Goal: Task Accomplishment & Management: Complete application form

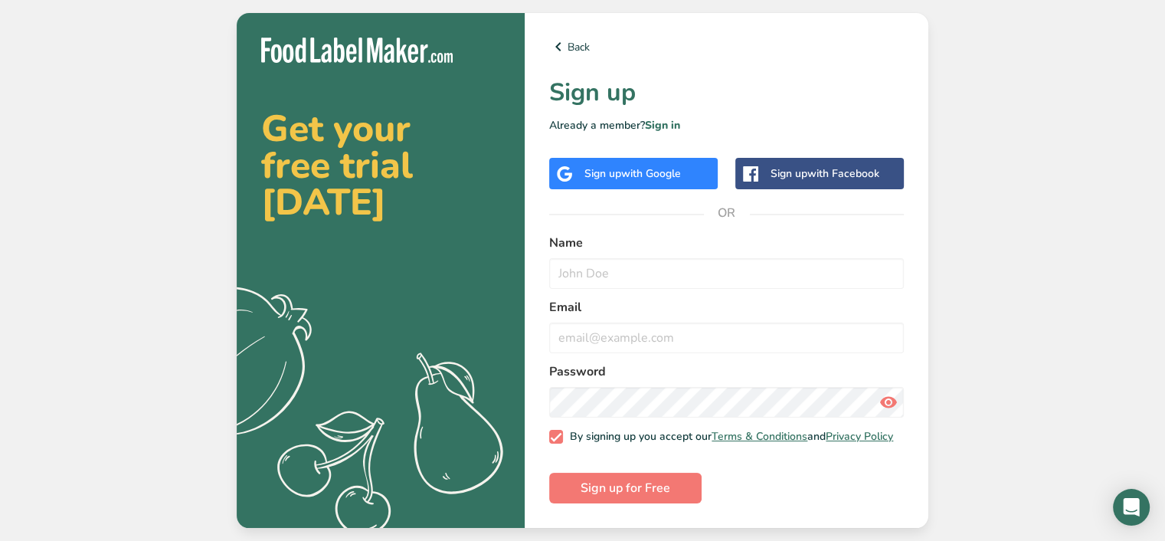
click at [628, 160] on div "Sign up with Google" at bounding box center [633, 173] width 168 height 31
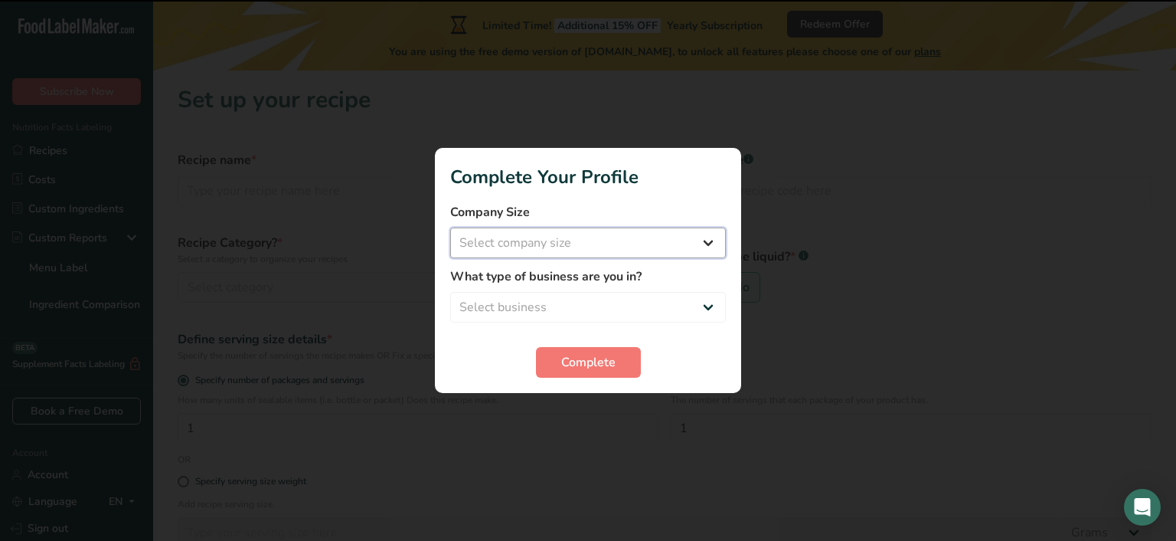
click at [601, 241] on select "Select company size Fewer than 10 Employees 10 to 50 Employees 51 to 500 Employ…" at bounding box center [588, 242] width 276 height 31
select select "1"
click at [450, 227] on select "Select company size Fewer than 10 Employees 10 to 50 Employees 51 to 500 Employ…" at bounding box center [588, 242] width 276 height 31
click at [586, 304] on select "Select business Packaged Food Manufacturer Restaurant & Cafe Bakery Meal Plans …" at bounding box center [588, 307] width 276 height 31
select select "2"
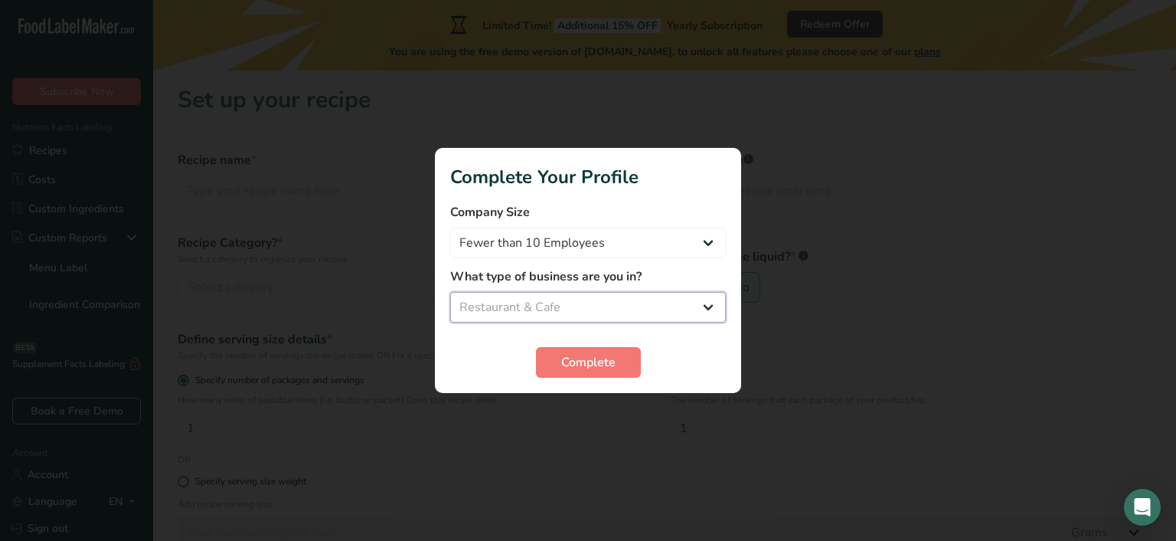
click at [450, 292] on select "Select business Packaged Food Manufacturer Restaurant & Cafe Bakery Meal Plans …" at bounding box center [588, 307] width 276 height 31
click at [571, 355] on span "Complete" at bounding box center [588, 362] width 54 height 18
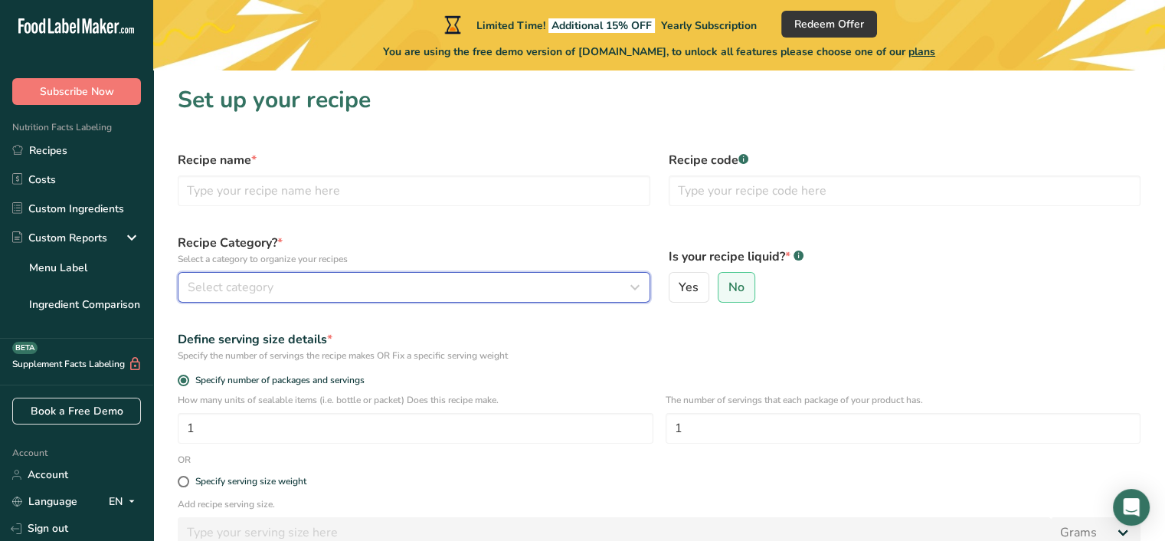
click at [235, 287] on span "Select category" at bounding box center [231, 287] width 86 height 18
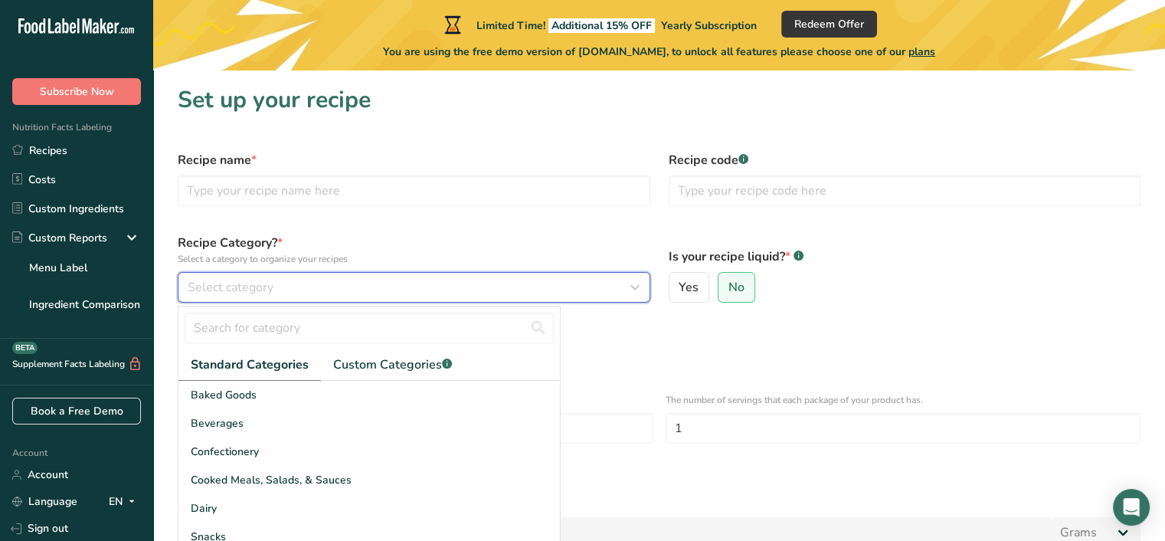
click at [235, 287] on span "Select category" at bounding box center [231, 287] width 86 height 18
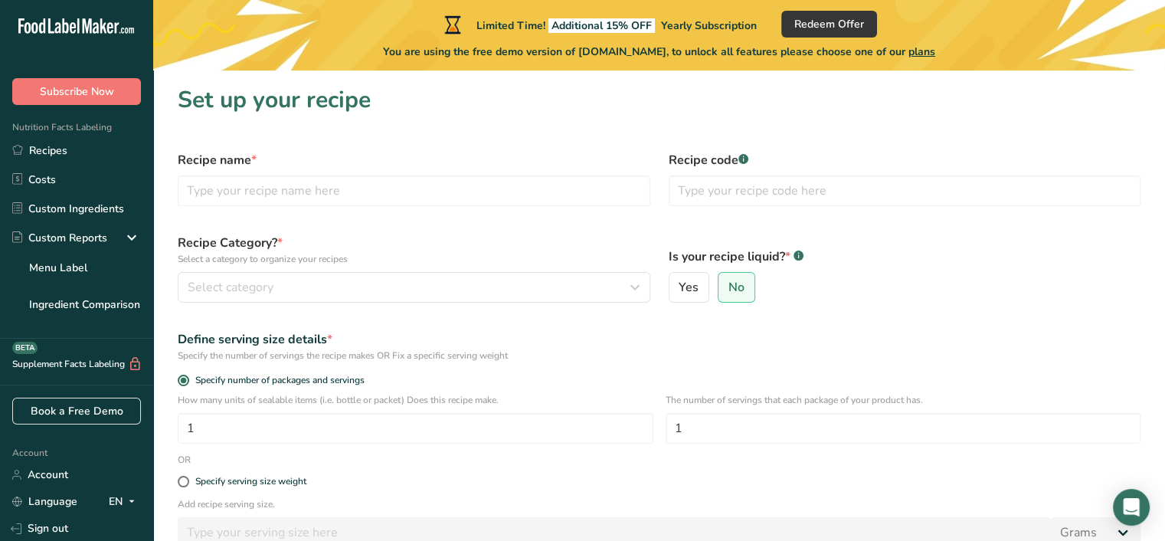
drag, startPoint x: 950, startPoint y: 264, endPoint x: 937, endPoint y: 303, distance: 40.2
click at [949, 266] on div "Is your recipe liquid? * .a-a{fill:#347362;}.b-a{fill:#fff;} Yes No" at bounding box center [904, 267] width 491 height 87
click at [294, 186] on input "text" at bounding box center [414, 190] width 473 height 31
click at [235, 188] on input "text" at bounding box center [414, 190] width 473 height 31
type input "All Purpose"
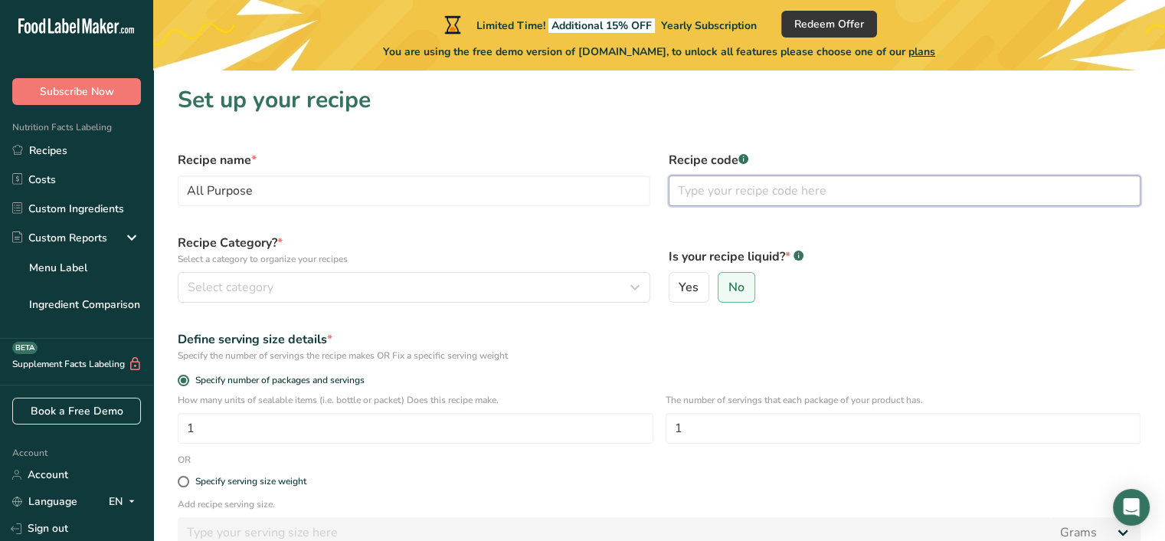
click at [778, 201] on input "text" at bounding box center [905, 190] width 473 height 31
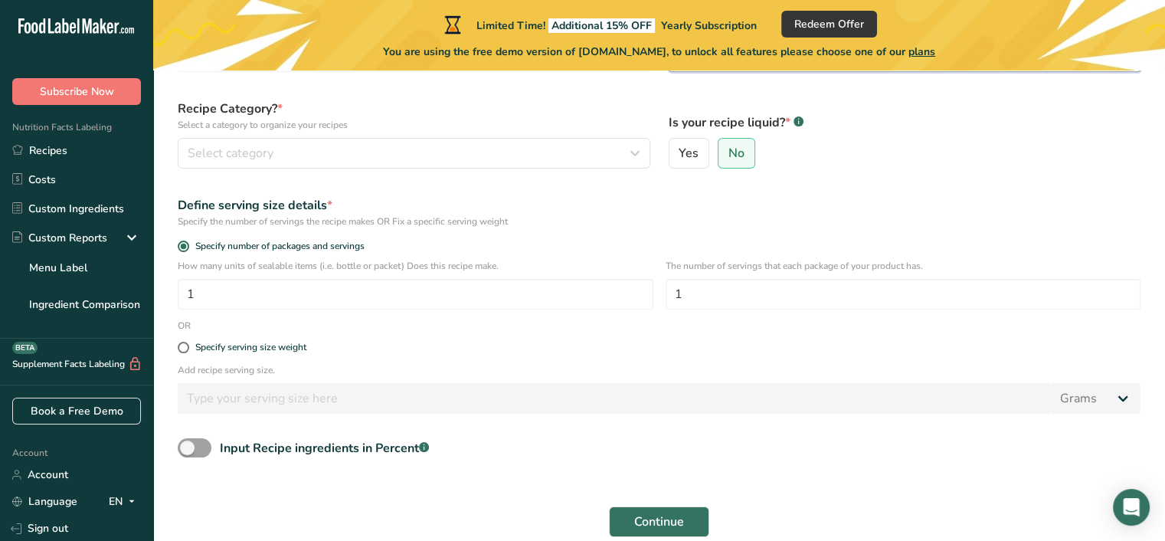
scroll to position [51, 0]
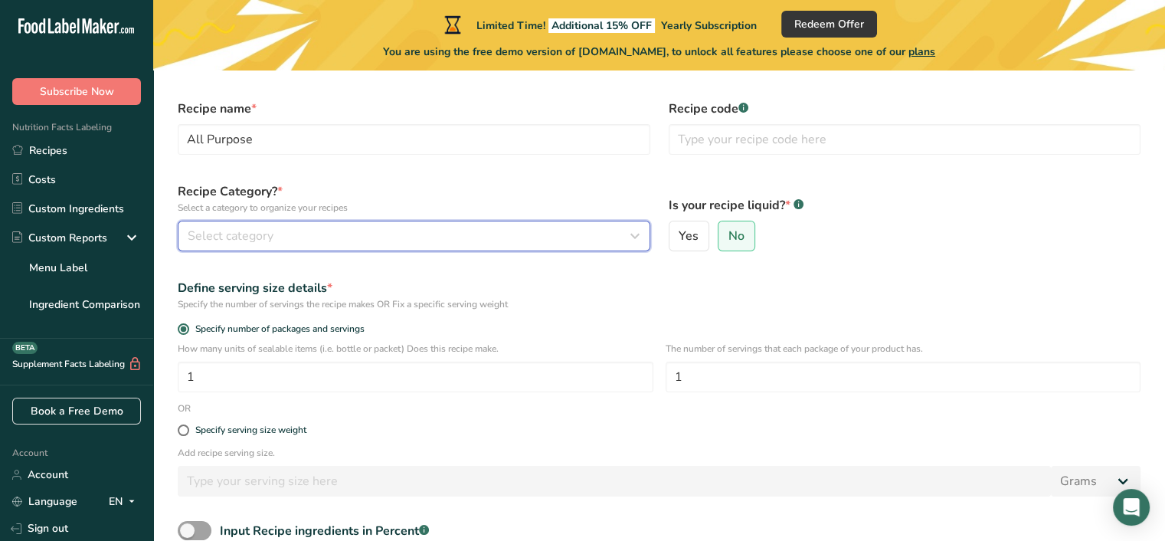
click at [637, 233] on icon "button" at bounding box center [635, 236] width 18 height 28
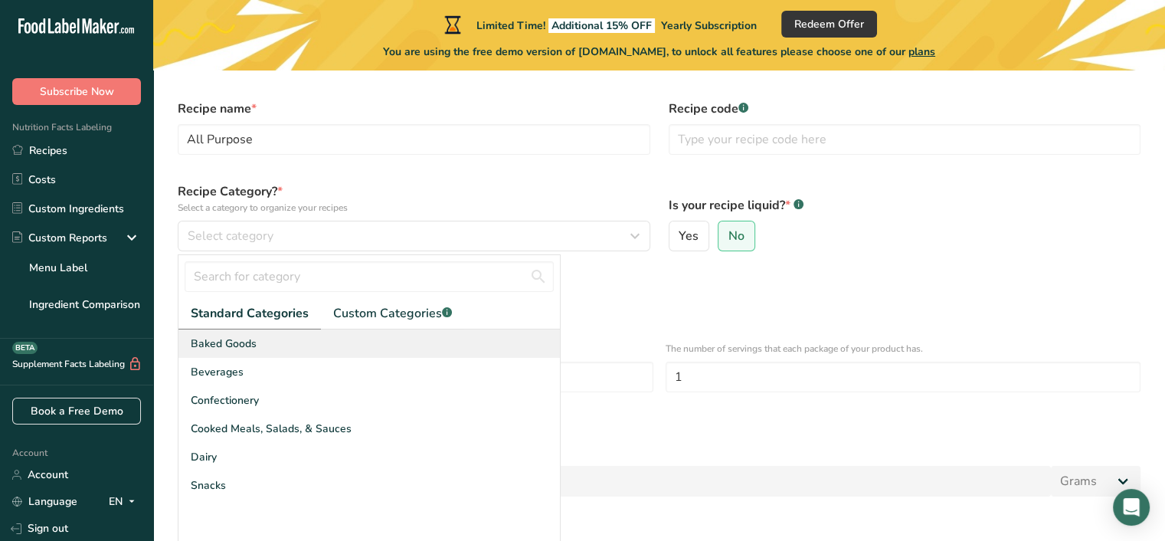
click at [242, 341] on span "Baked Goods" at bounding box center [224, 343] width 66 height 16
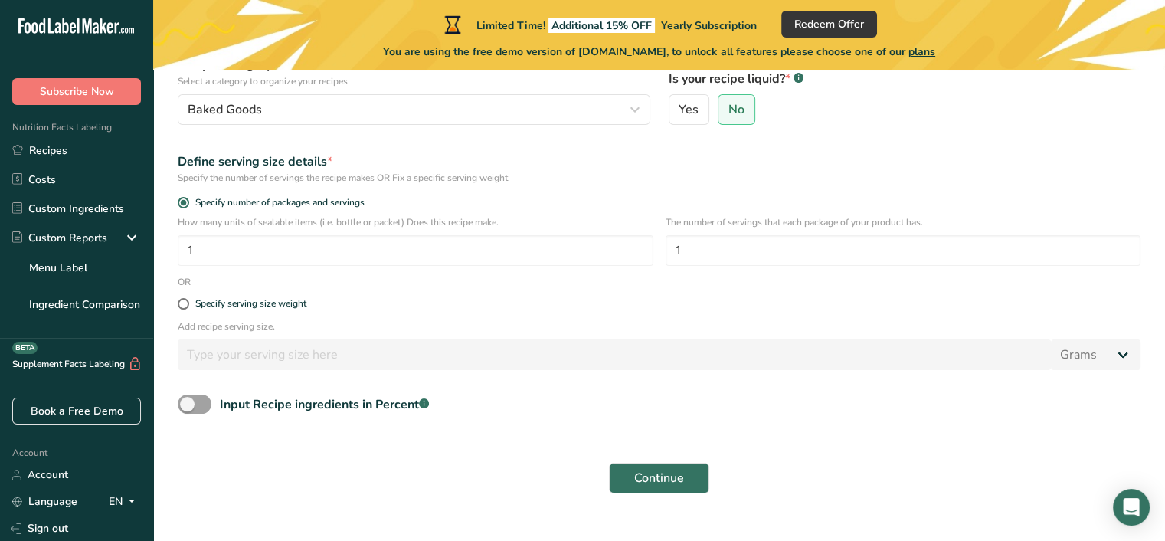
scroll to position [204, 0]
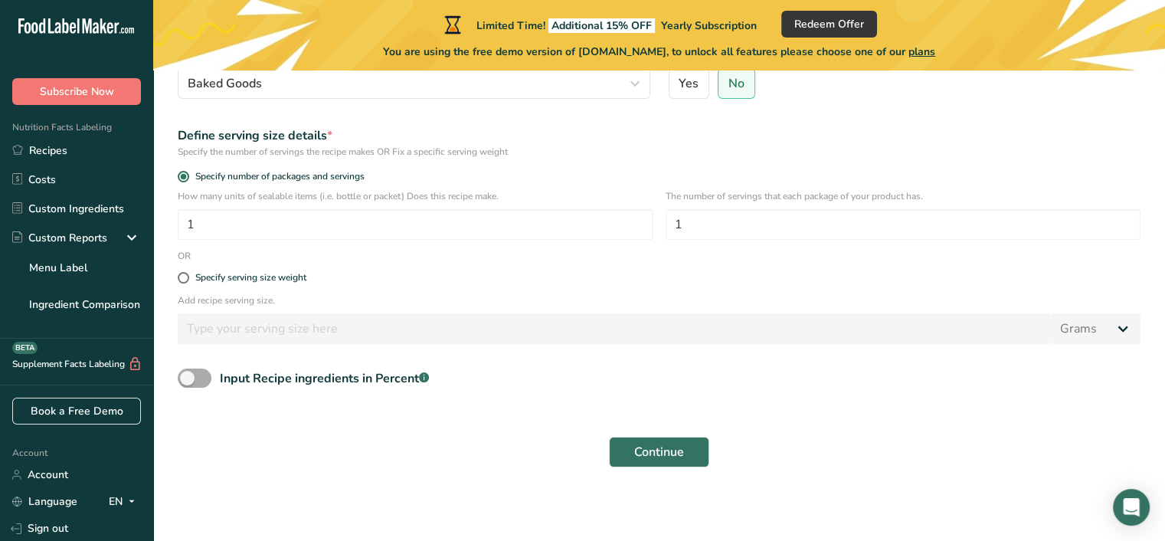
click at [194, 376] on span at bounding box center [195, 377] width 34 height 19
click at [188, 376] on input "Input Recipe ingredients in Percent .a-a{fill:#347362;}.b-a{fill:#fff;}" at bounding box center [183, 378] width 10 height 10
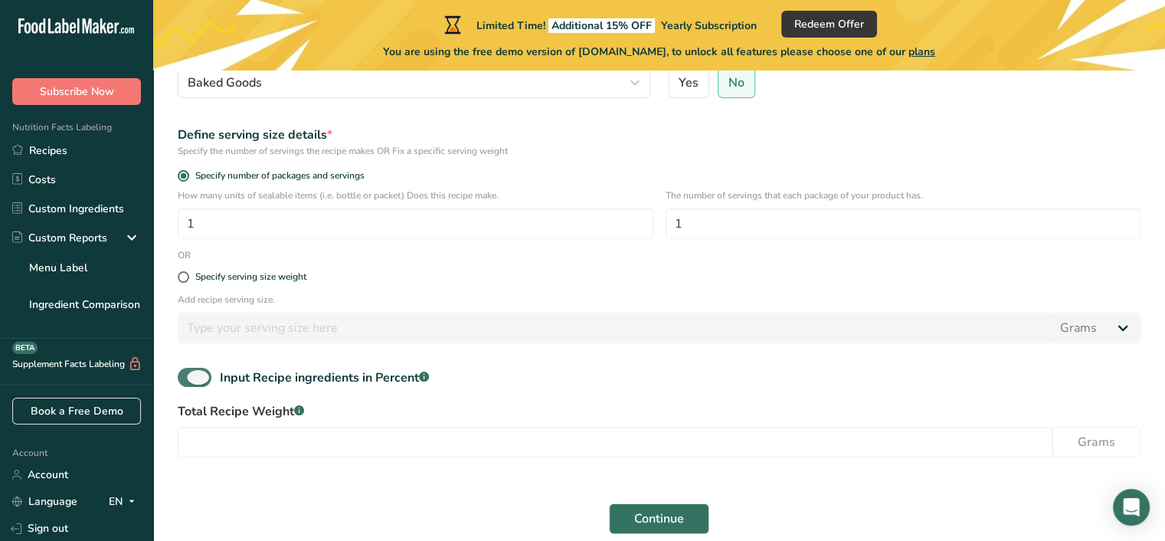
click at [196, 376] on span at bounding box center [195, 377] width 34 height 19
click at [188, 376] on input "Input Recipe ingredients in Percent .a-a{fill:#347362;}.b-a{fill:#fff;}" at bounding box center [183, 377] width 10 height 10
checkbox input "false"
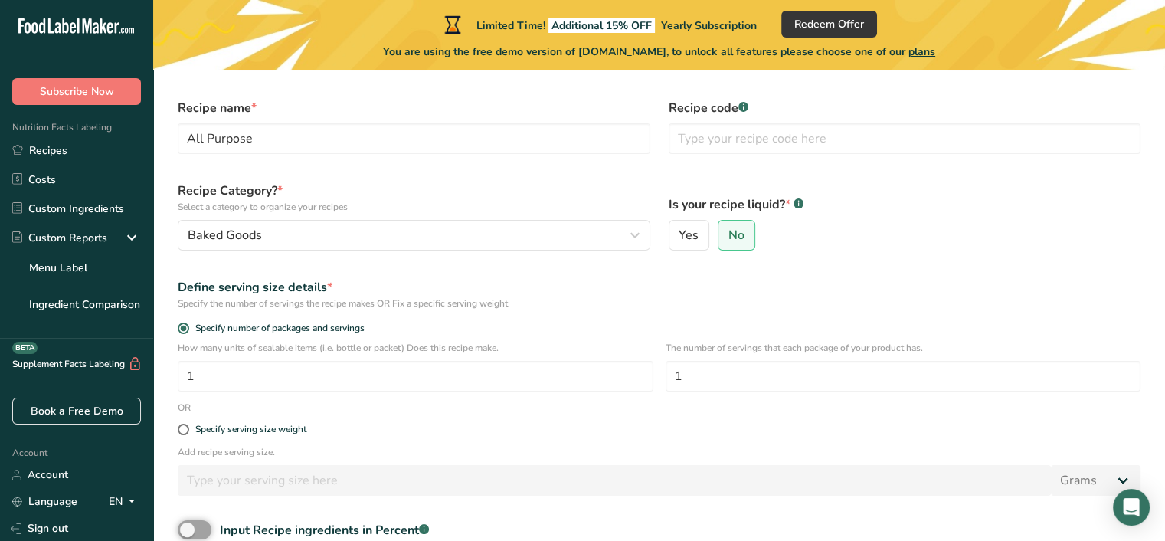
scroll to position [51, 0]
click at [368, 145] on input "All Purpose" at bounding box center [414, 139] width 473 height 31
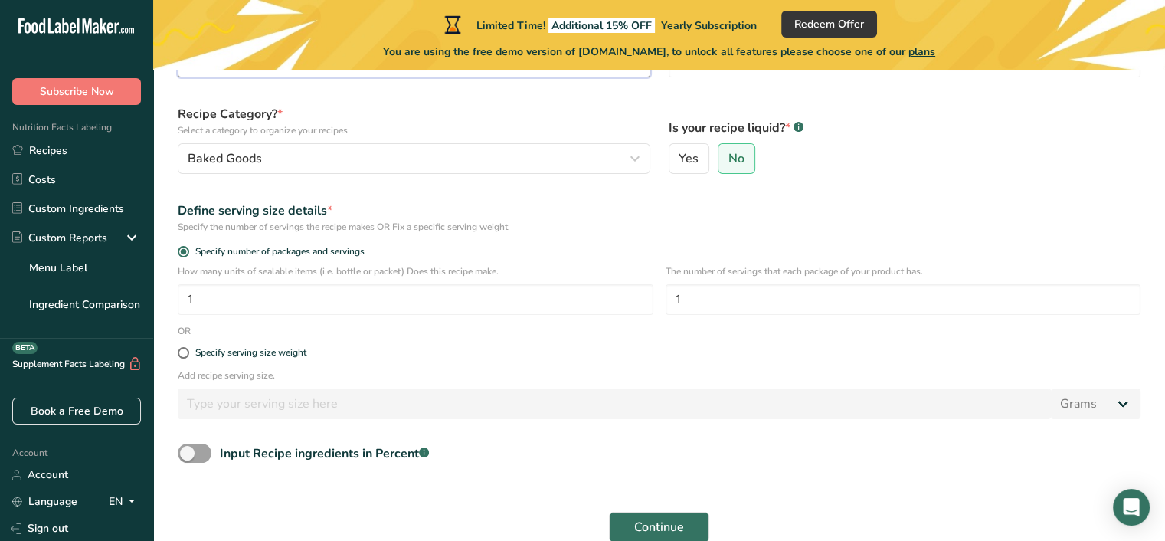
scroll to position [204, 0]
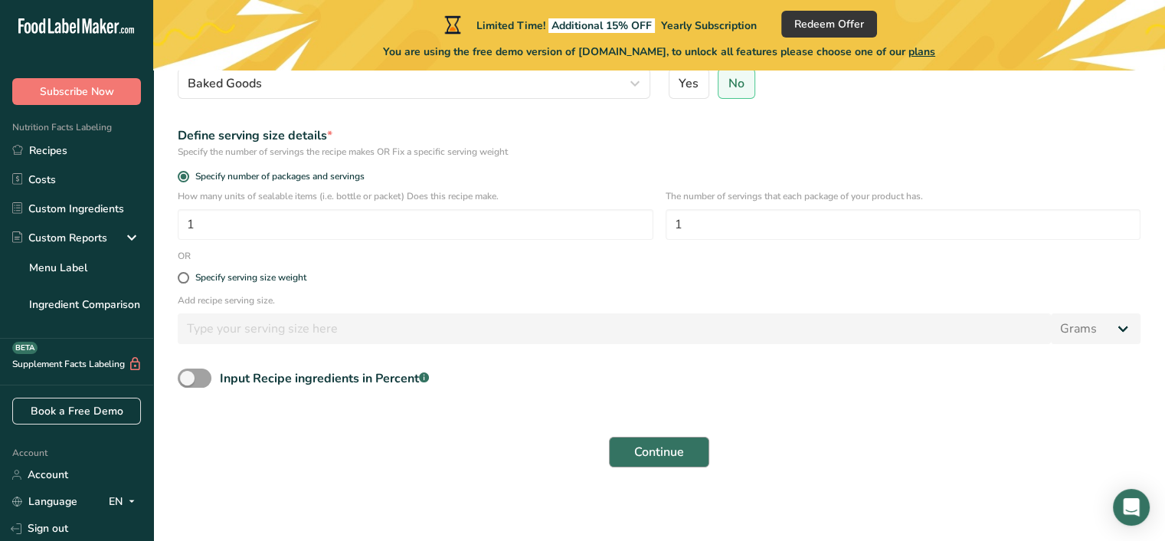
type input "All Purpose Butter"
click at [679, 445] on span "Continue" at bounding box center [659, 452] width 50 height 18
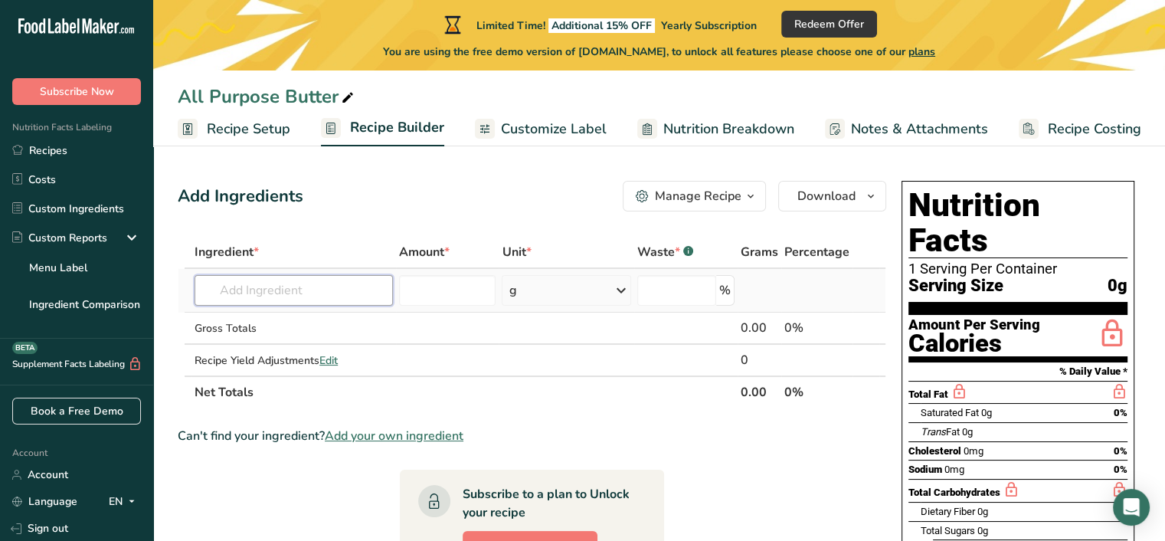
click at [281, 290] on input "text" at bounding box center [294, 290] width 198 height 31
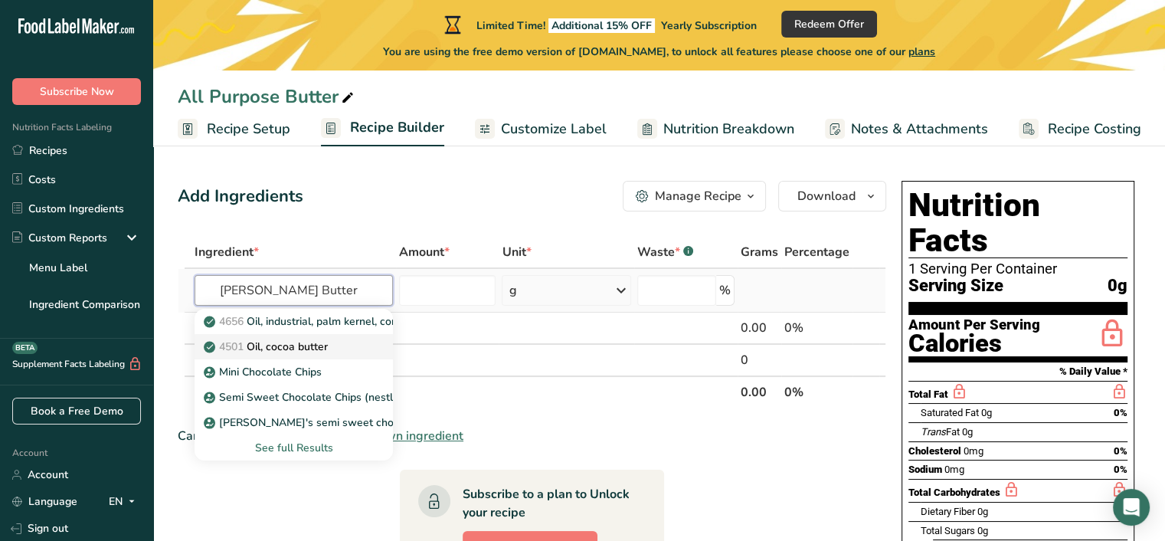
type input "Cocca Butter"
click at [324, 349] on p "4501 Oil, cocoa butter" at bounding box center [267, 347] width 121 height 16
type input "Oil, cocoa butter"
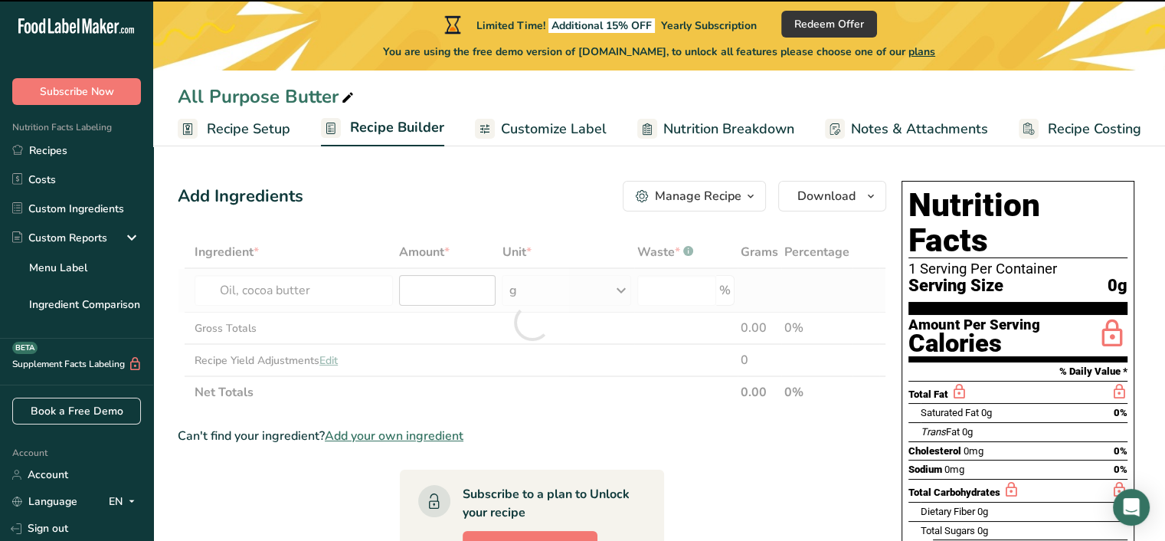
type input "0"
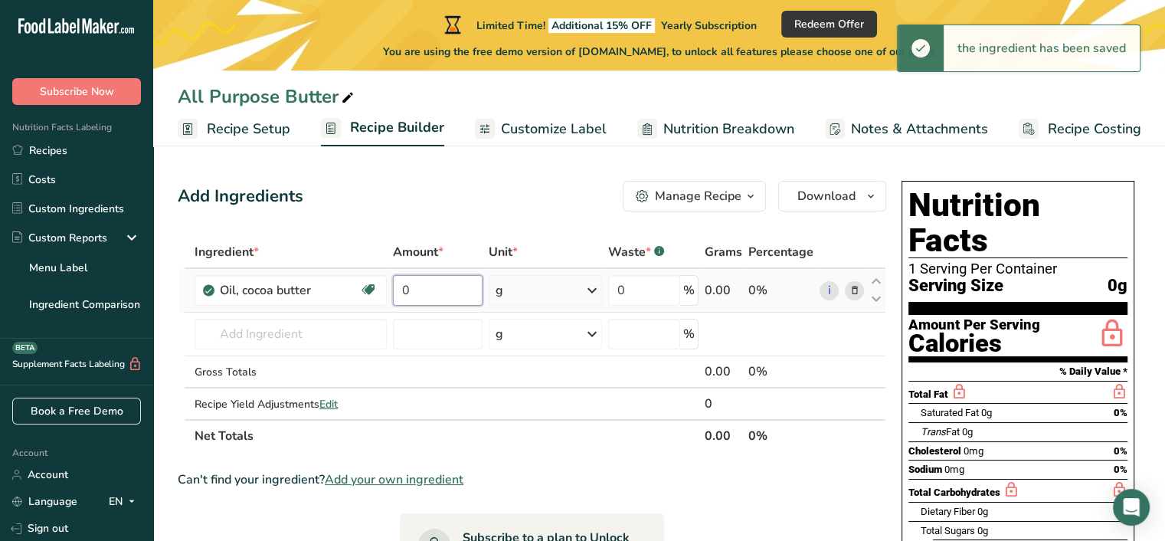
click at [440, 287] on input "0" at bounding box center [438, 290] width 90 height 31
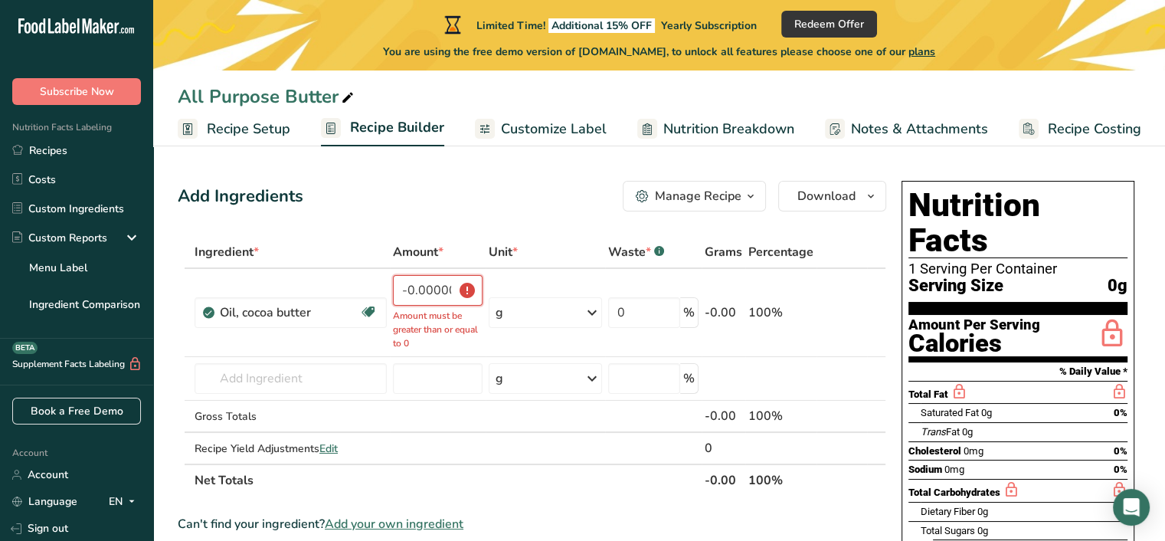
type input "-0.000001"
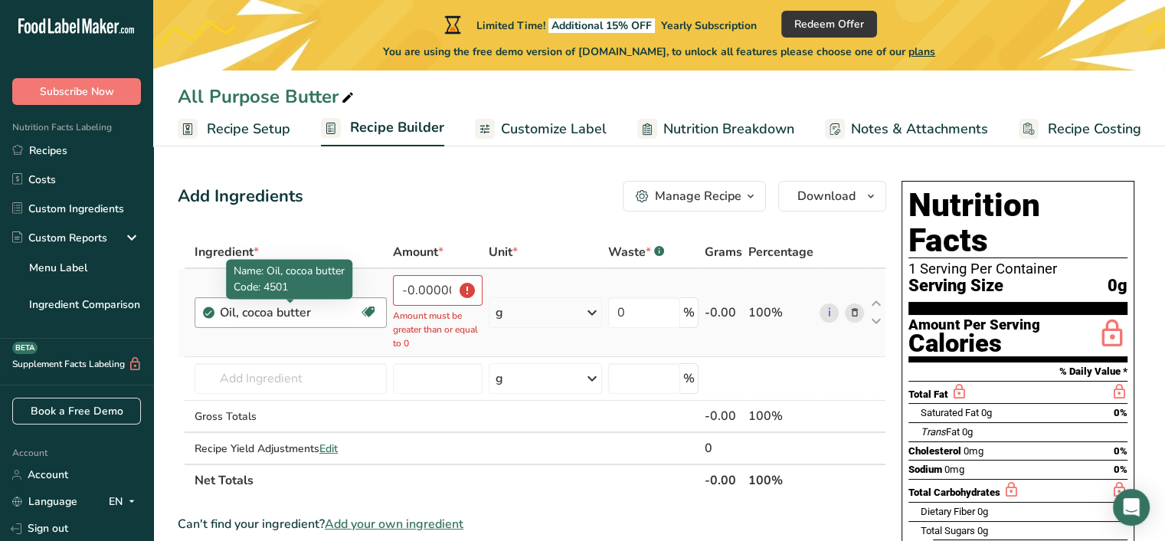
click at [254, 309] on div "Oil, cocoa butter" at bounding box center [289, 312] width 139 height 18
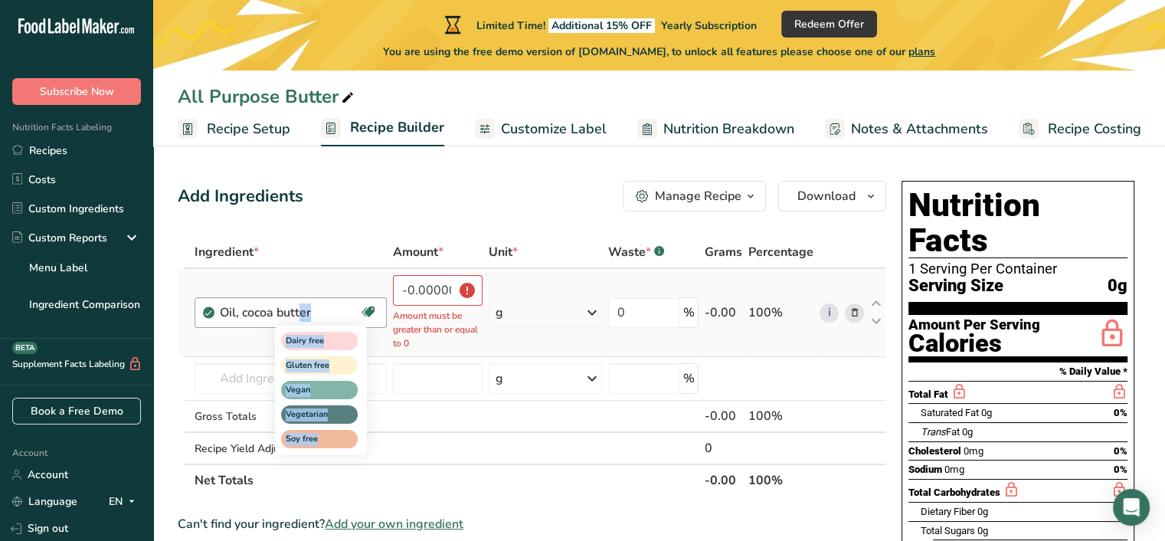
click at [372, 308] on icon at bounding box center [368, 312] width 15 height 24
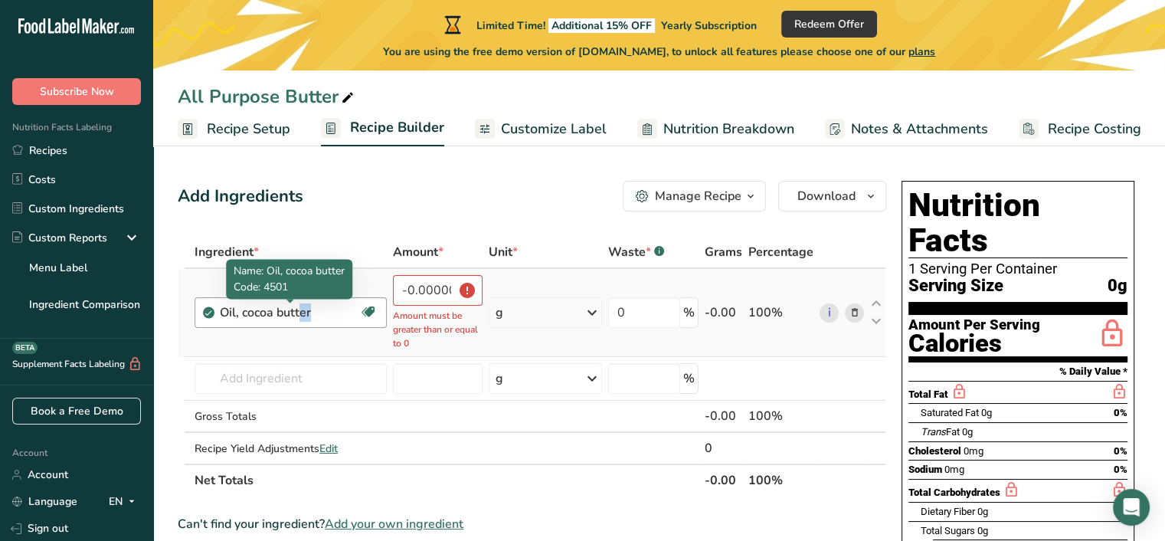
click at [251, 309] on div "Oil, cocoa butter" at bounding box center [289, 312] width 139 height 18
click at [251, 310] on div "Oil, cocoa butter" at bounding box center [289, 312] width 139 height 18
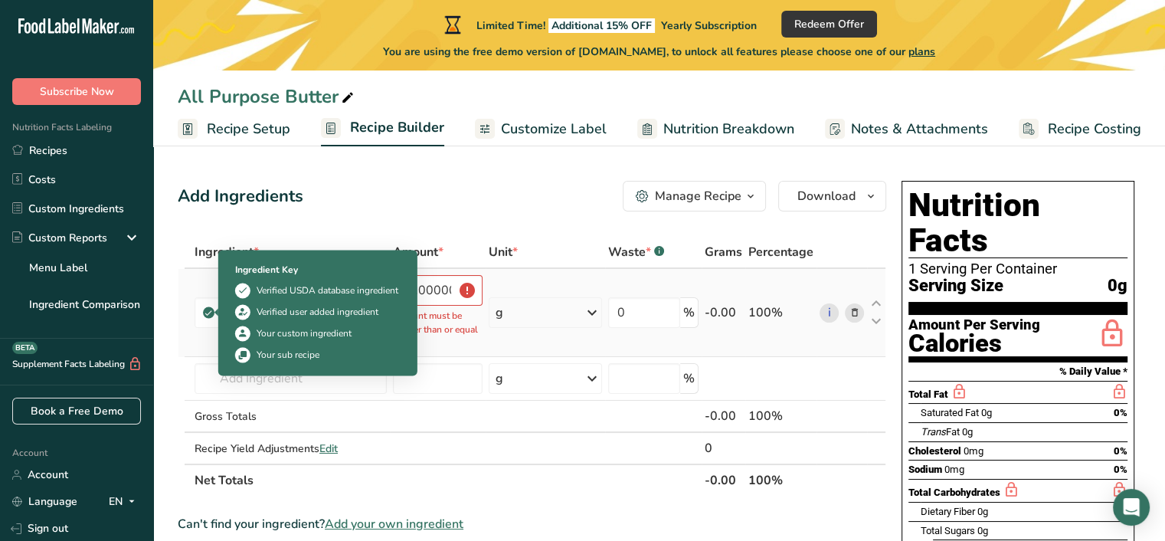
click at [207, 312] on icon at bounding box center [208, 313] width 9 height 14
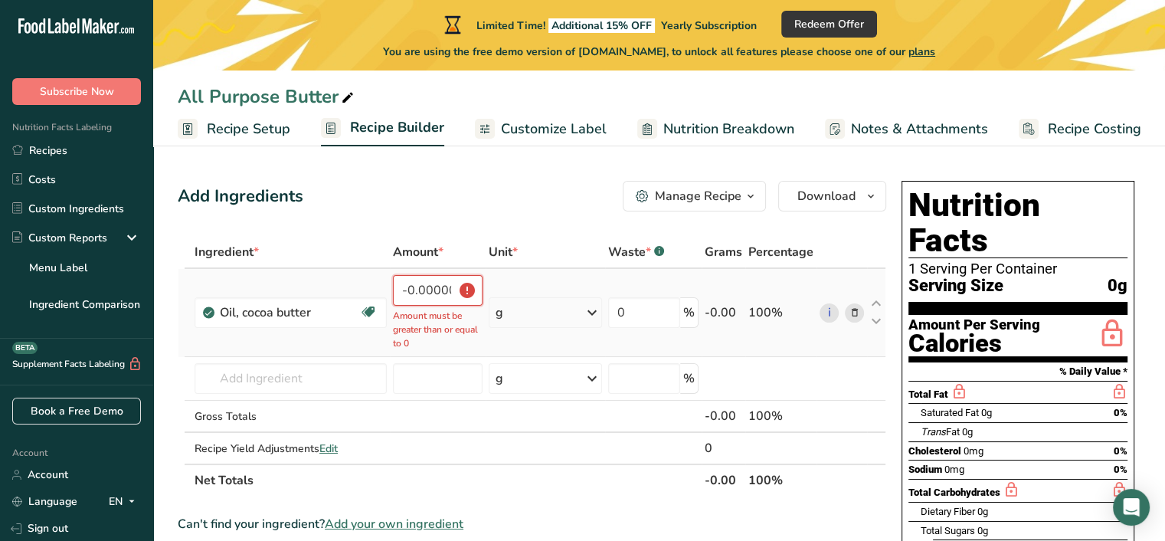
click at [414, 287] on input "-0.000001" at bounding box center [438, 290] width 90 height 31
click at [589, 309] on icon at bounding box center [592, 313] width 18 height 28
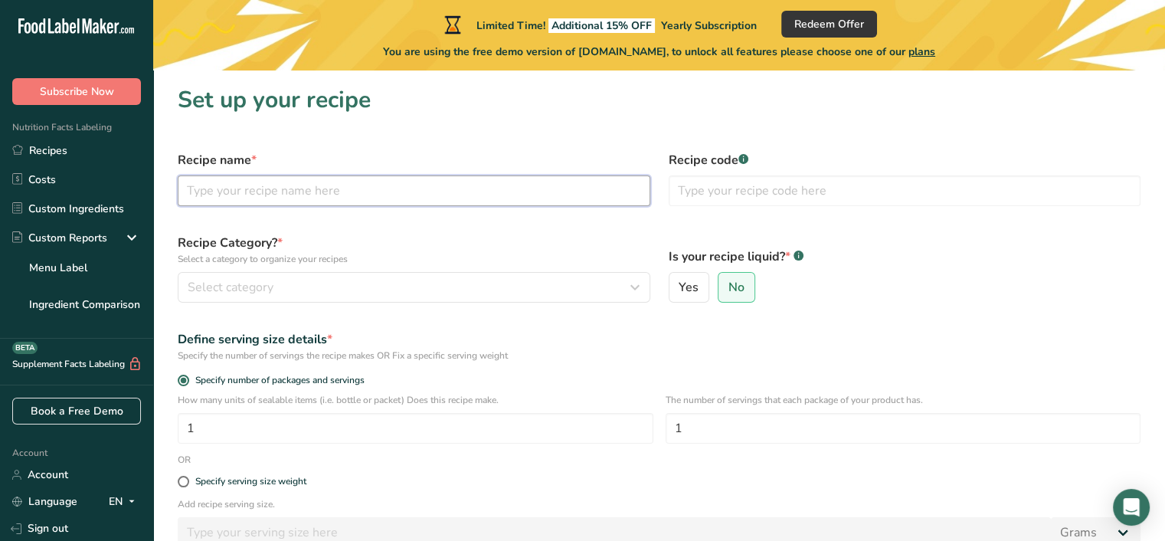
click at [328, 202] on input "text" at bounding box center [414, 190] width 473 height 31
type input "All Purpose Butter"
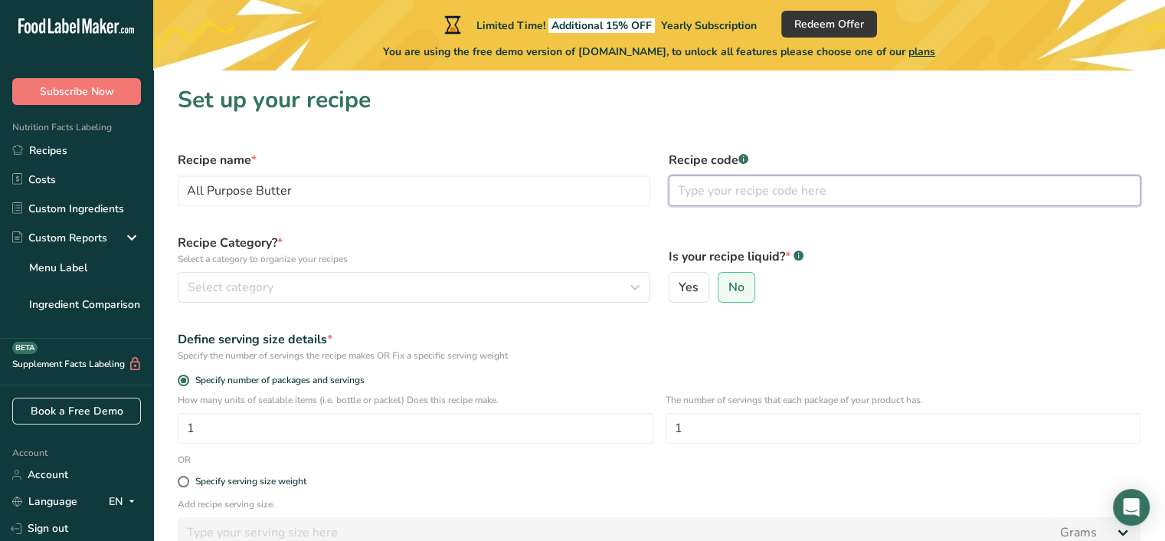
click at [838, 190] on input "text" at bounding box center [905, 190] width 473 height 31
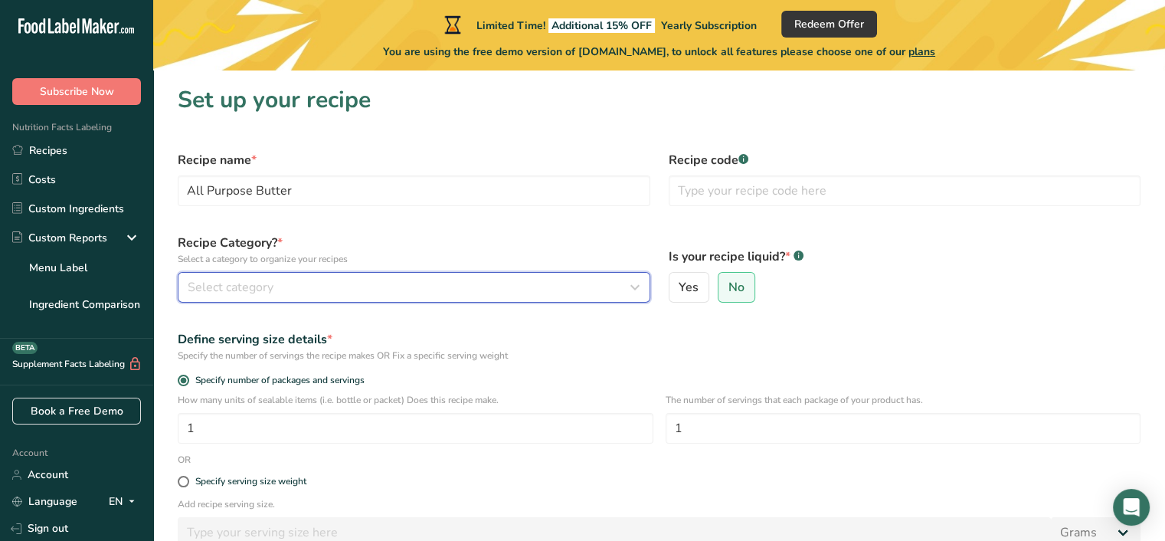
click at [454, 279] on div "Select category" at bounding box center [409, 287] width 443 height 18
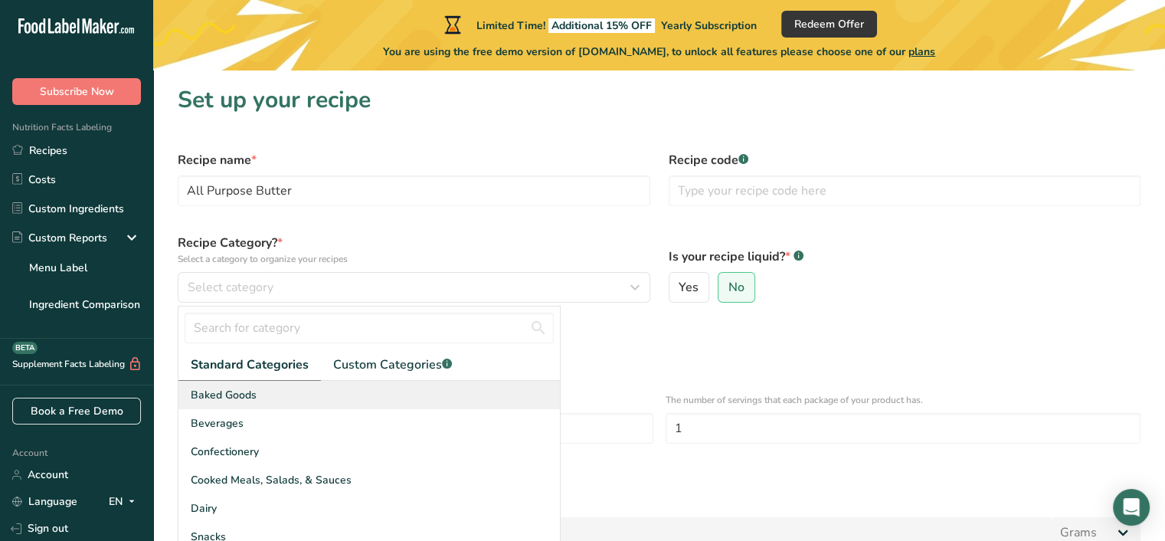
click at [277, 393] on div "Baked Goods" at bounding box center [368, 395] width 381 height 28
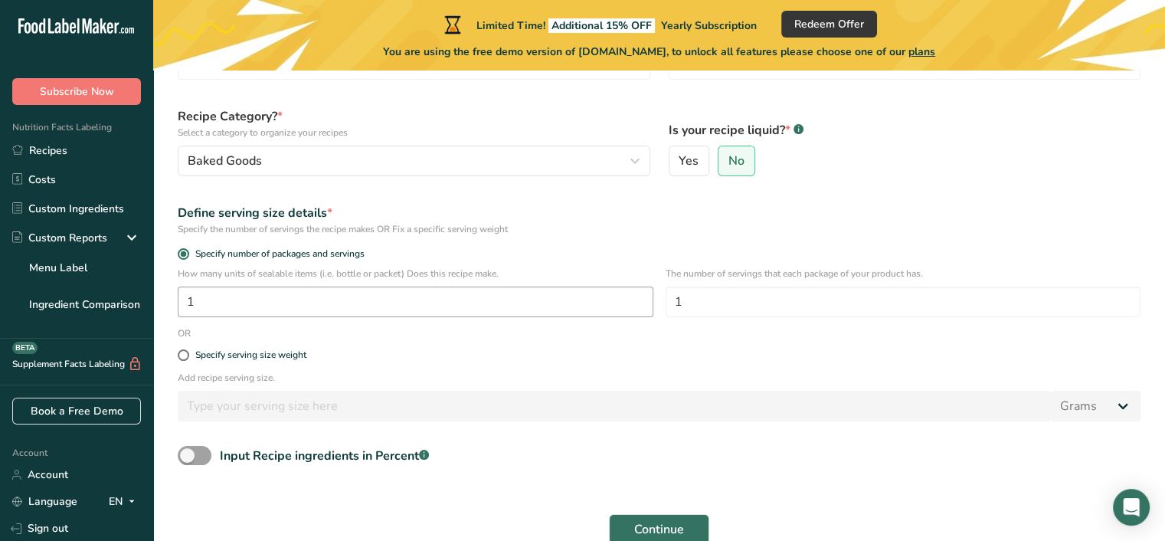
scroll to position [153, 0]
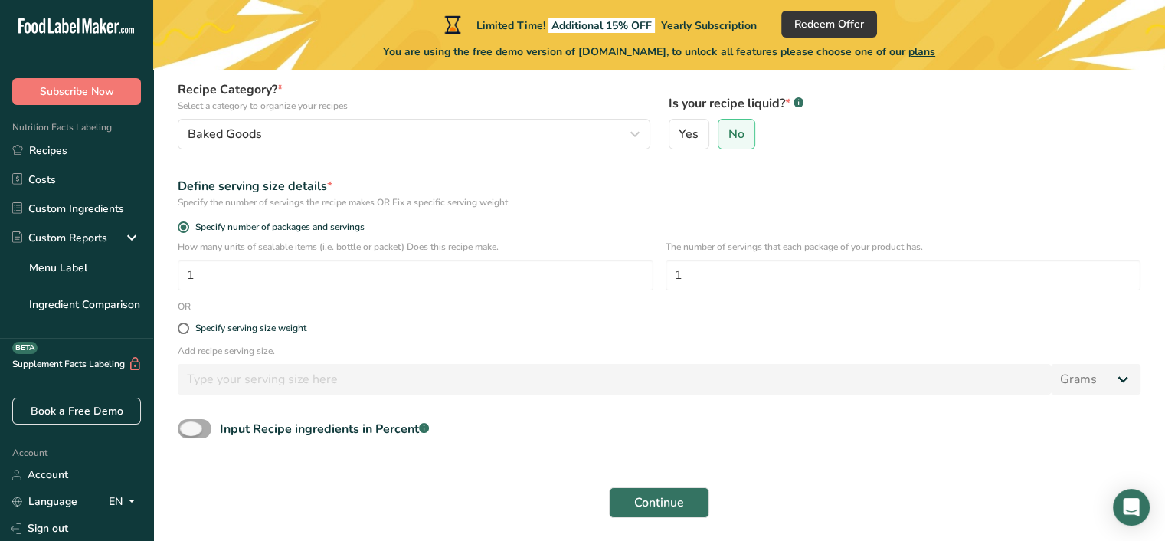
click at [193, 423] on span at bounding box center [195, 428] width 34 height 19
click at [188, 424] on input "Input Recipe ingredients in Percent .a-a{fill:#347362;}.b-a{fill:#fff;}" at bounding box center [183, 429] width 10 height 10
checkbox input "true"
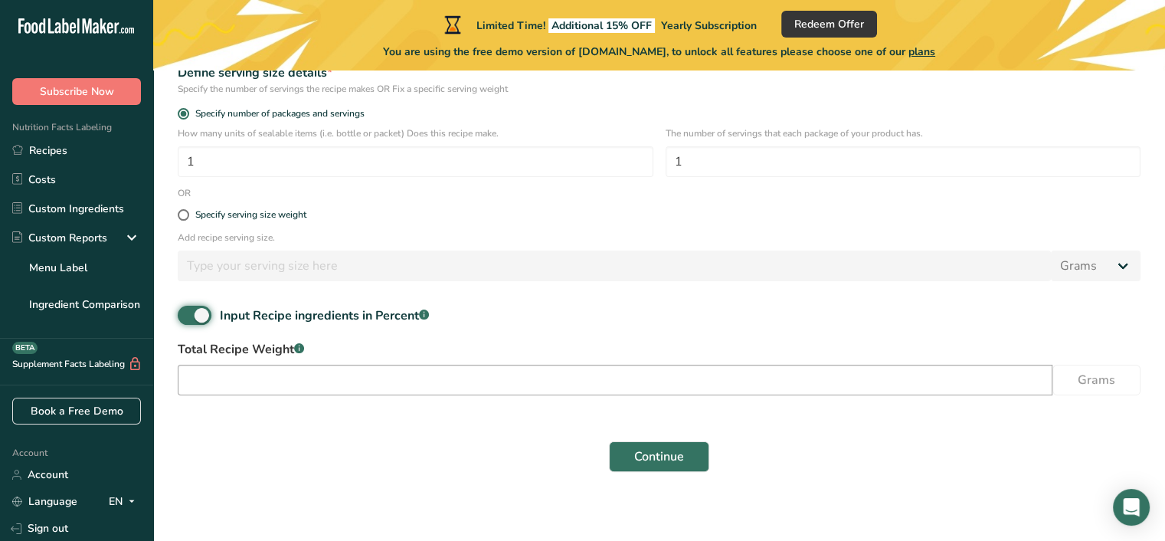
scroll to position [272, 0]
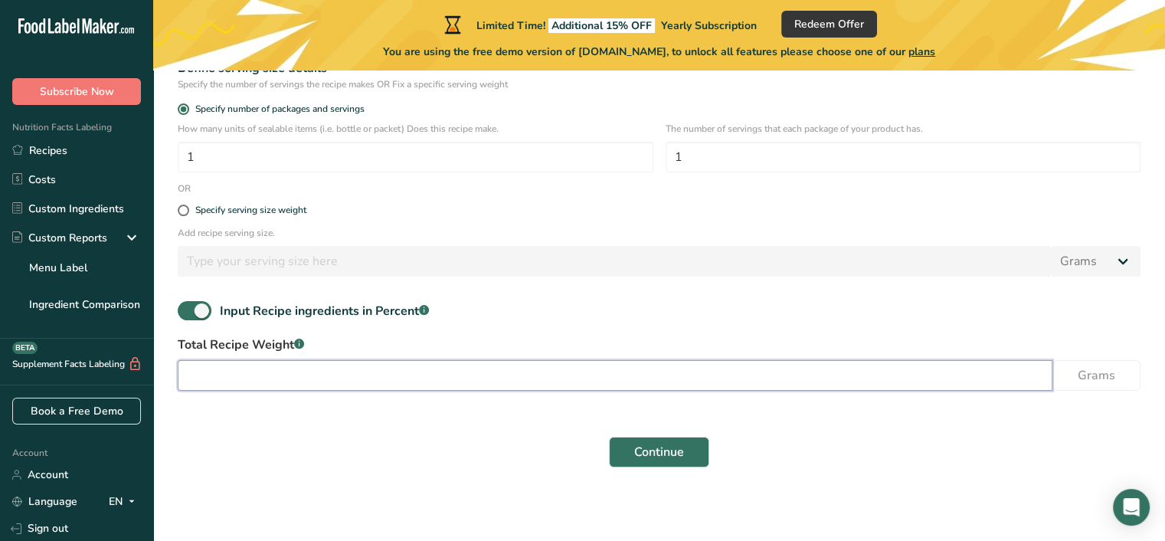
click at [303, 376] on input "number" at bounding box center [615, 375] width 875 height 31
click at [249, 374] on input "100" at bounding box center [615, 375] width 875 height 31
click at [230, 376] on input "100" at bounding box center [615, 375] width 875 height 31
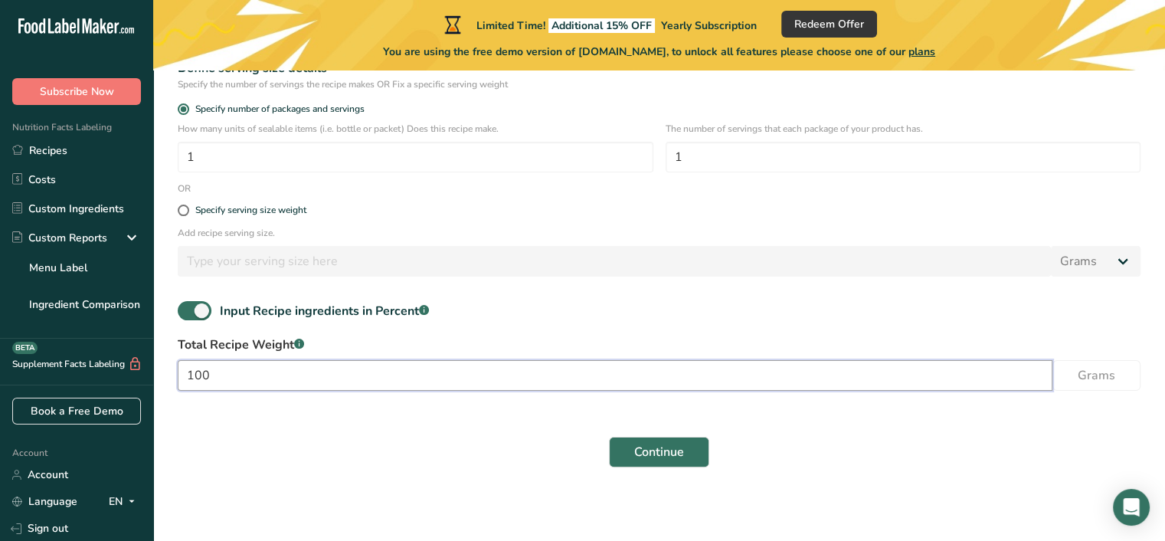
click at [230, 376] on input "100" at bounding box center [615, 375] width 875 height 31
type input "9000"
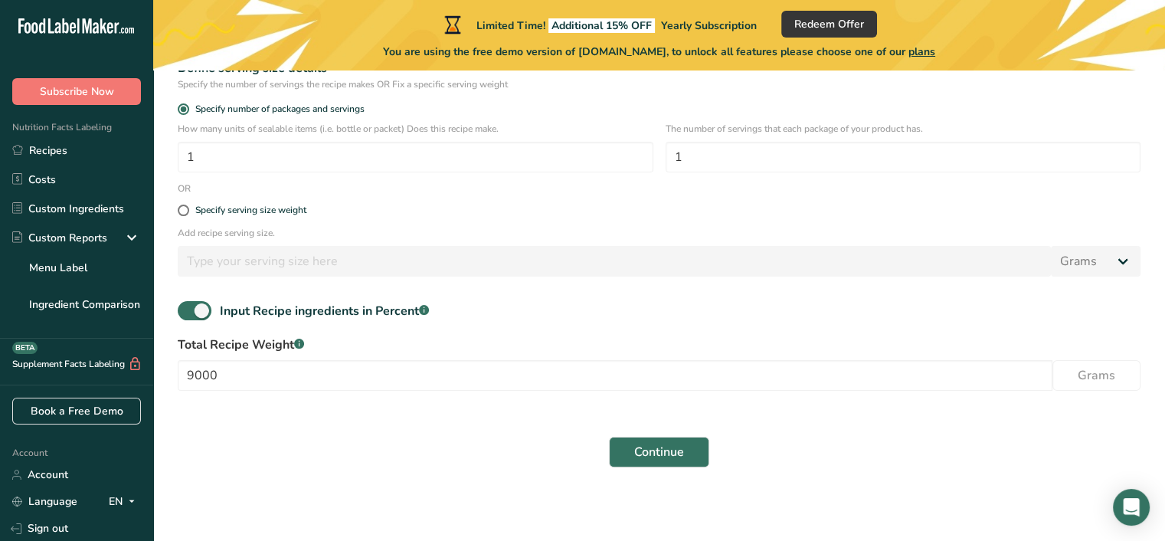
click at [471, 469] on div "Continue" at bounding box center [658, 451] width 981 height 49
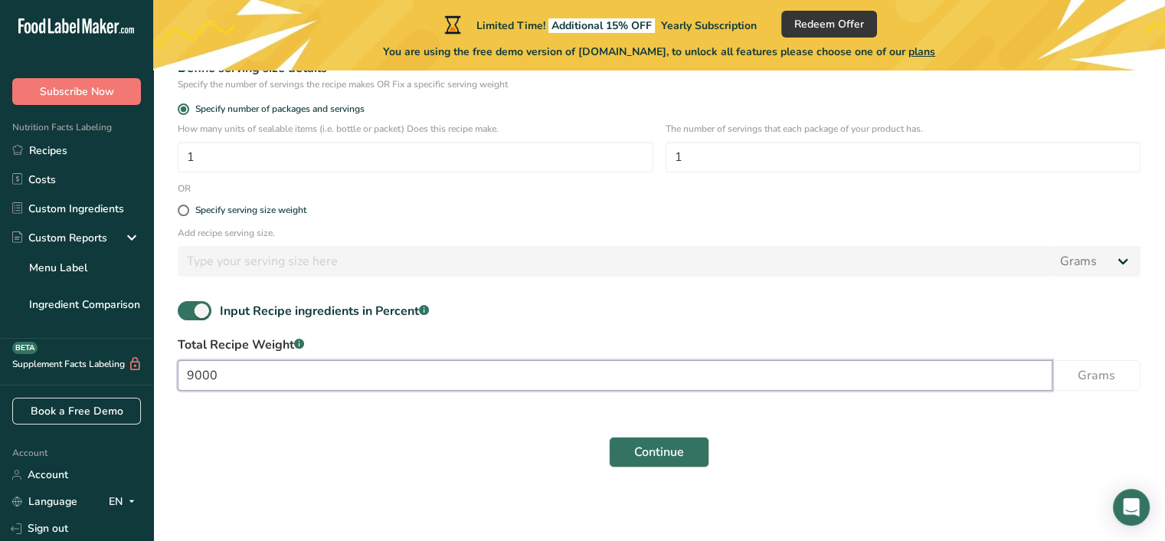
click at [842, 372] on input "9000" at bounding box center [615, 375] width 875 height 31
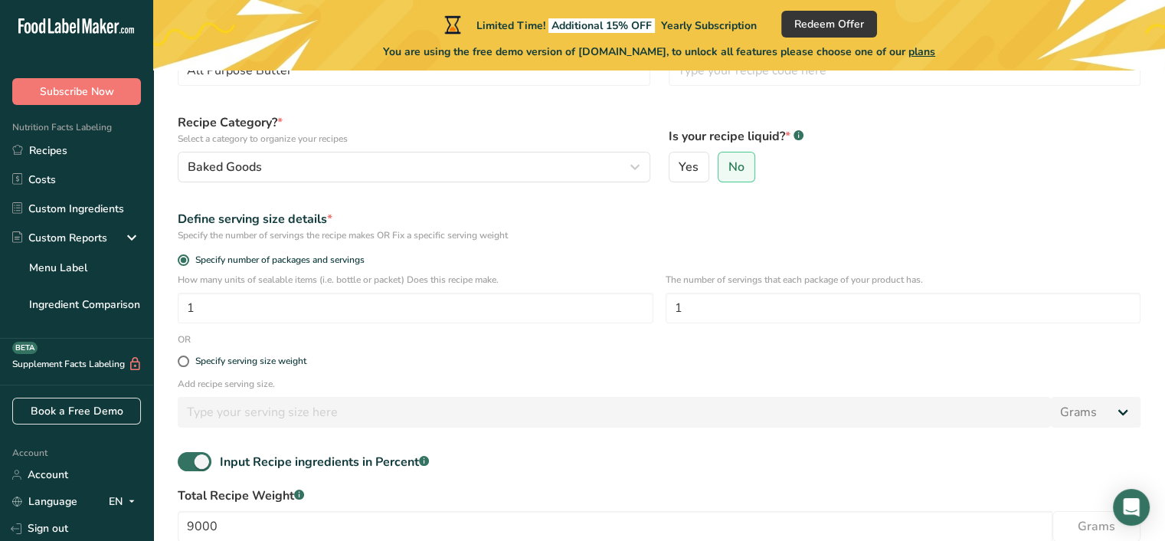
scroll to position [119, 0]
click at [180, 366] on span at bounding box center [183, 362] width 11 height 11
click at [180, 366] on input "Specify serving size weight" at bounding box center [183, 363] width 10 height 10
radio input "true"
radio input "false"
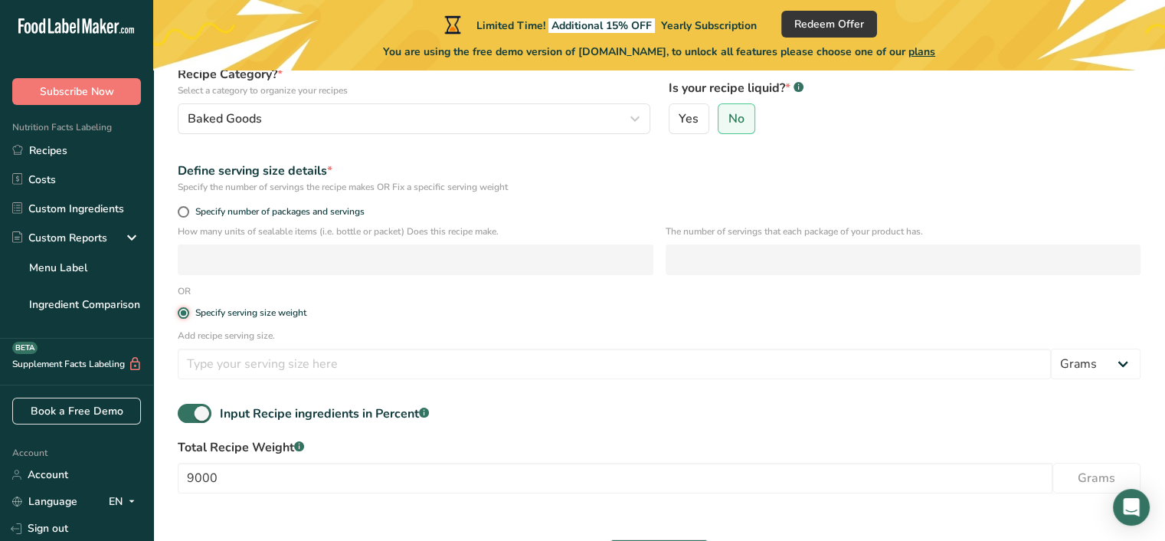
scroll to position [195, 0]
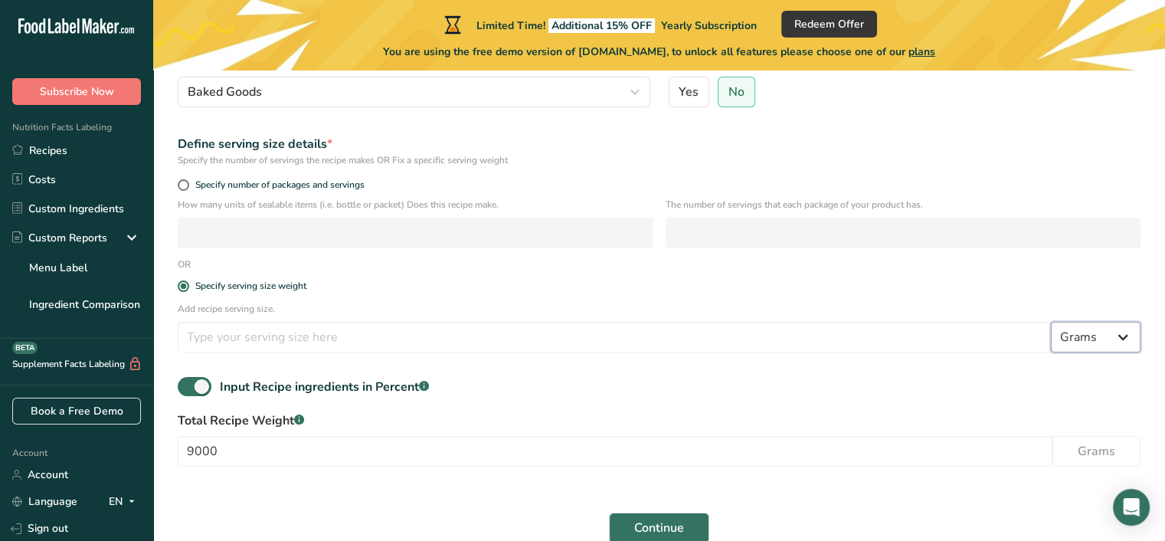
click at [1122, 339] on select "Grams kg mg mcg lb oz l mL fl oz tbsp tsp cup qt gallon" at bounding box center [1096, 337] width 90 height 31
select select "12"
click at [1051, 322] on select "Grams kg mg mcg lb oz l mL fl oz tbsp tsp cup qt gallon" at bounding box center [1096, 337] width 90 height 31
click at [416, 329] on input "number" at bounding box center [614, 337] width 873 height 31
click at [185, 185] on span at bounding box center [183, 184] width 11 height 11
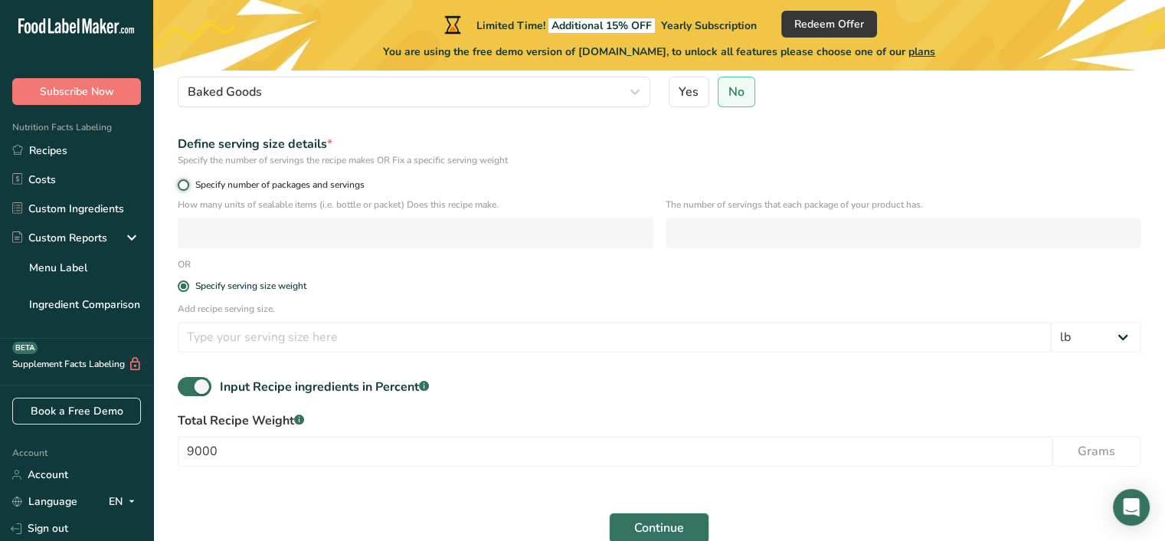
click at [185, 185] on input "Specify number of packages and servings" at bounding box center [183, 185] width 10 height 10
radio input "true"
radio input "false"
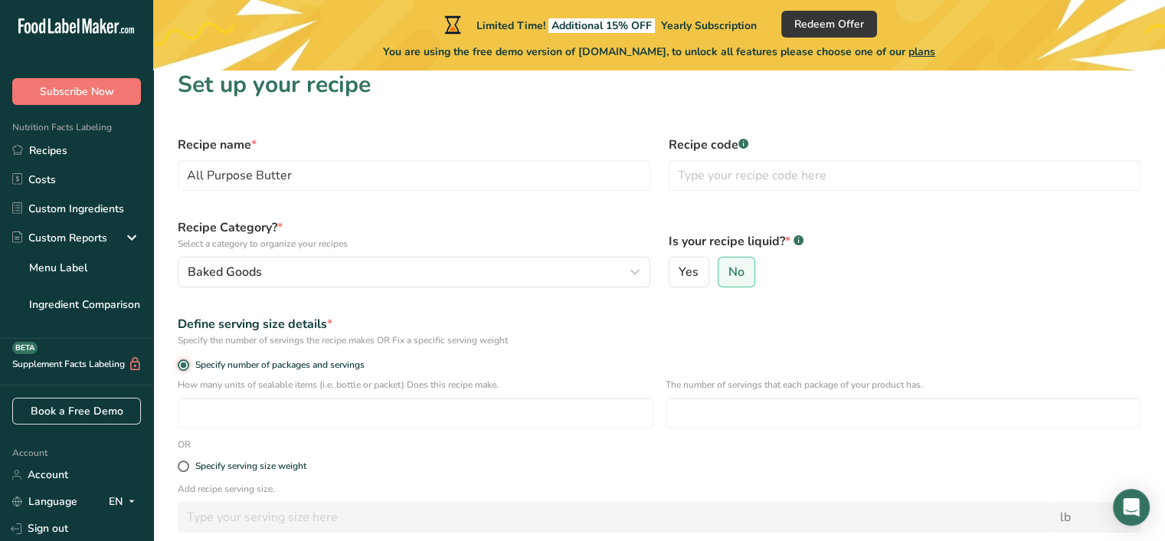
scroll to position [0, 0]
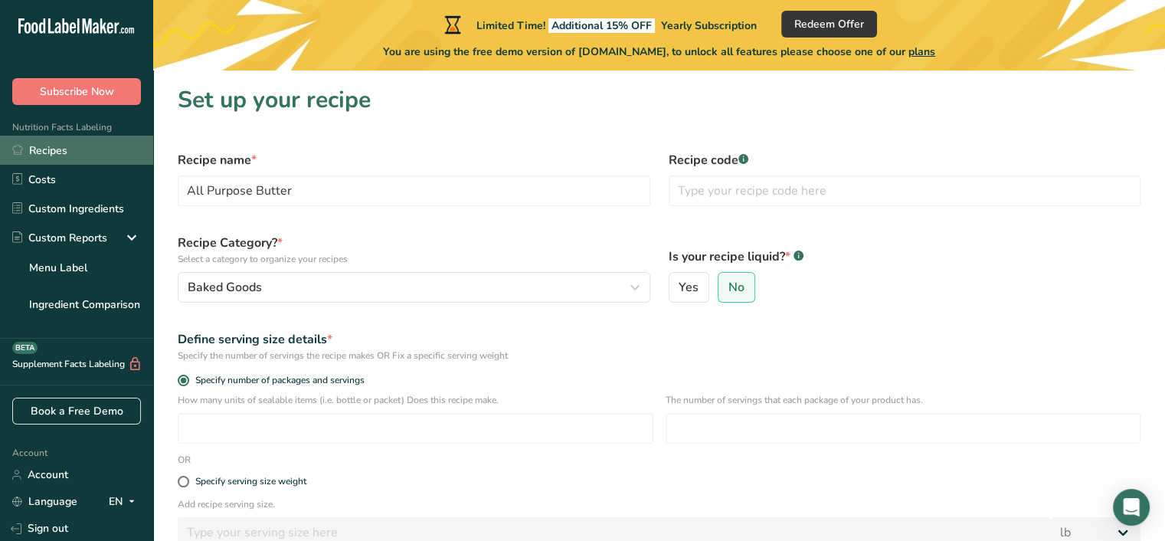
click at [39, 152] on link "Recipes" at bounding box center [76, 150] width 153 height 29
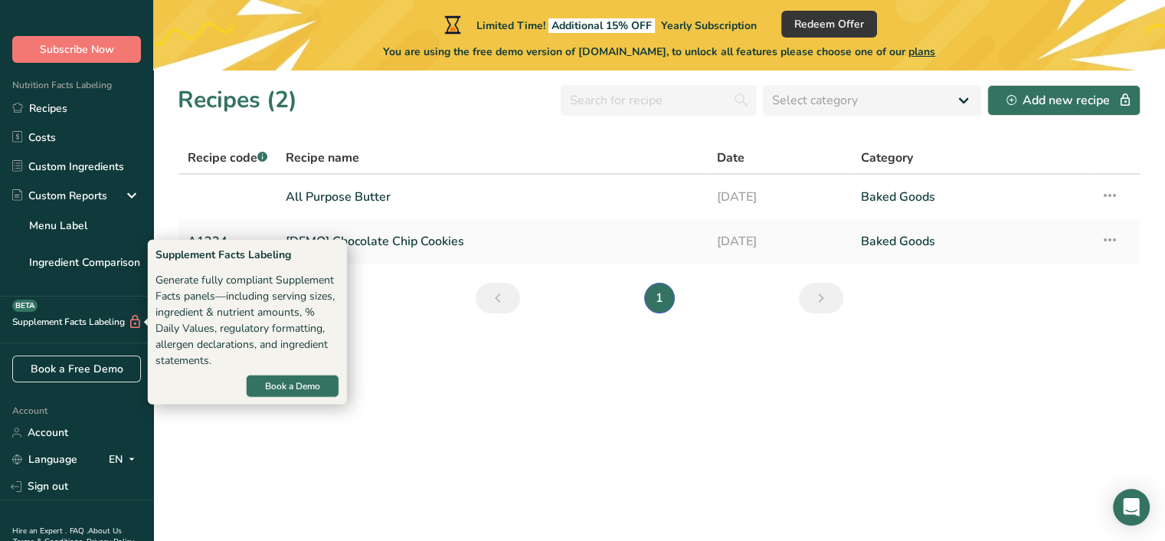
scroll to position [113, 0]
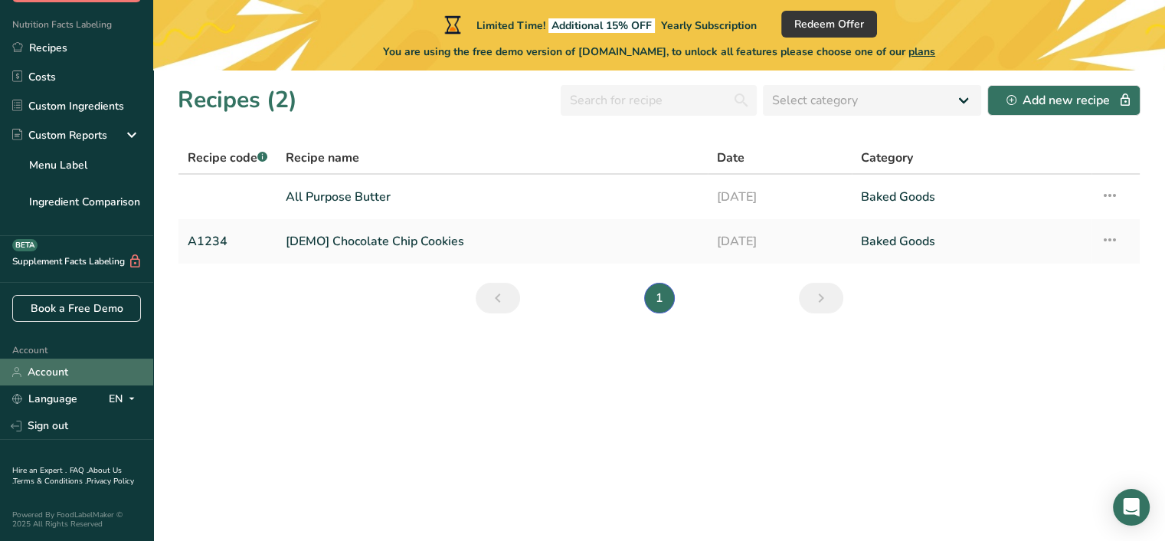
click at [57, 361] on link "Account" at bounding box center [76, 371] width 153 height 27
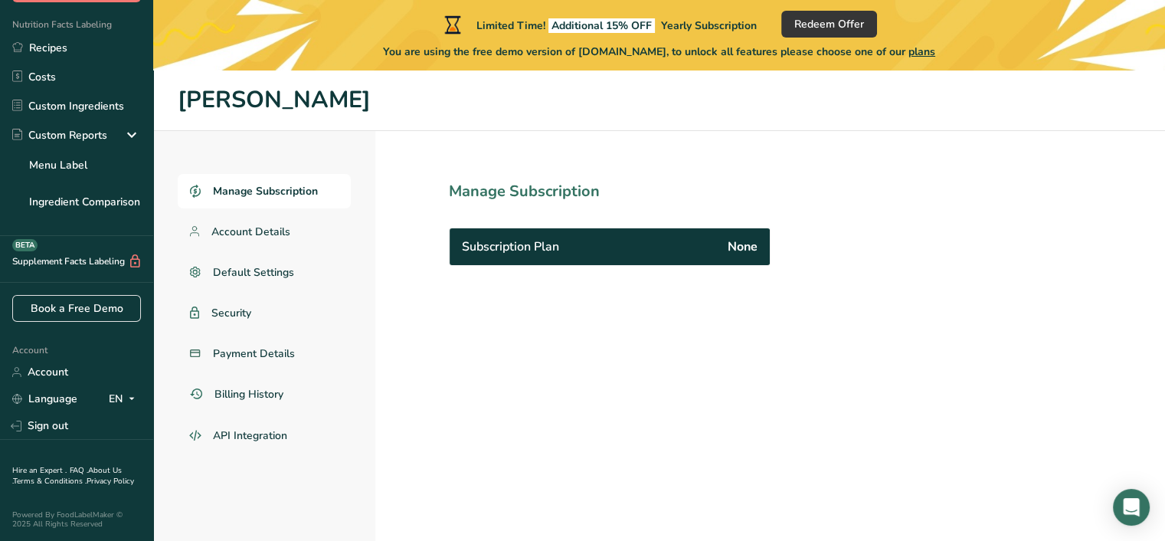
click at [748, 246] on span "None" at bounding box center [743, 246] width 30 height 18
click at [34, 35] on link "Recipes" at bounding box center [76, 47] width 153 height 29
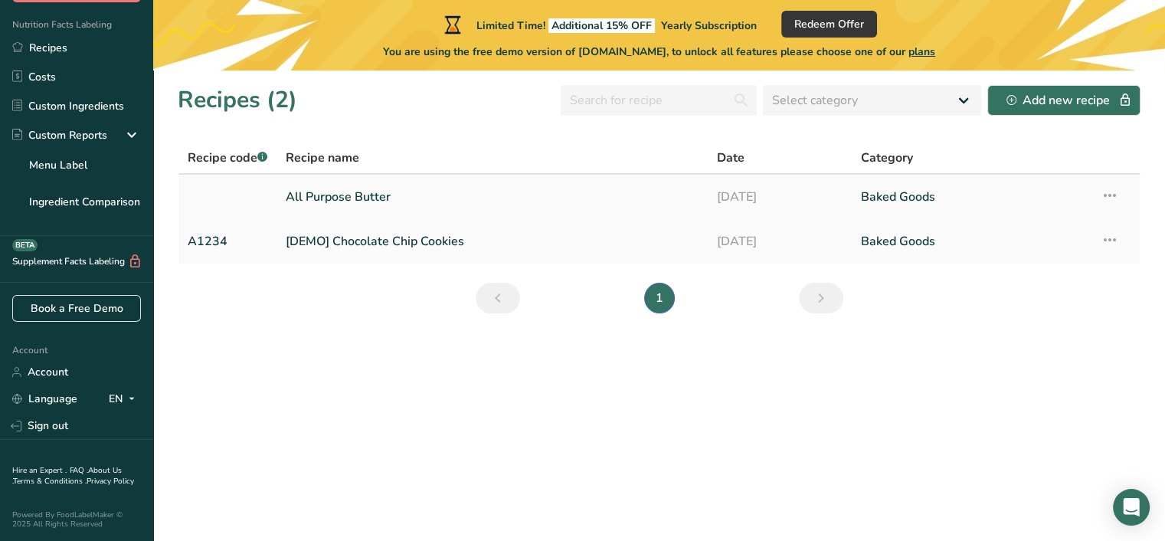
click at [1116, 198] on icon at bounding box center [1110, 196] width 18 height 28
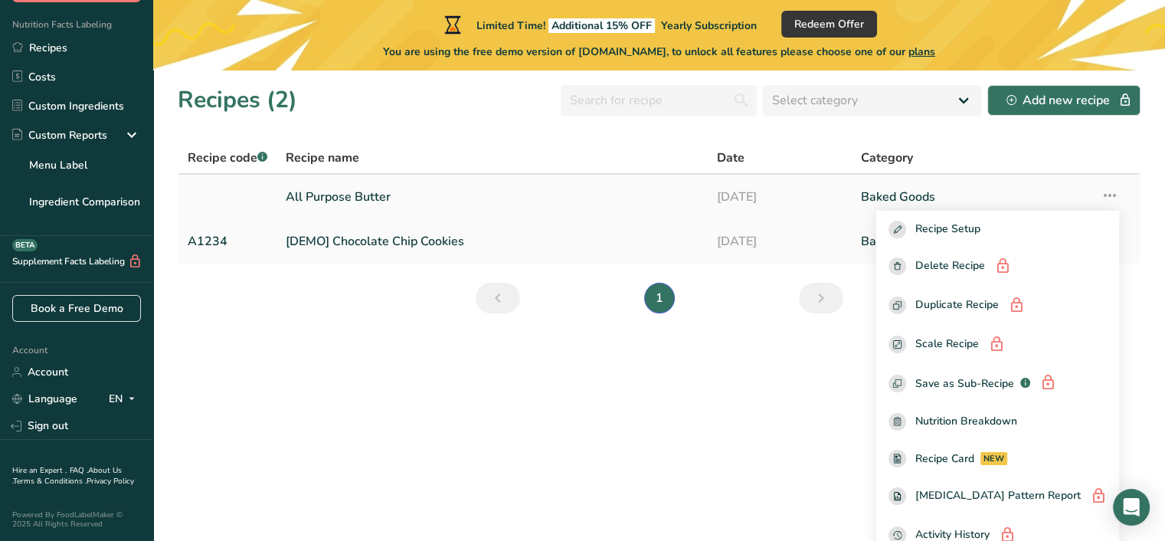
click at [473, 186] on link "All Purpose Butter" at bounding box center [492, 197] width 413 height 32
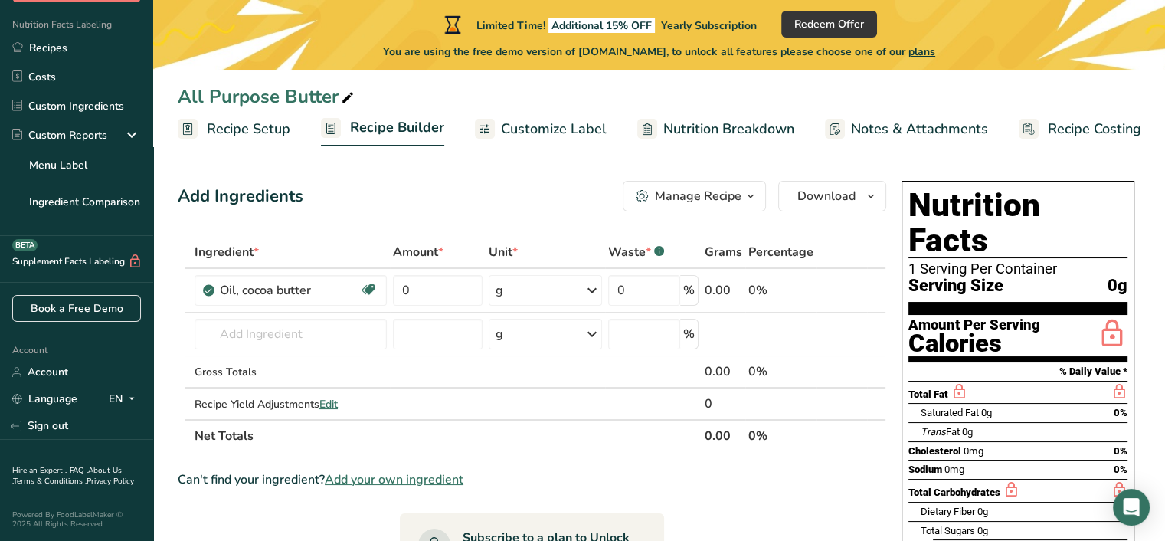
click at [535, 134] on span "Customize Label" at bounding box center [554, 129] width 106 height 21
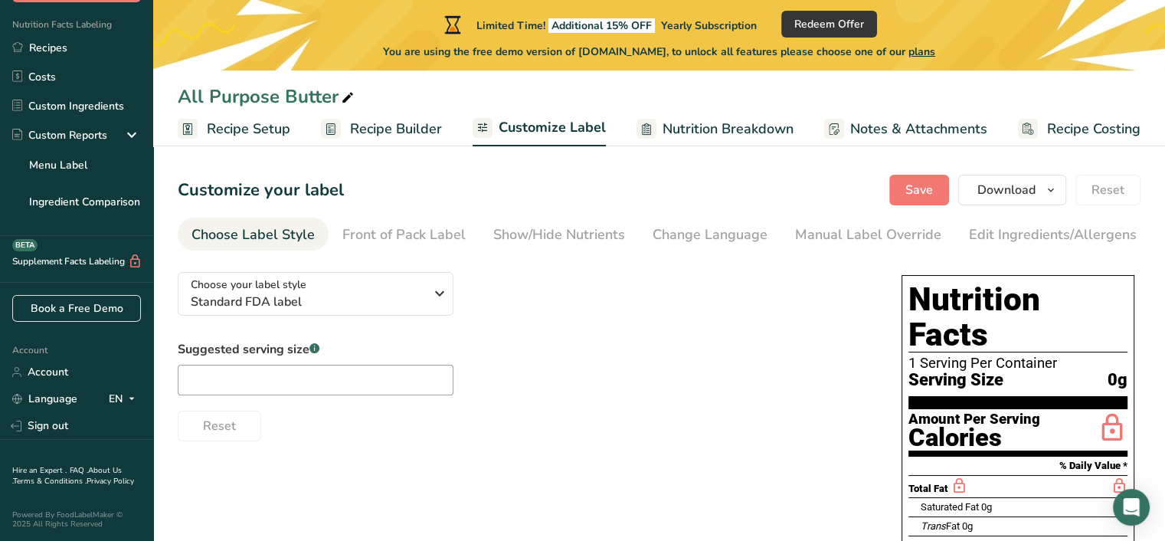
click at [374, 128] on span "Recipe Builder" at bounding box center [396, 129] width 92 height 21
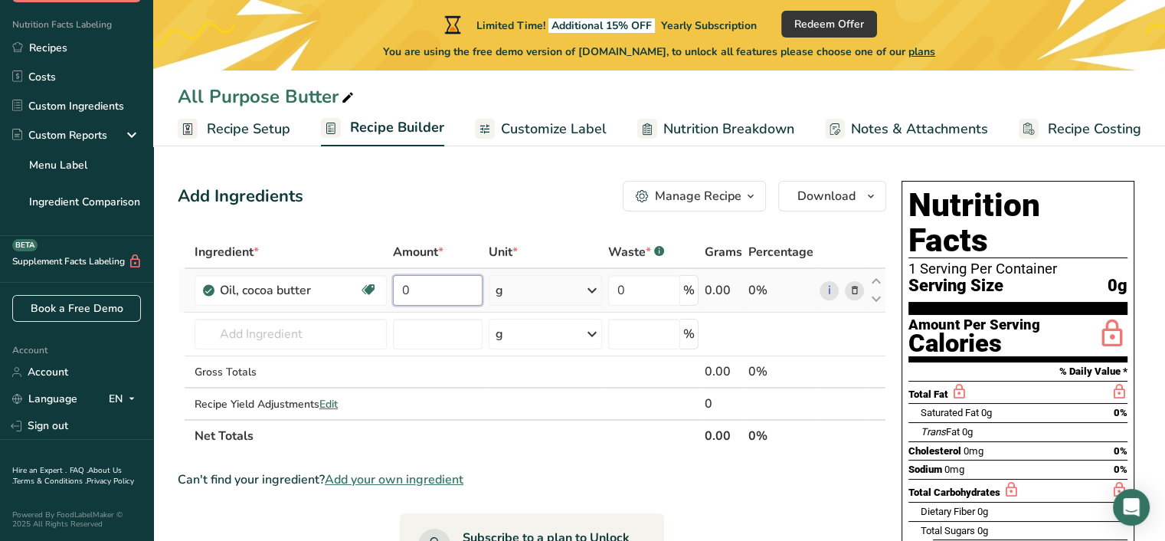
click at [419, 286] on input "0" at bounding box center [438, 290] width 90 height 31
drag, startPoint x: 415, startPoint y: 286, endPoint x: 401, endPoint y: 283, distance: 14.7
click at [401, 283] on input "0" at bounding box center [438, 290] width 90 height 31
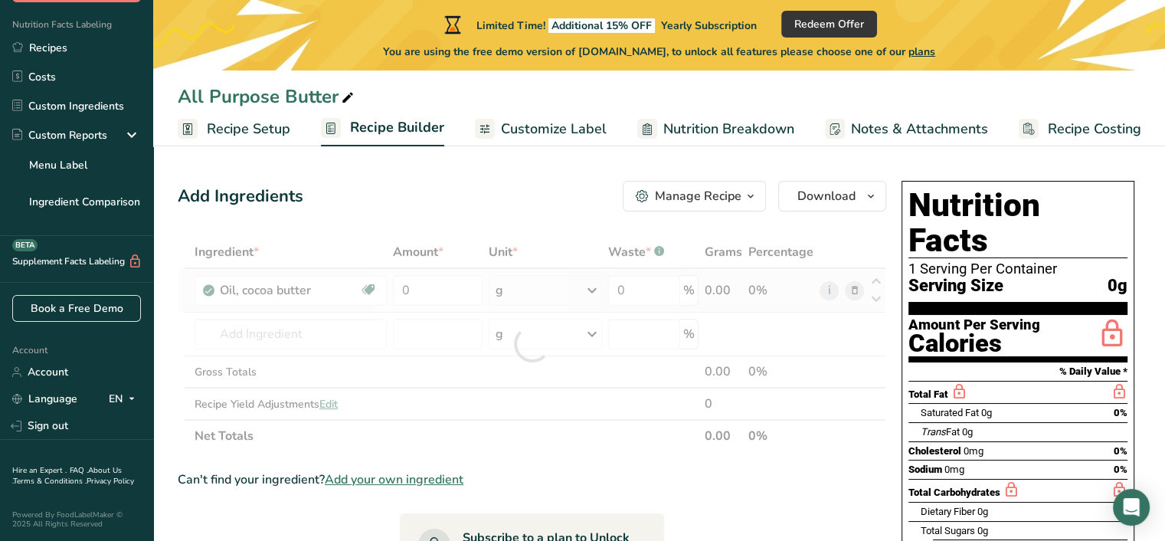
click at [594, 288] on div "Ingredient * Amount * Unit * Waste * .a-a{fill:#347362;}.b-a{fill:#fff;} Grams …" at bounding box center [532, 344] width 708 height 216
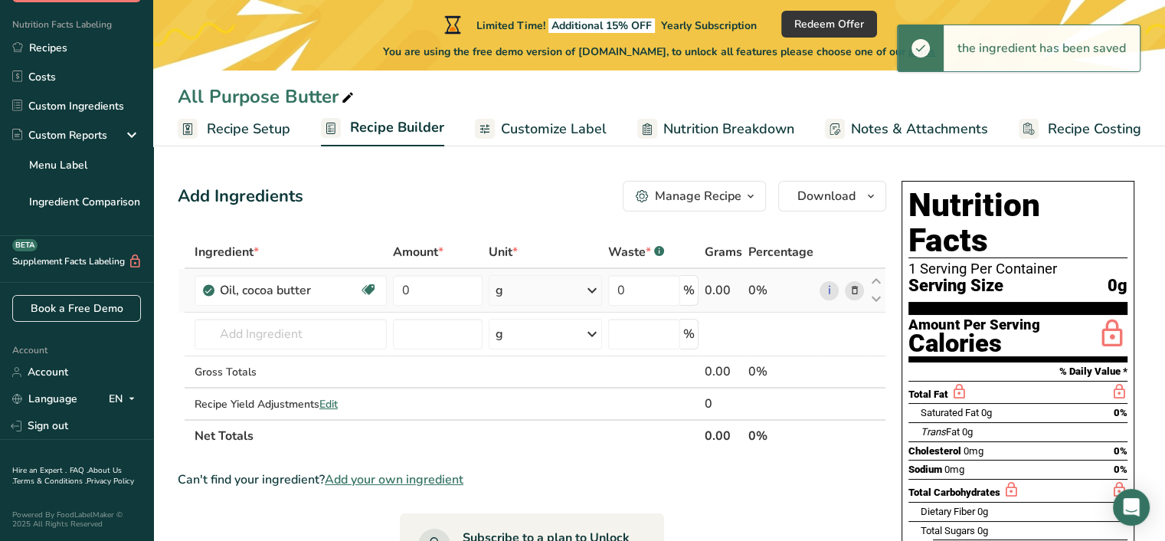
click at [594, 288] on icon at bounding box center [592, 290] width 18 height 28
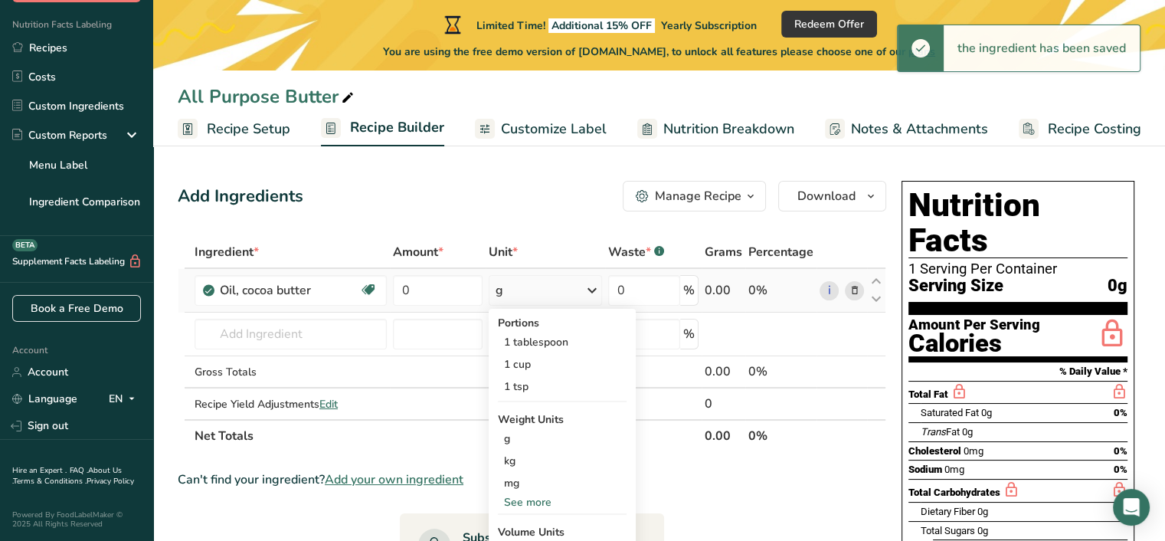
click at [594, 288] on icon at bounding box center [592, 290] width 18 height 28
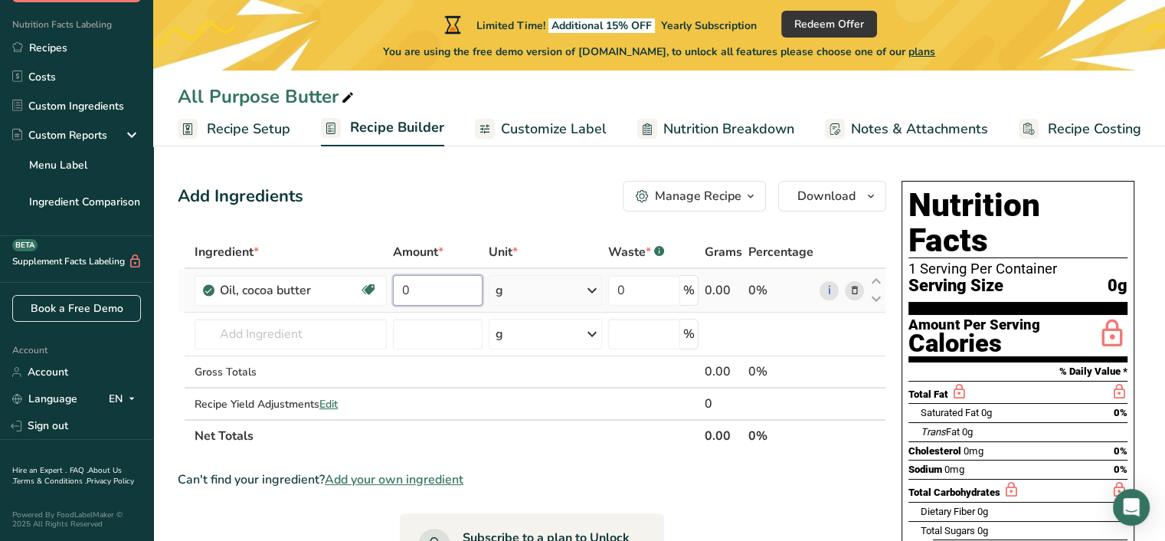
click at [421, 282] on input "0" at bounding box center [438, 290] width 90 height 31
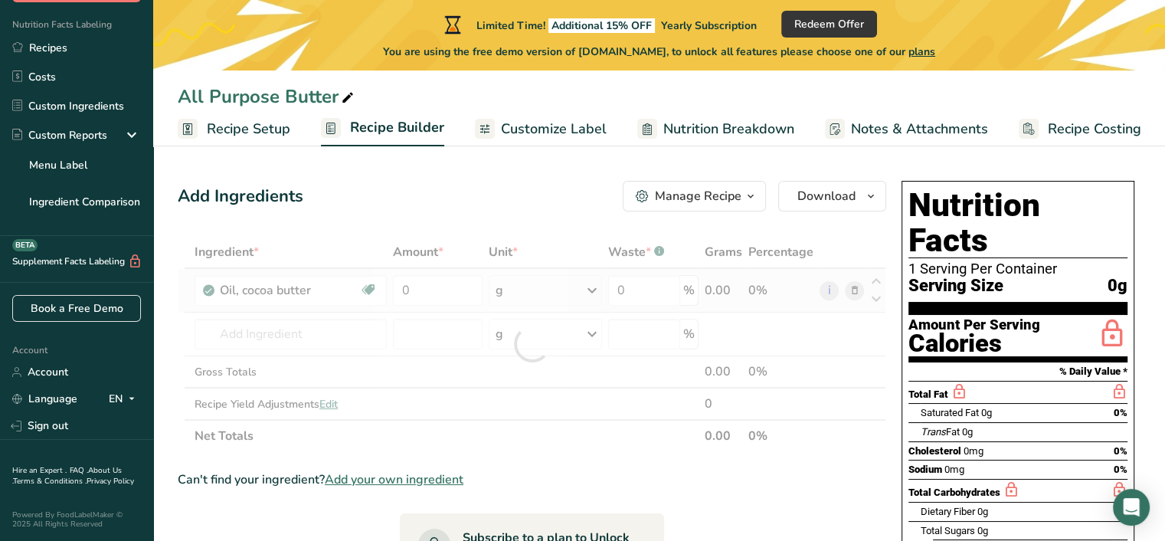
click at [602, 288] on div "Ingredient * Amount * Unit * Waste * .a-a{fill:#347362;}.b-a{fill:#fff;} Grams …" at bounding box center [532, 344] width 708 height 216
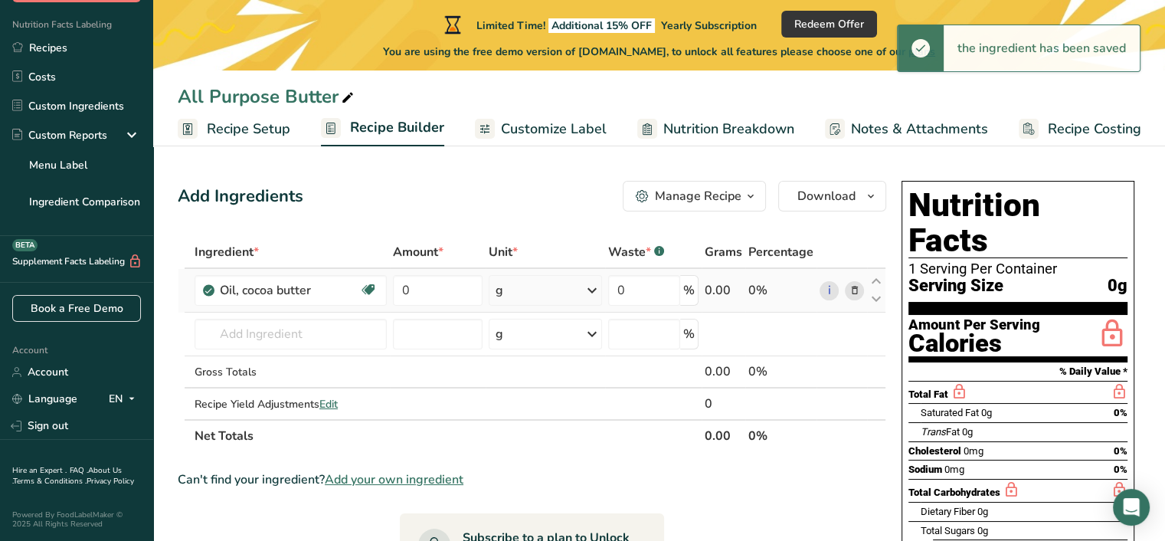
click at [591, 287] on icon at bounding box center [592, 290] width 18 height 28
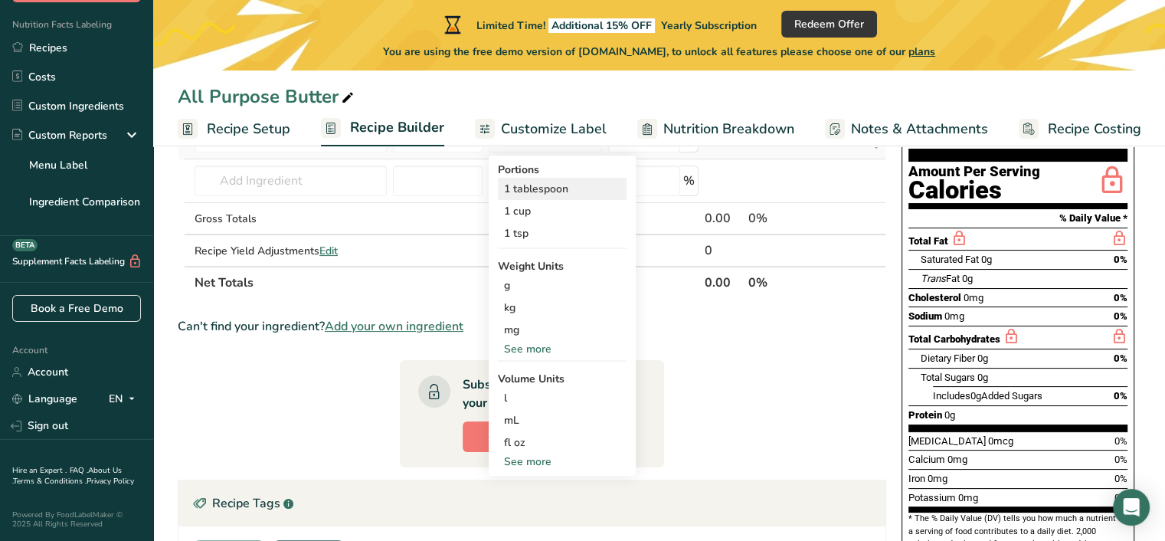
scroll to position [77, 0]
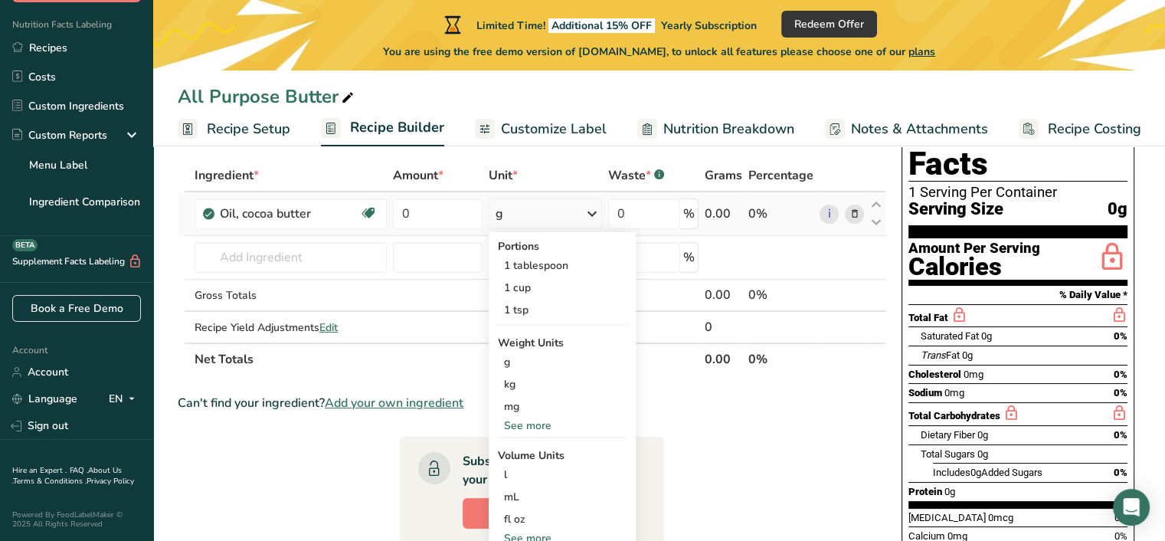
click at [525, 423] on div "See more" at bounding box center [562, 425] width 129 height 16
click at [506, 448] on div "lb" at bounding box center [562, 451] width 129 height 22
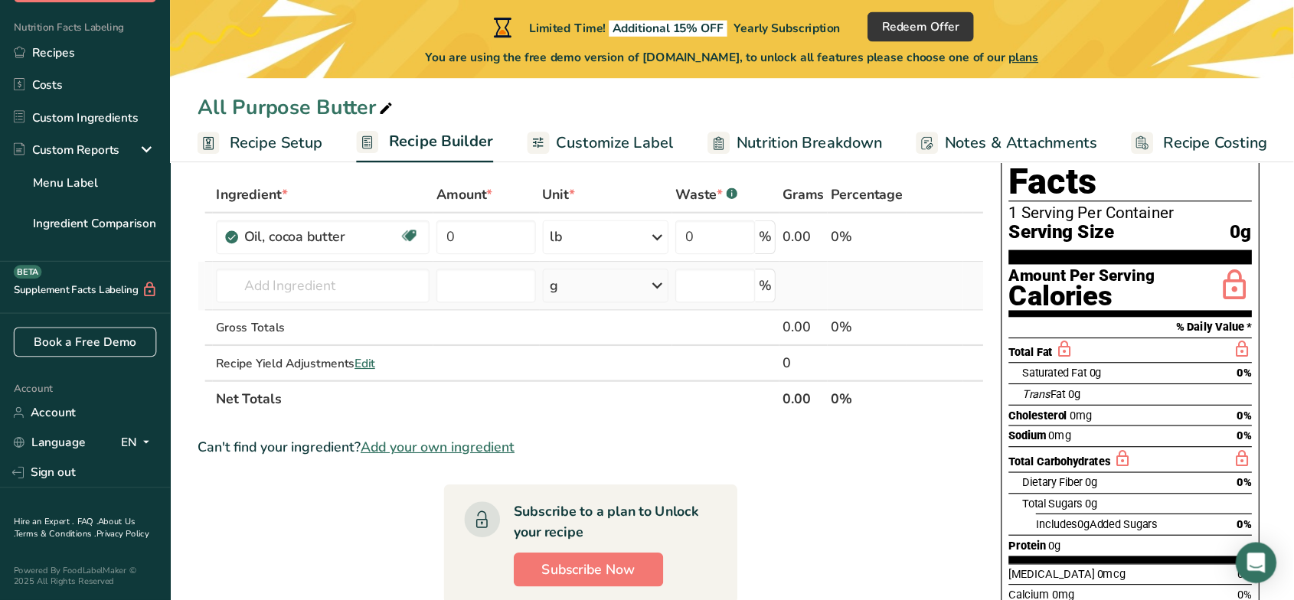
scroll to position [0, 0]
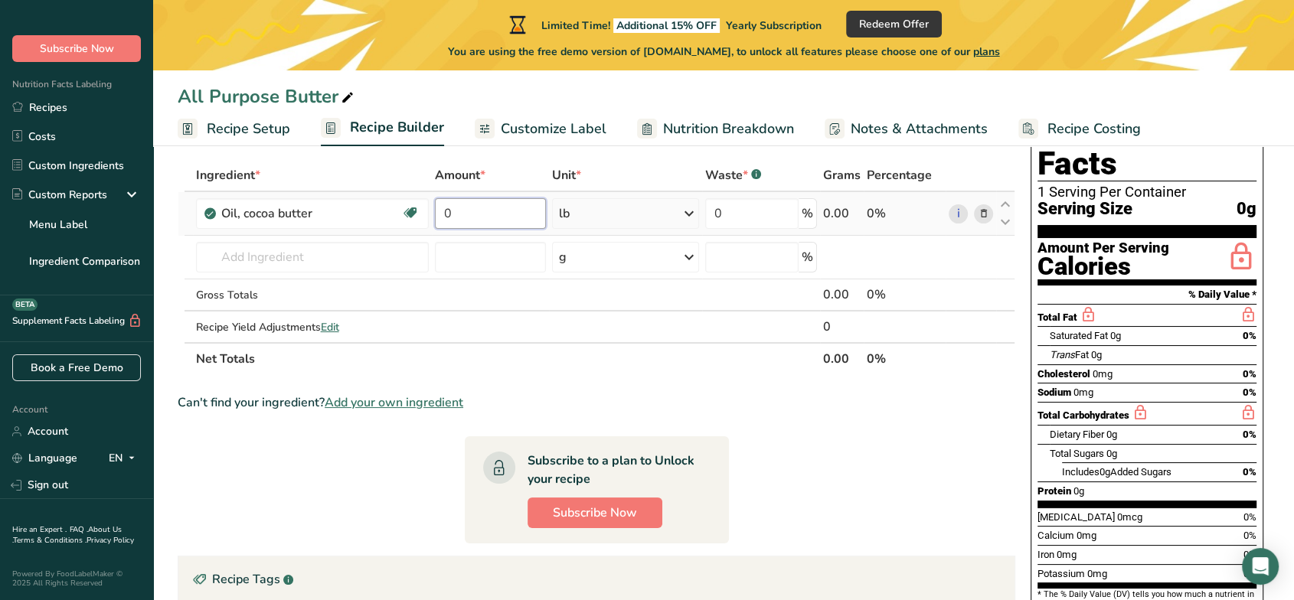
click at [509, 222] on input "0" at bounding box center [490, 213] width 111 height 31
click at [507, 225] on input "0" at bounding box center [490, 213] width 111 height 31
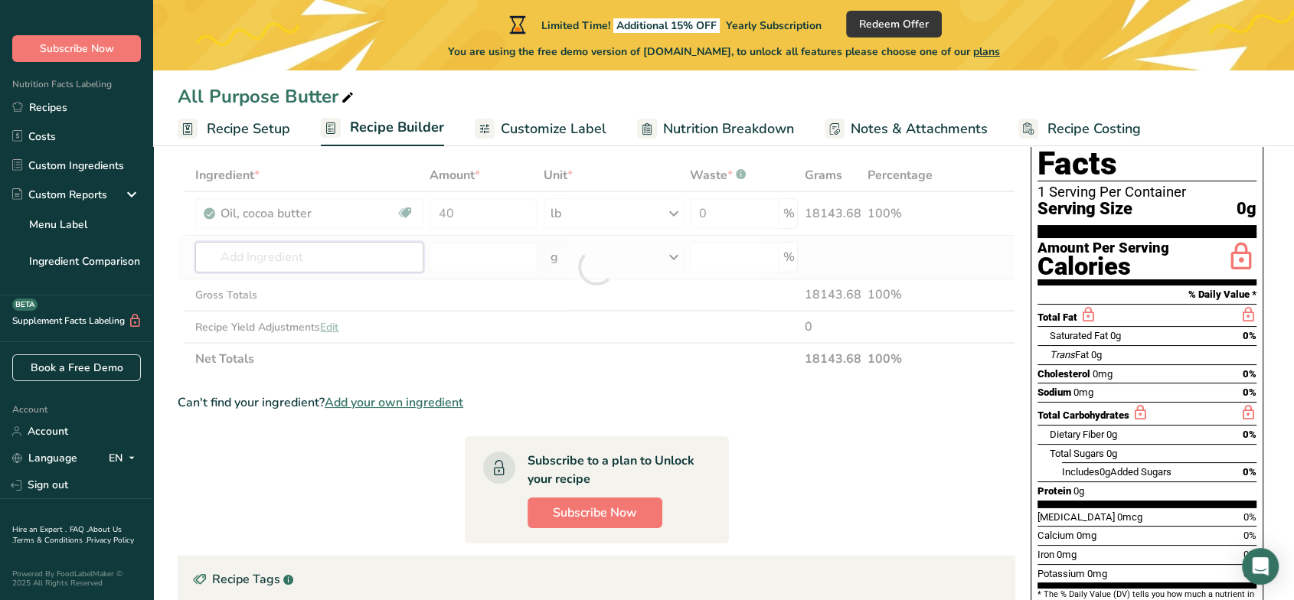
click at [386, 248] on div "Ingredient * Amount * Unit * Waste * .a-a{fill:#347362;}.b-a{fill:#fff;} Grams …" at bounding box center [597, 267] width 838 height 216
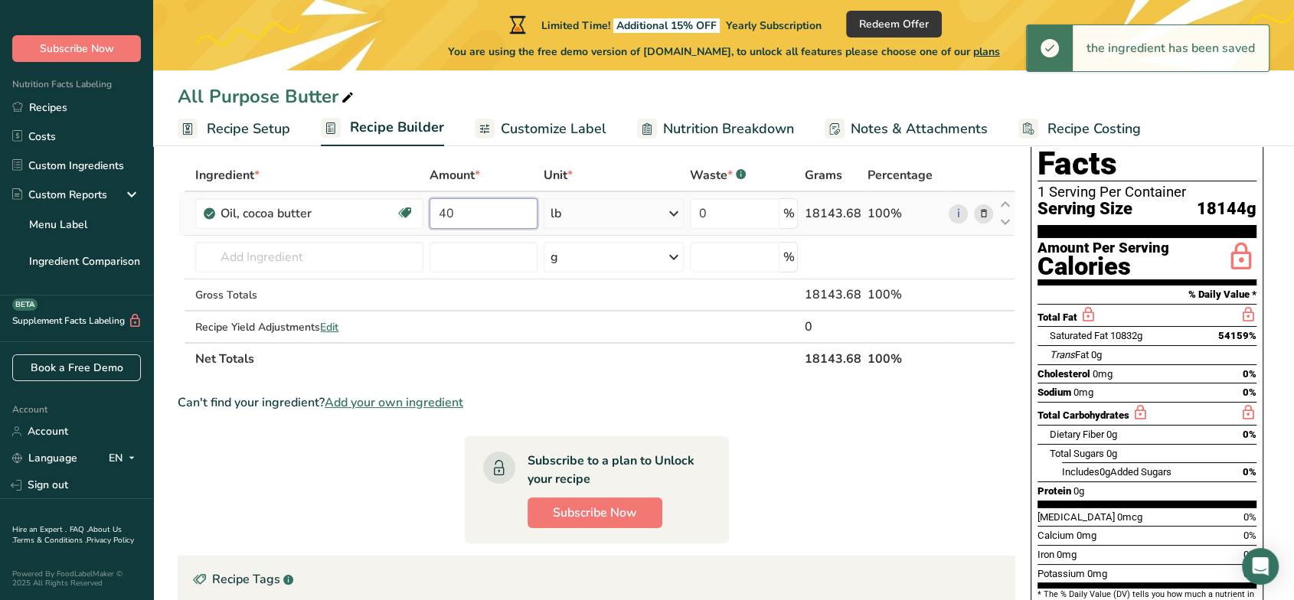
click at [494, 218] on input "40" at bounding box center [484, 213] width 108 height 31
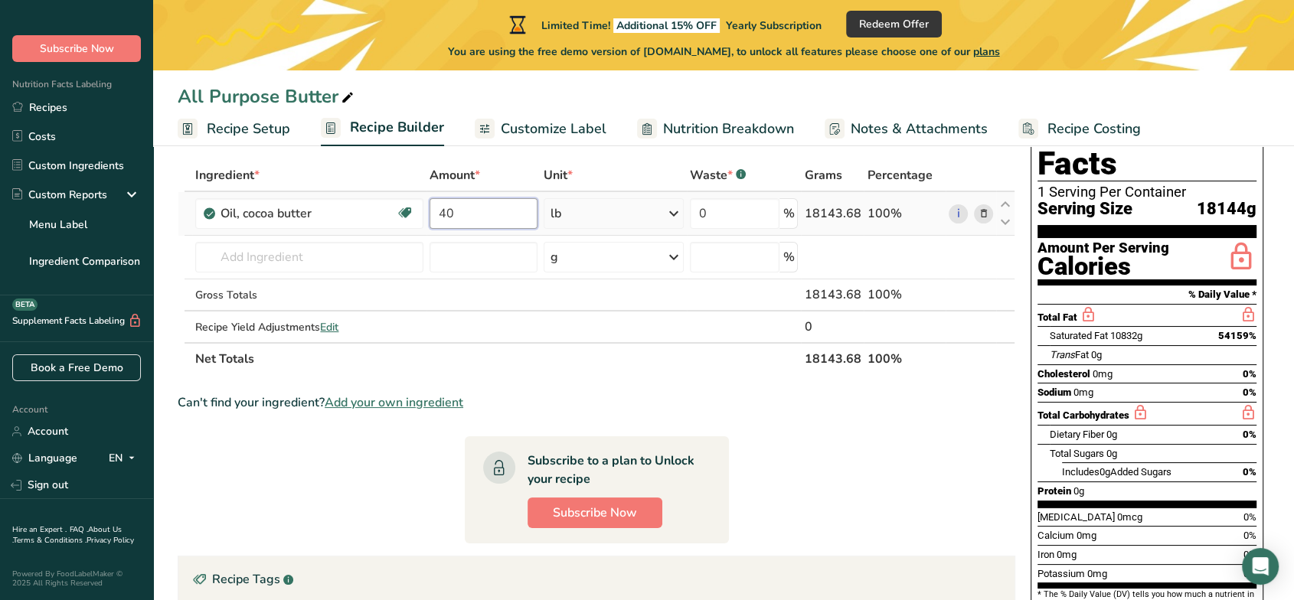
type input "4"
type input "22"
click at [316, 260] on div "Ingredient * Amount * Unit * Waste * .a-a{fill:#347362;}.b-a{fill:#fff;} Grams …" at bounding box center [597, 267] width 838 height 216
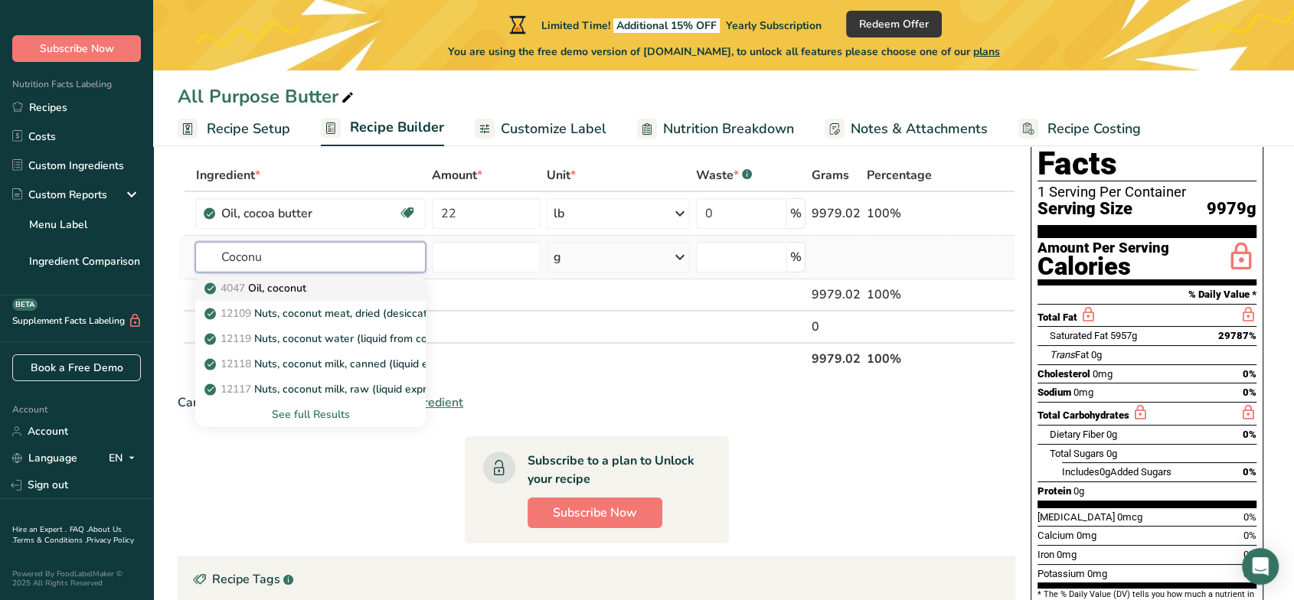
type input "Coconu"
click at [322, 280] on div "4047 Oil, coconut" at bounding box center [298, 288] width 181 height 16
type input "Oil, coconut"
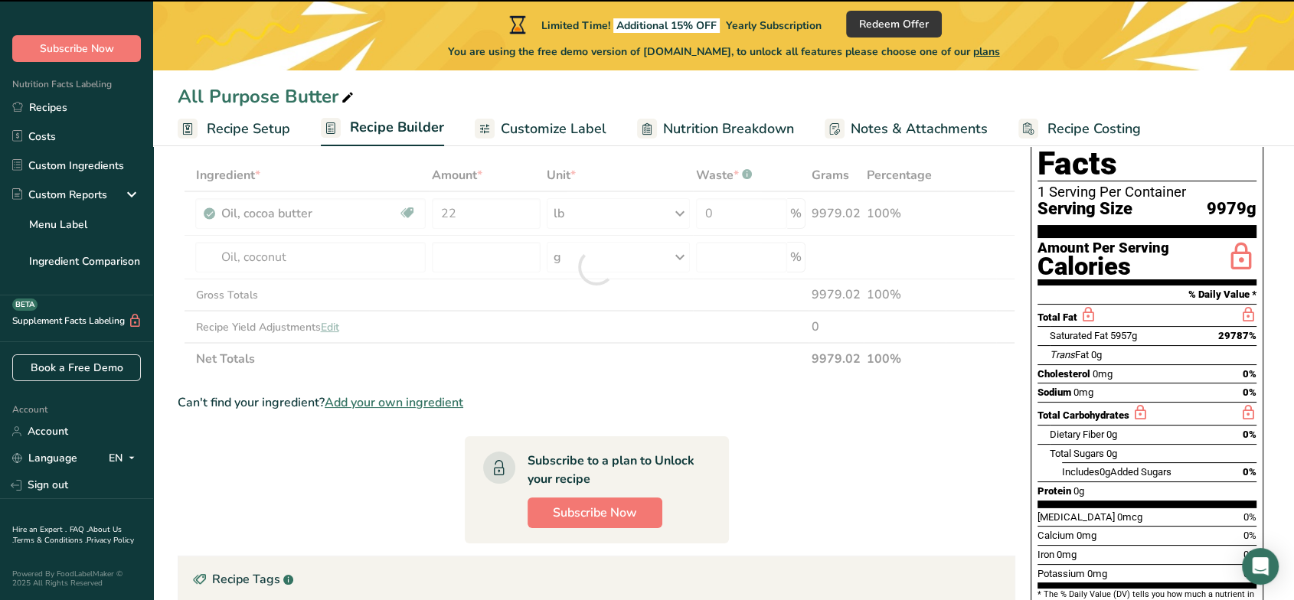
type input "0"
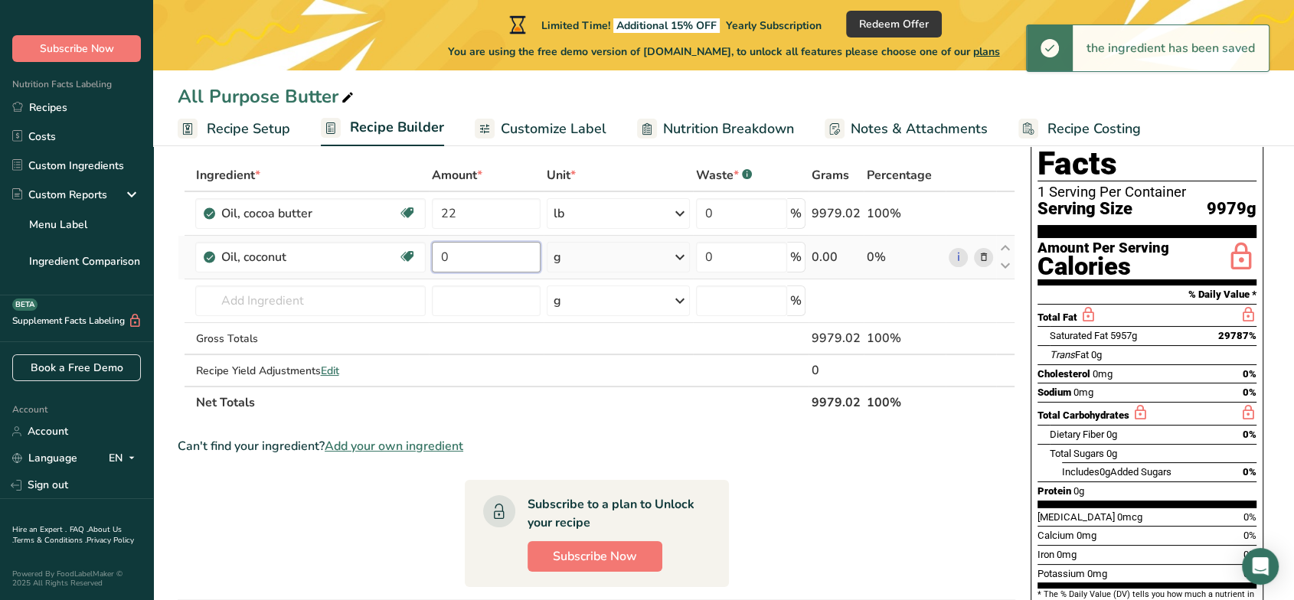
click at [490, 256] on input "0" at bounding box center [487, 257] width 110 height 31
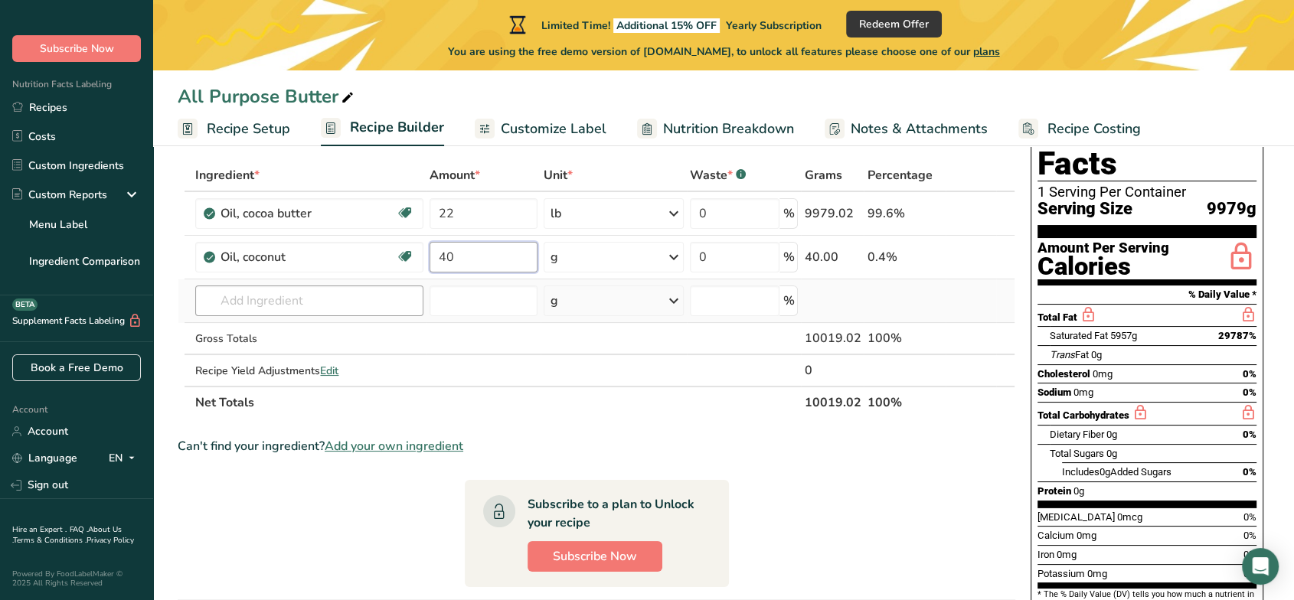
type input "40"
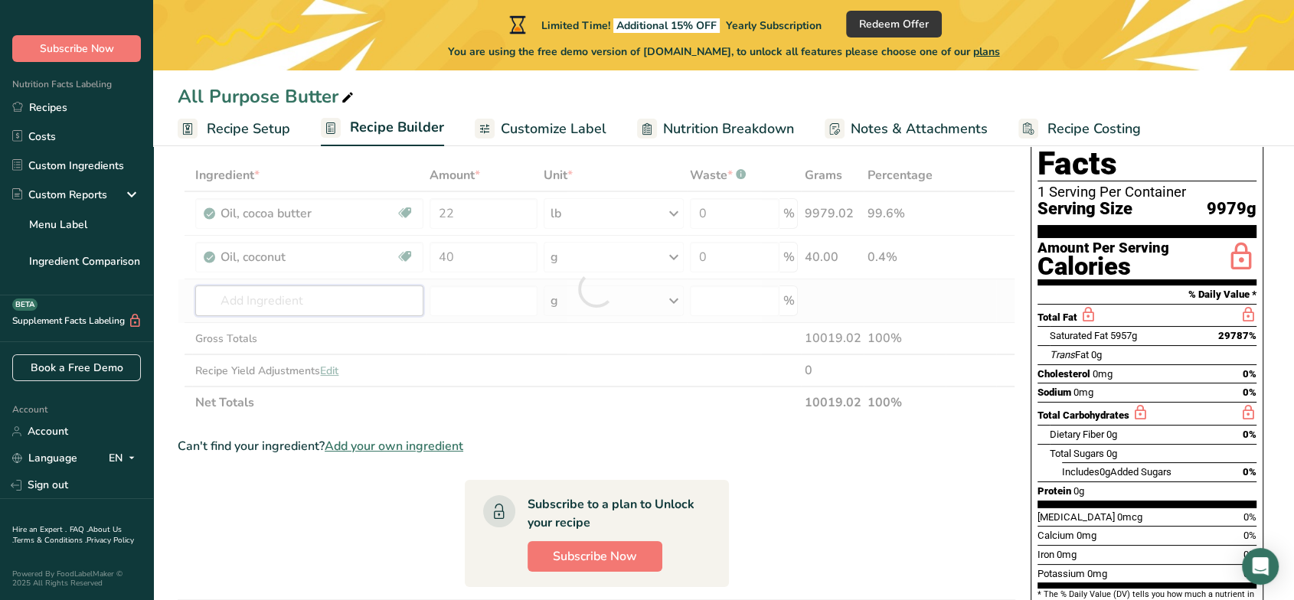
click at [332, 303] on div "Ingredient * Amount * Unit * Waste * .a-a{fill:#347362;}.b-a{fill:#fff;} Grams …" at bounding box center [597, 289] width 838 height 260
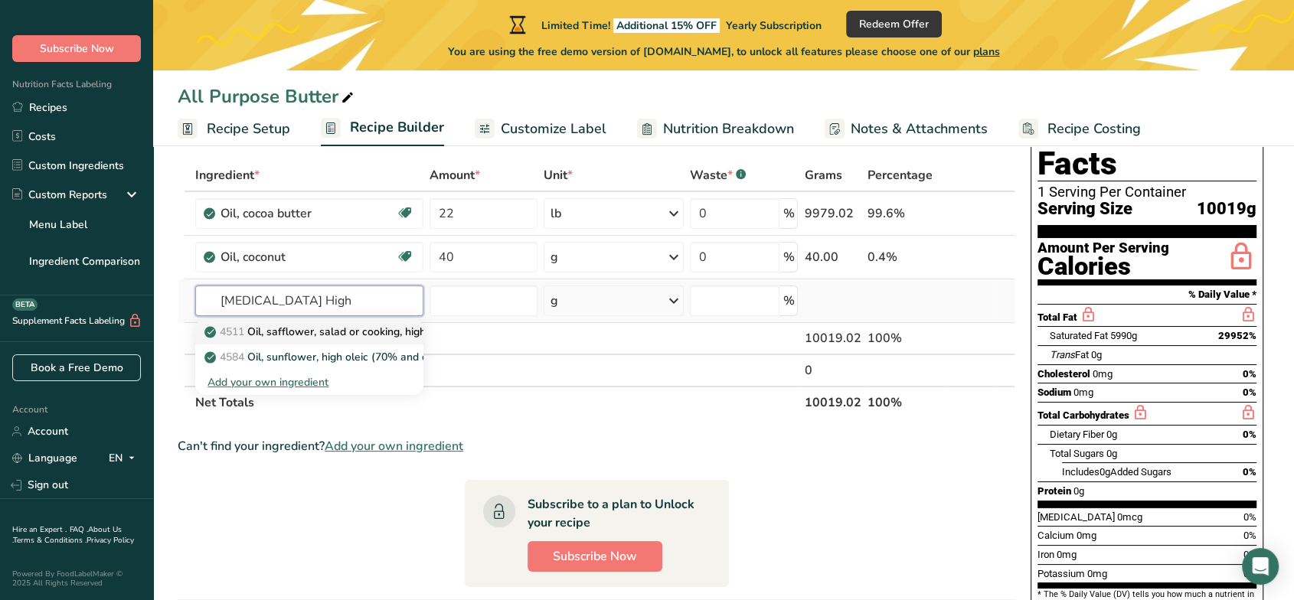
type input "Safflower Oil High"
click at [325, 327] on p "4511 Oil, safflower, salad or cooking, high oleic (primary safflower oil of com…" at bounding box center [434, 332] width 452 height 16
type input "Oil, safflower, salad or cooking, high oleic (primary safflower oil of commerce)"
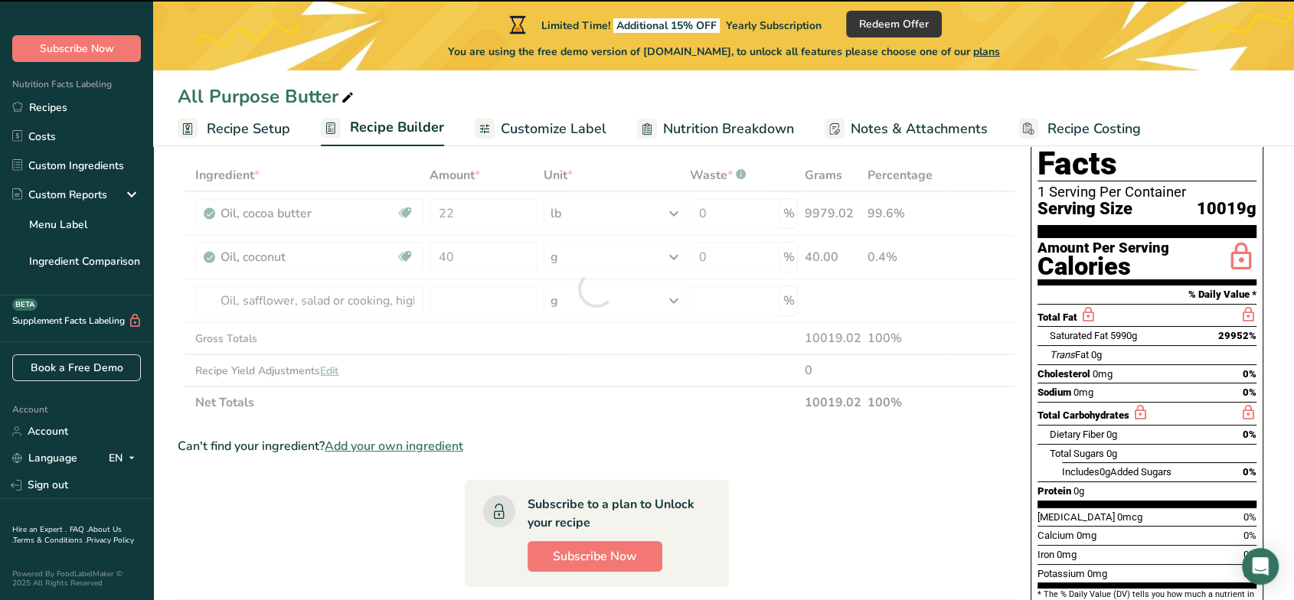
type input "0"
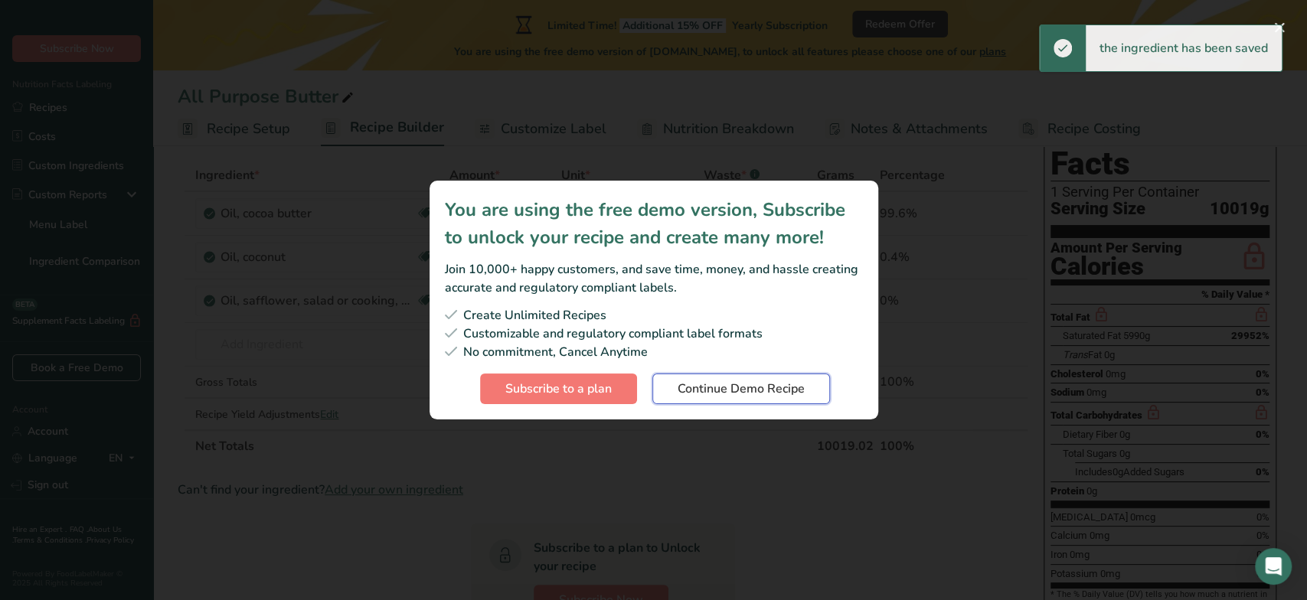
click at [794, 393] on span "Continue Demo Recipe" at bounding box center [741, 389] width 127 height 18
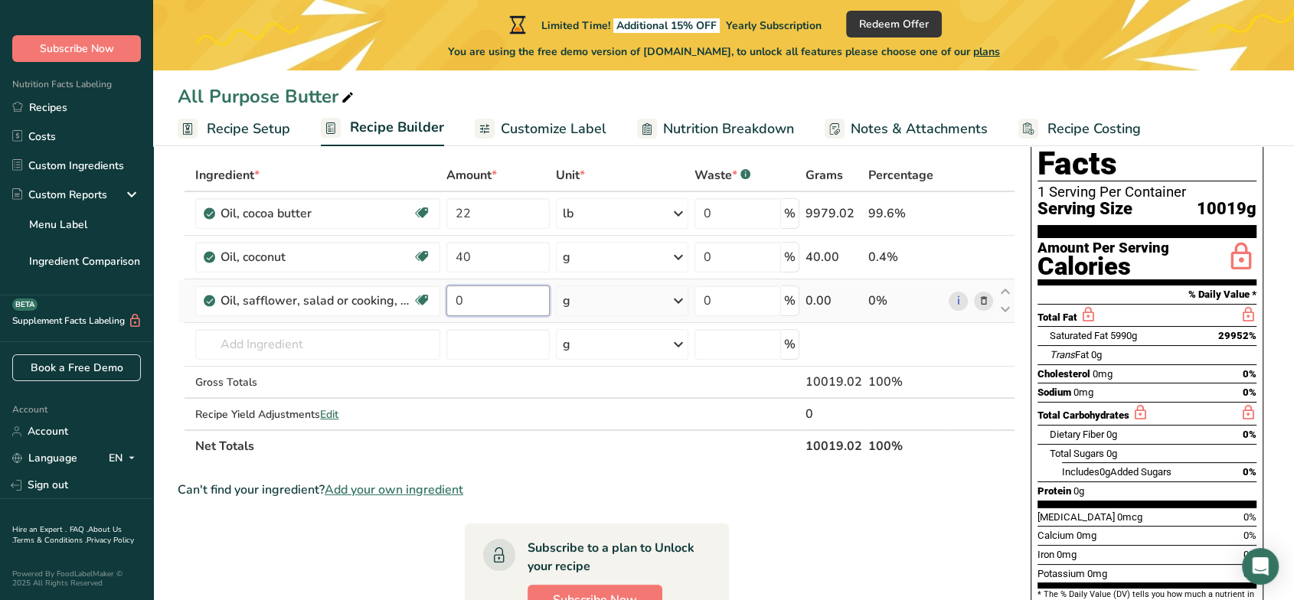
click at [494, 305] on input "0" at bounding box center [498, 301] width 103 height 31
click at [496, 305] on input "0" at bounding box center [498, 301] width 103 height 31
type input "15"
click at [679, 258] on div "Ingredient * Amount * Unit * Waste * .a-a{fill:#347362;}.b-a{fill:#fff;} Grams …" at bounding box center [597, 310] width 838 height 303
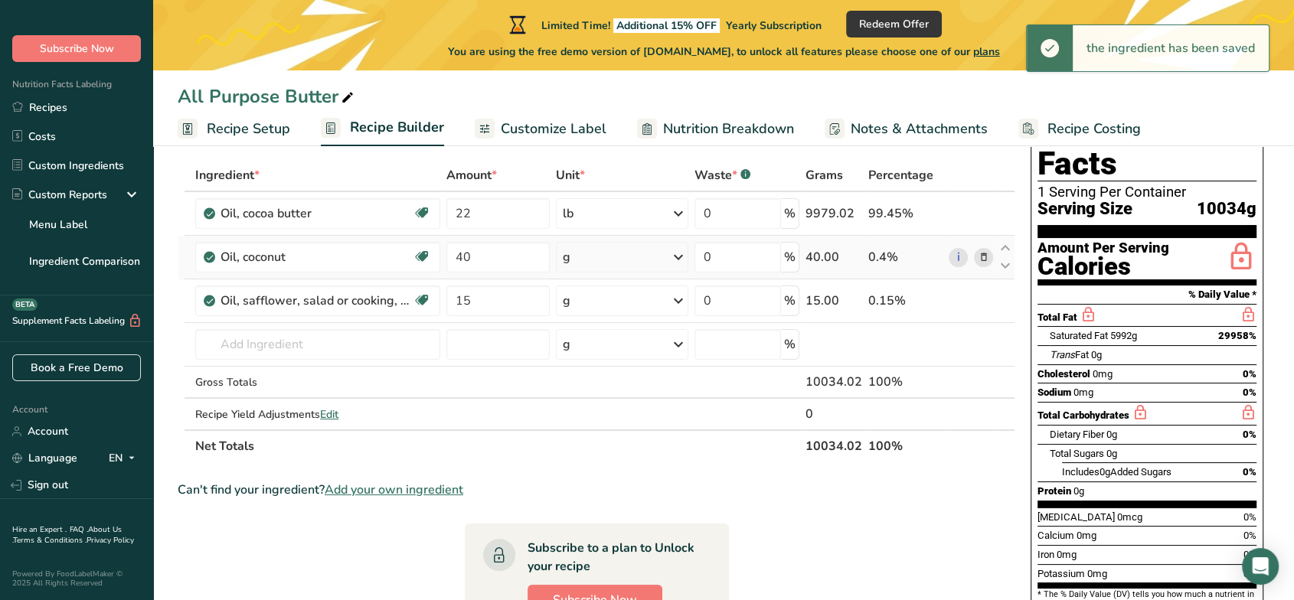
click at [680, 255] on icon at bounding box center [678, 258] width 18 height 28
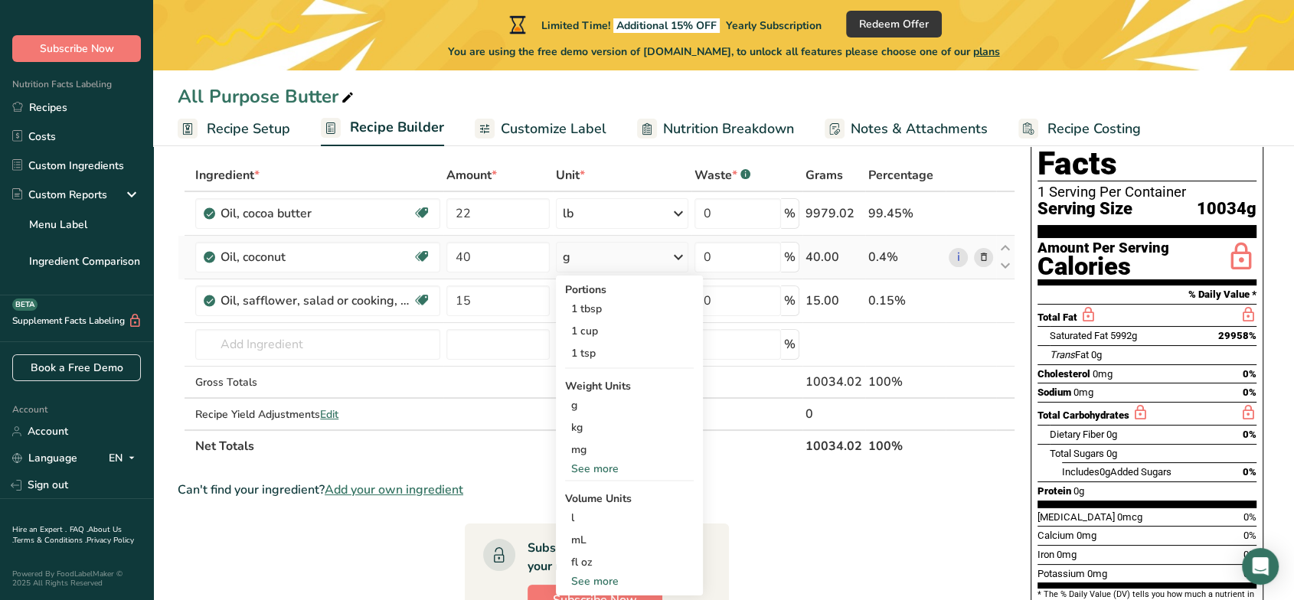
click at [613, 468] on div "See more" at bounding box center [629, 469] width 129 height 16
click at [600, 493] on div "lb" at bounding box center [629, 494] width 129 height 22
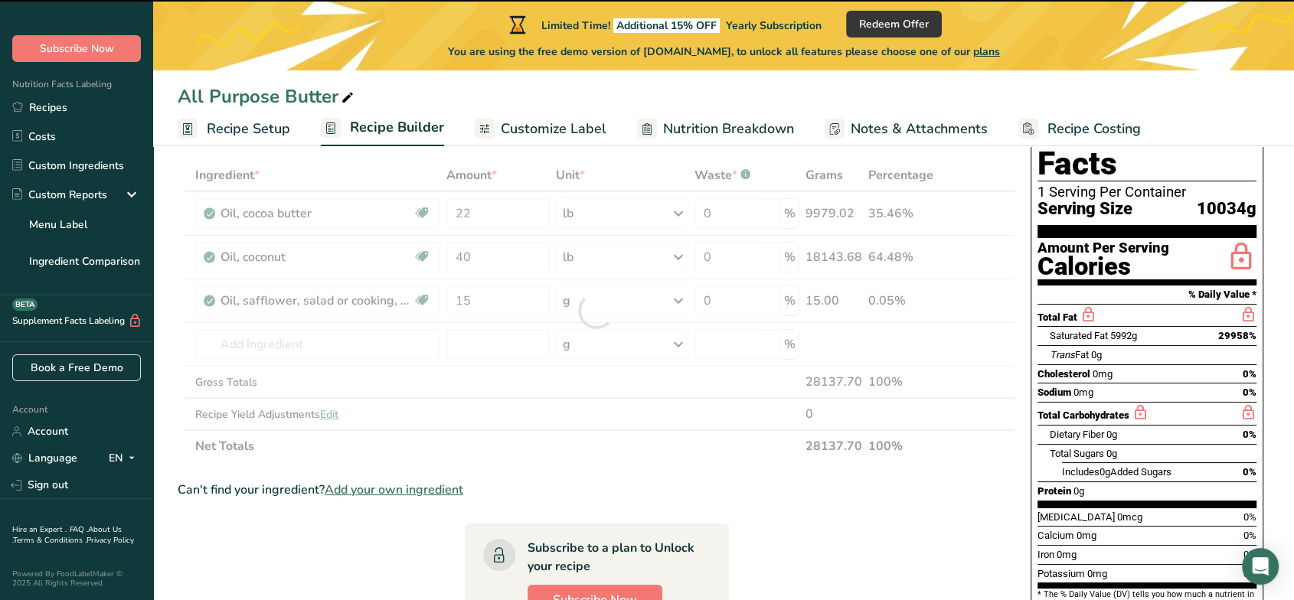
click at [679, 299] on div at bounding box center [597, 310] width 838 height 303
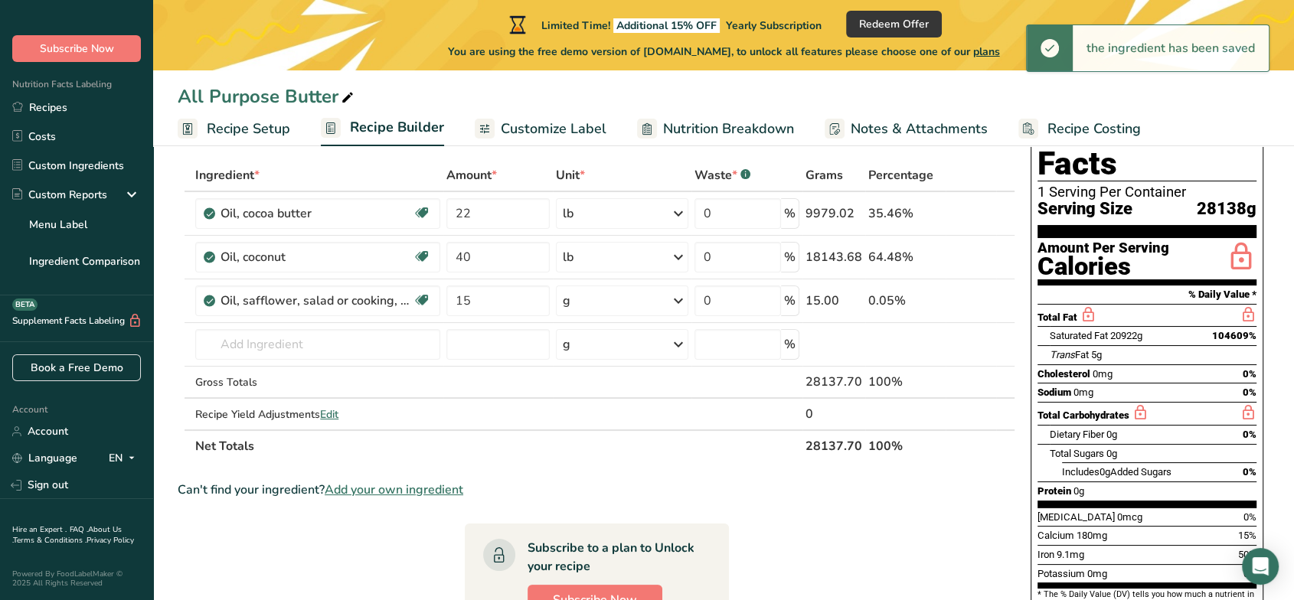
click at [679, 299] on icon at bounding box center [678, 301] width 18 height 28
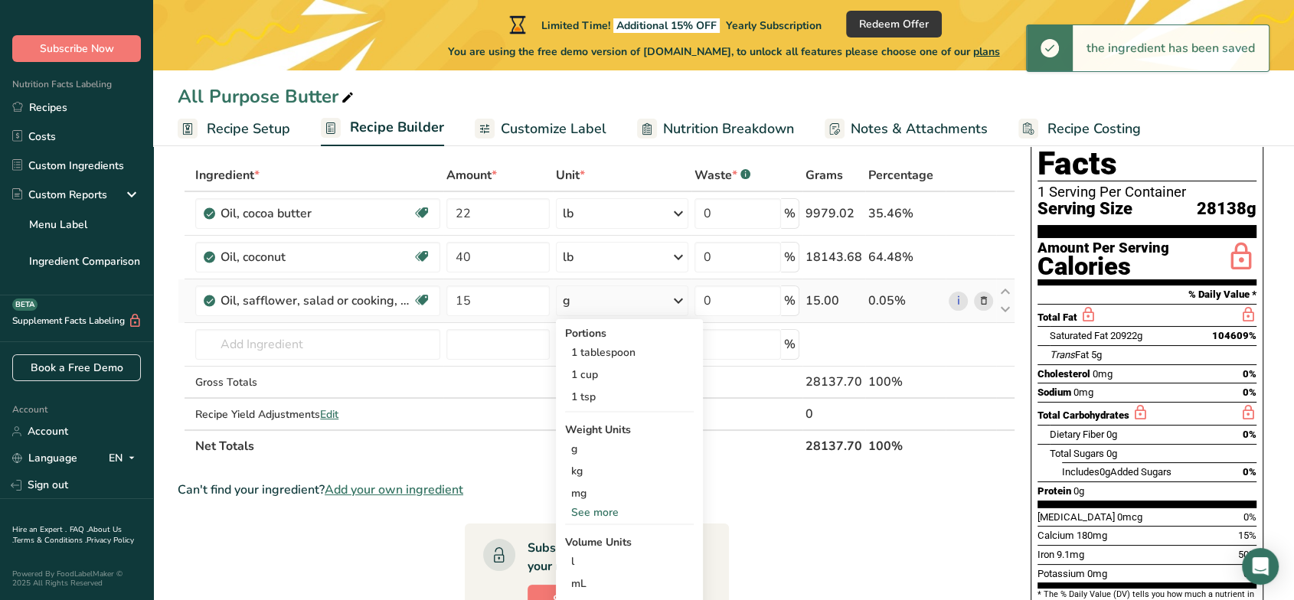
click at [613, 505] on div "See more" at bounding box center [629, 513] width 129 height 16
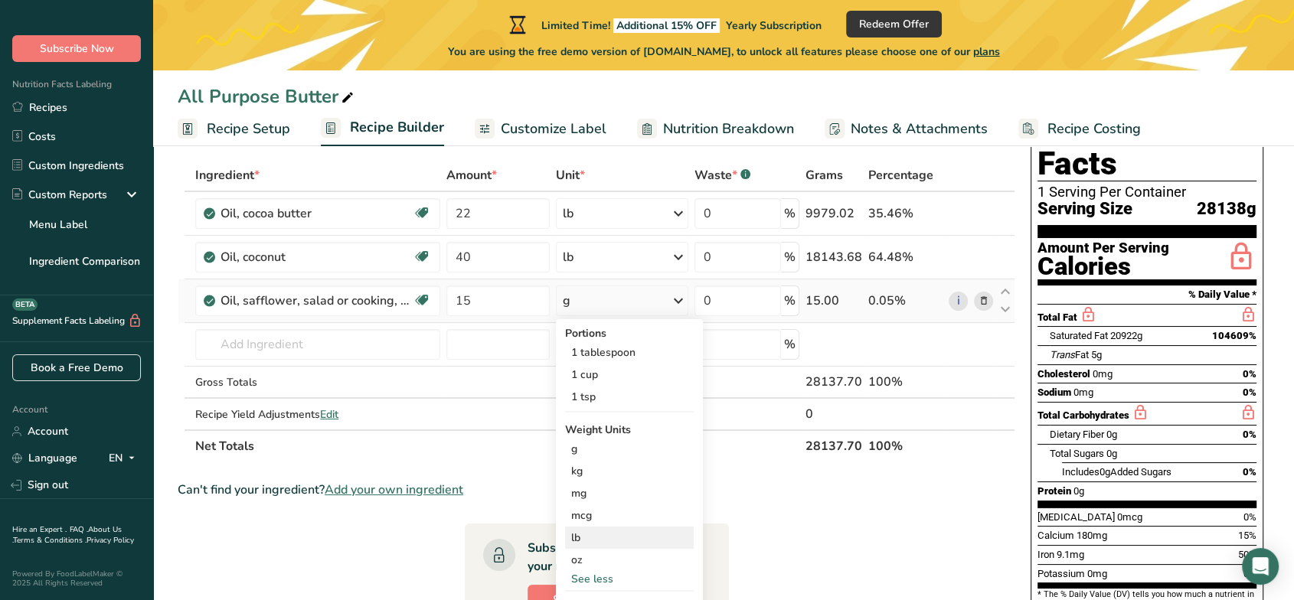
click at [595, 540] on div "lb" at bounding box center [629, 538] width 129 height 22
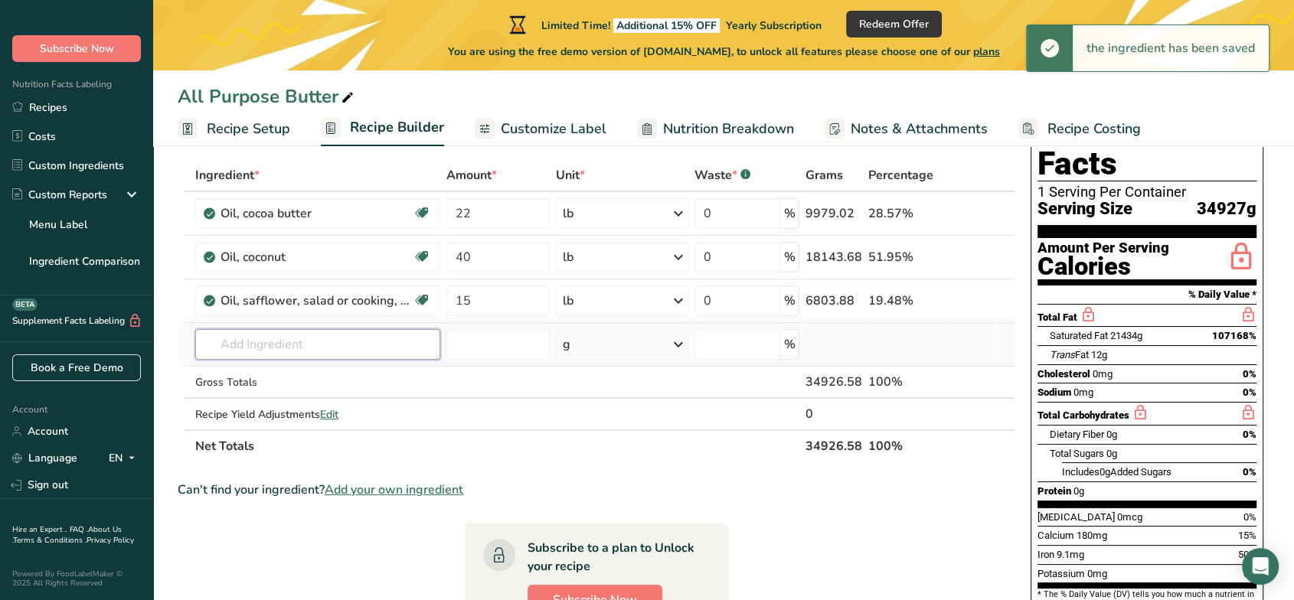
click at [286, 348] on input "text" at bounding box center [317, 344] width 244 height 31
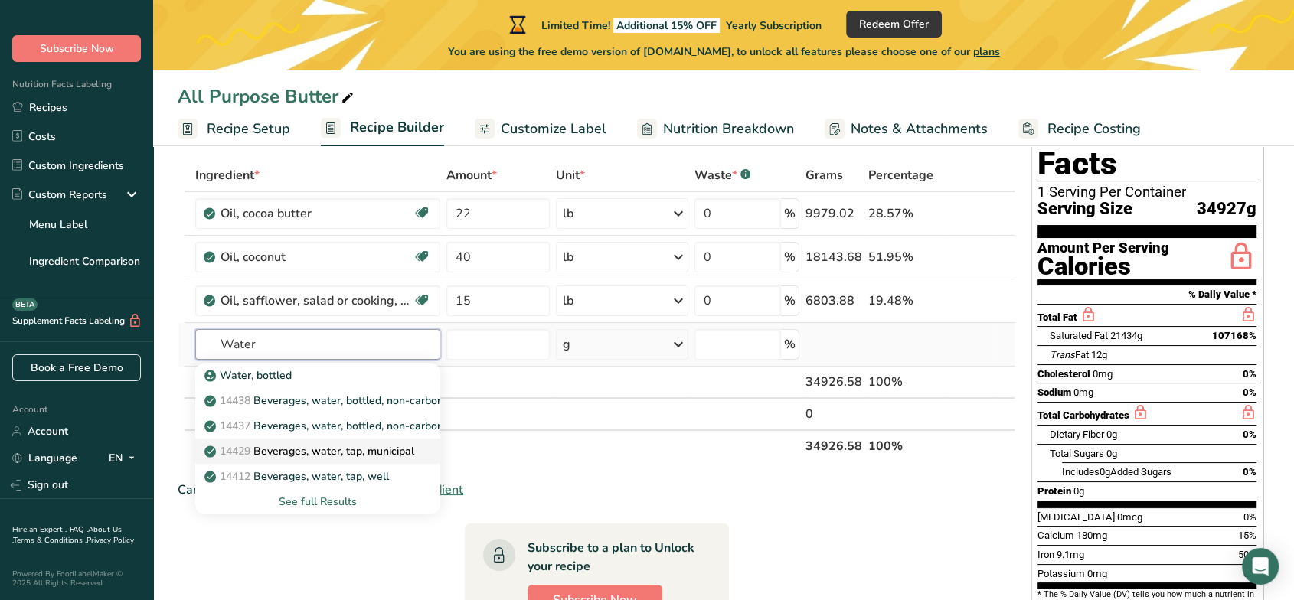
type input "Water"
click at [389, 448] on p "14429 Beverages, water, tap, municipal" at bounding box center [311, 451] width 207 height 16
type input "Beverages, water, tap, municipal"
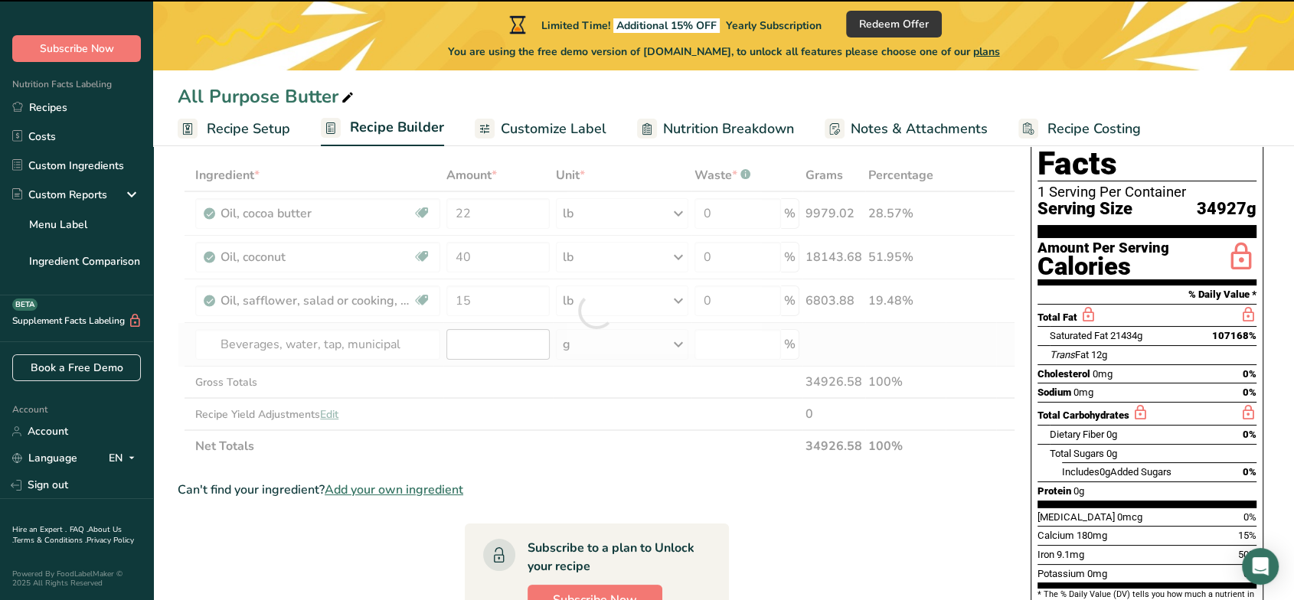
type input "0"
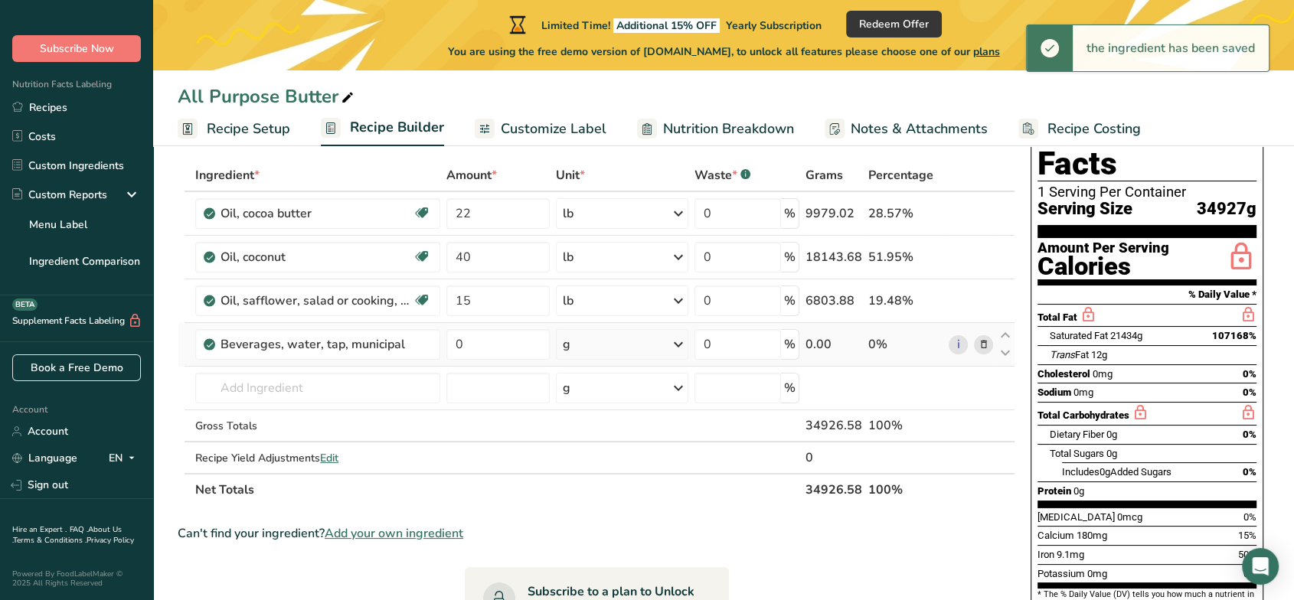
click at [587, 350] on div "g" at bounding box center [622, 344] width 132 height 31
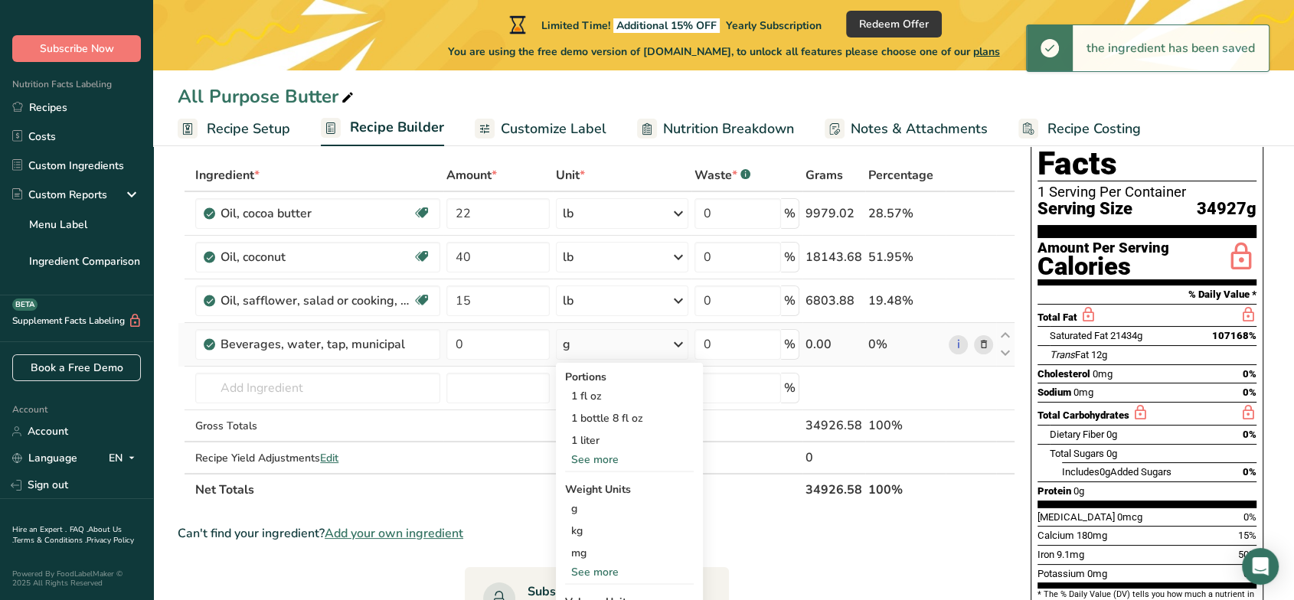
click at [594, 540] on div "See more" at bounding box center [629, 572] width 129 height 16
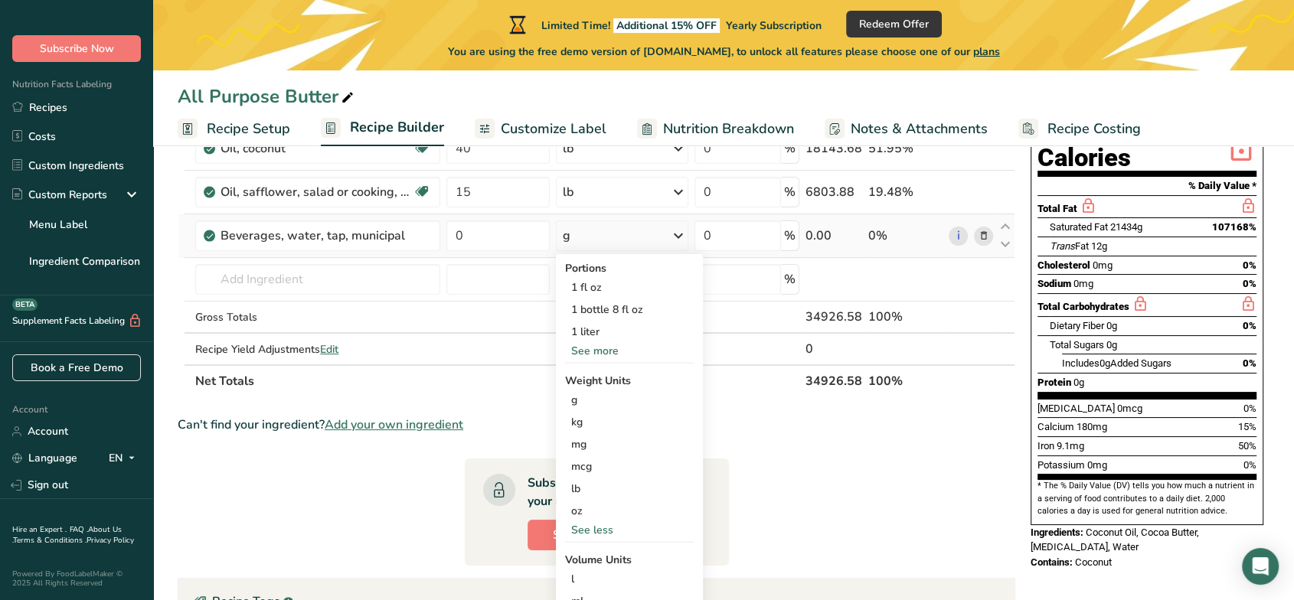
scroll to position [332, 0]
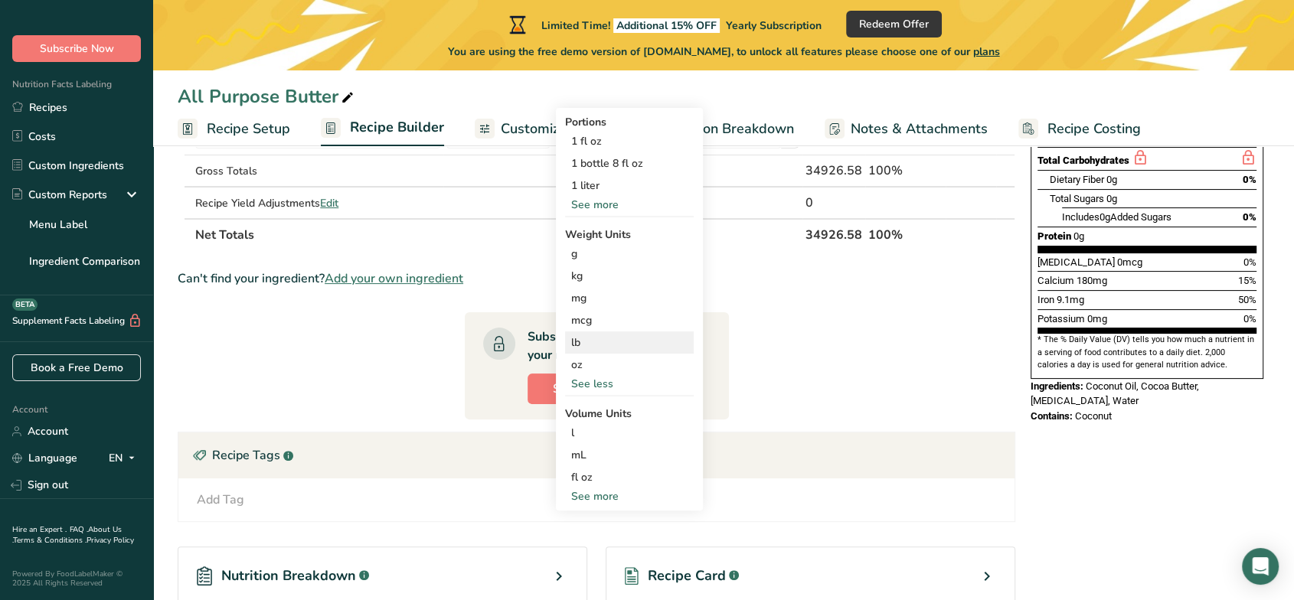
click at [604, 341] on div "lb" at bounding box center [629, 343] width 129 height 22
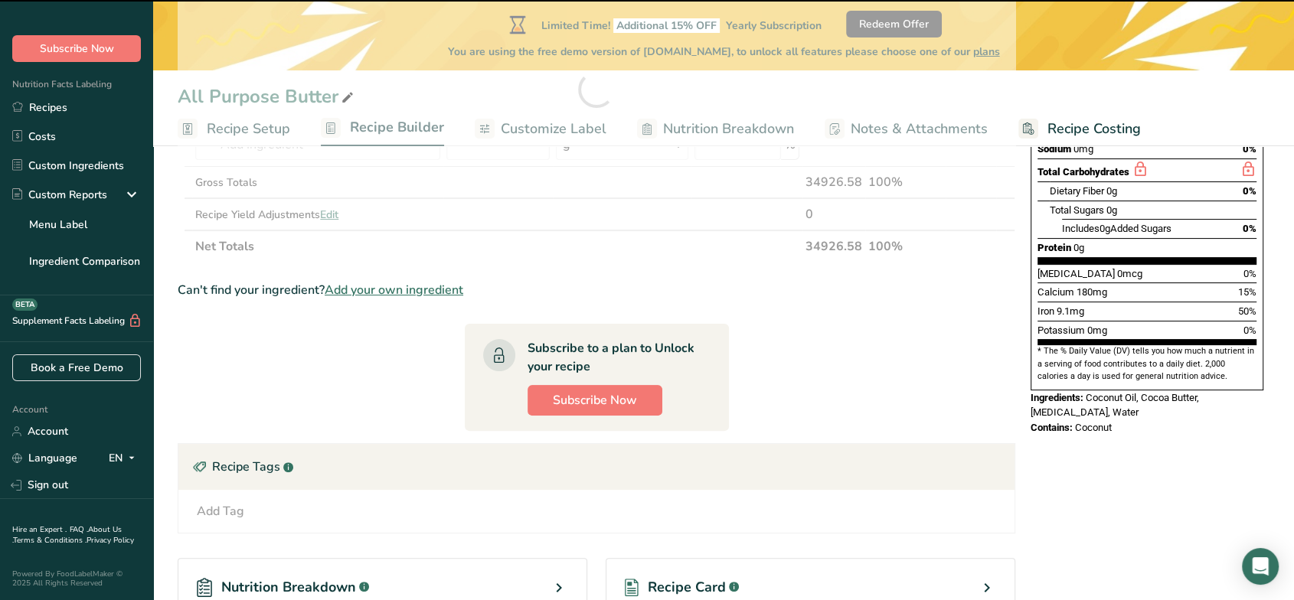
scroll to position [162, 0]
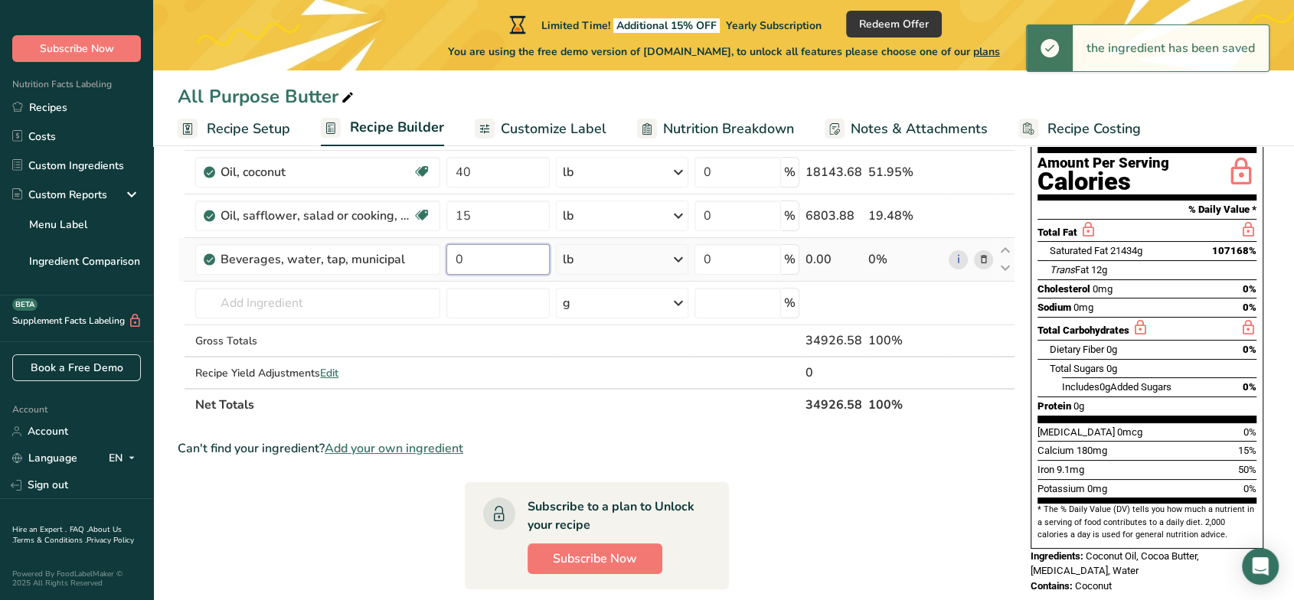
click at [491, 257] on input "0" at bounding box center [498, 259] width 103 height 31
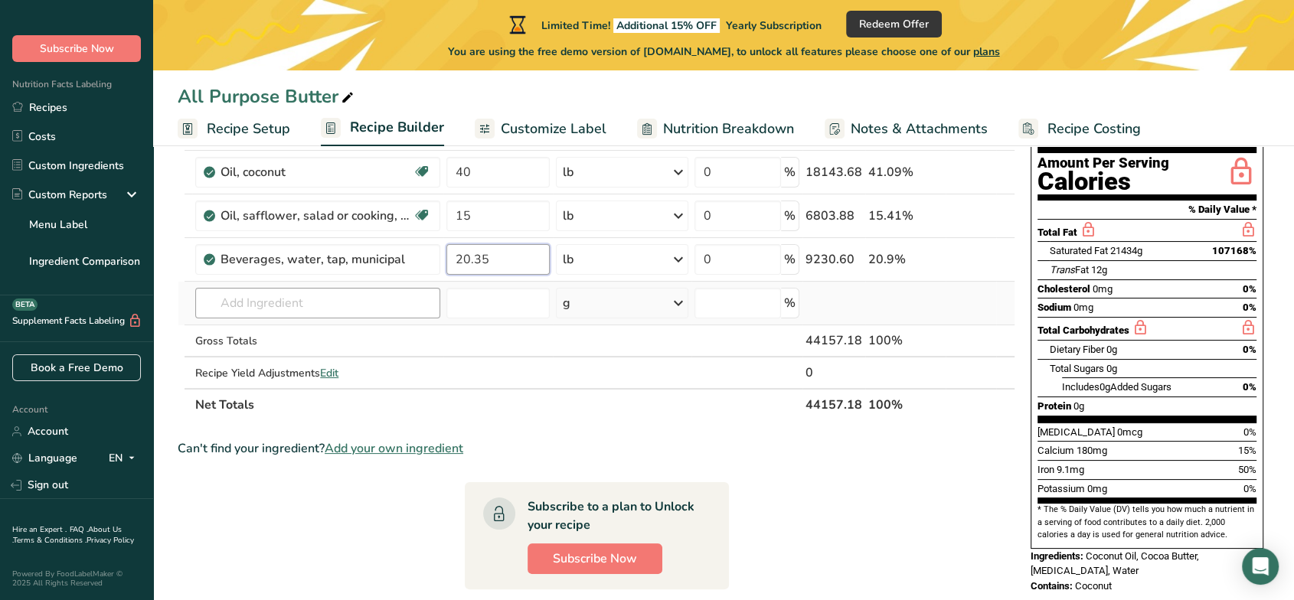
type input "20.35"
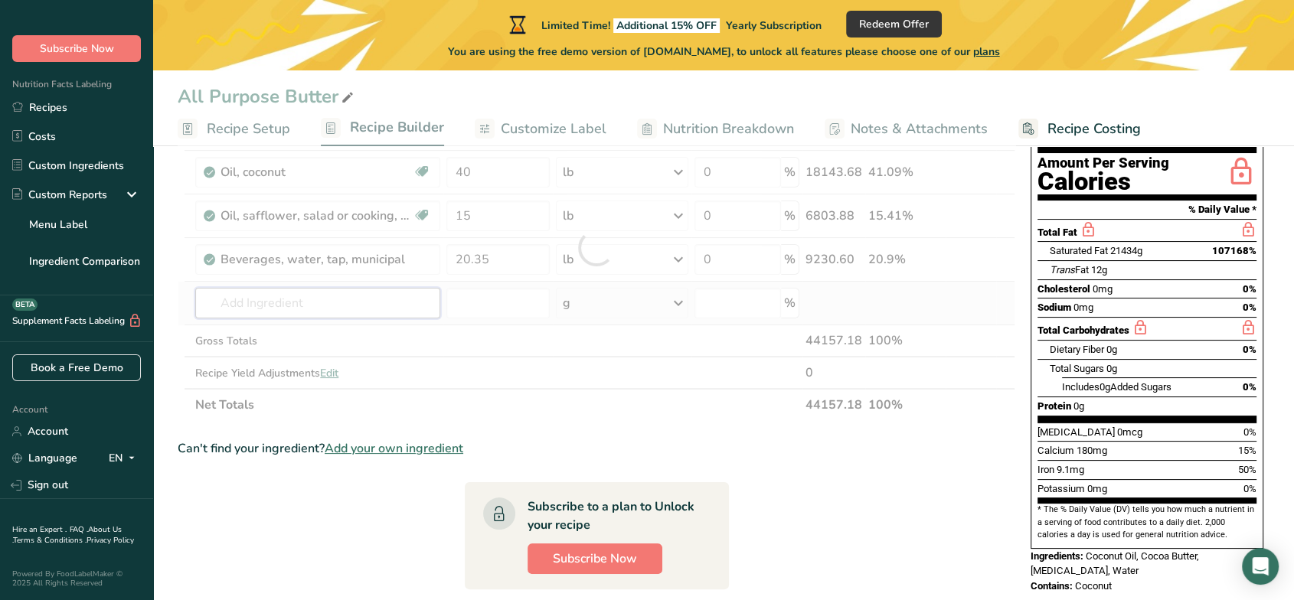
click at [383, 303] on div "Ingredient * Amount * Unit * Waste * .a-a{fill:#347362;}.b-a{fill:#fff;} Grams …" at bounding box center [597, 247] width 838 height 347
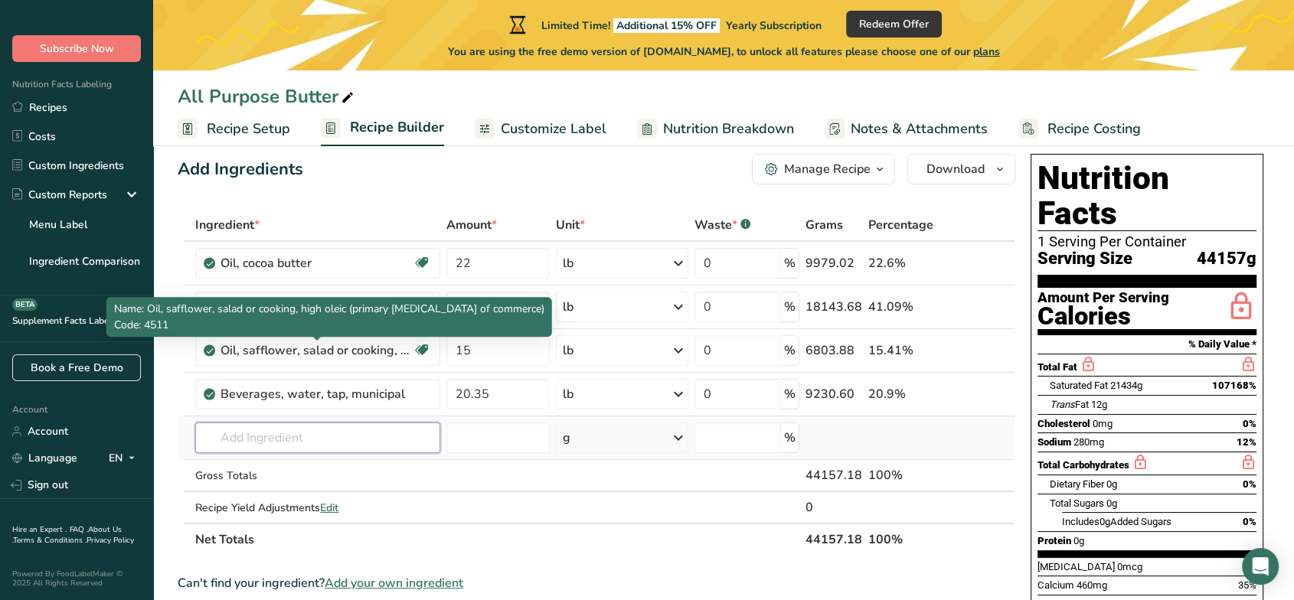
scroll to position [0, 0]
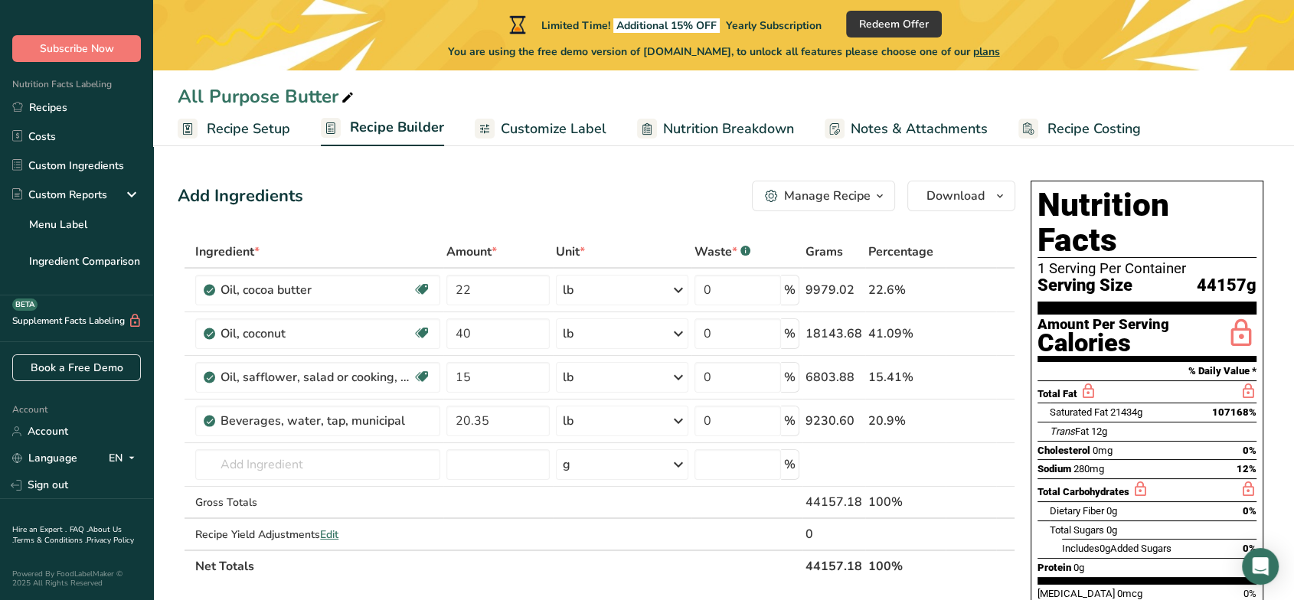
click at [881, 195] on icon "button" at bounding box center [880, 196] width 12 height 19
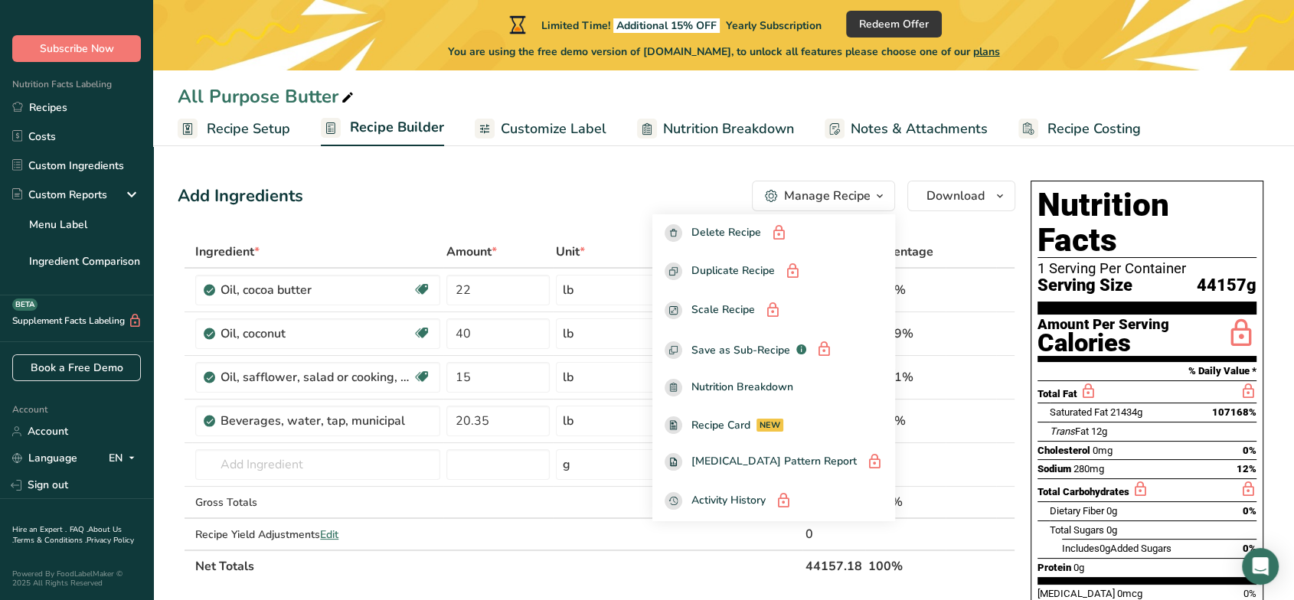
click at [881, 195] on icon "button" at bounding box center [880, 196] width 12 height 19
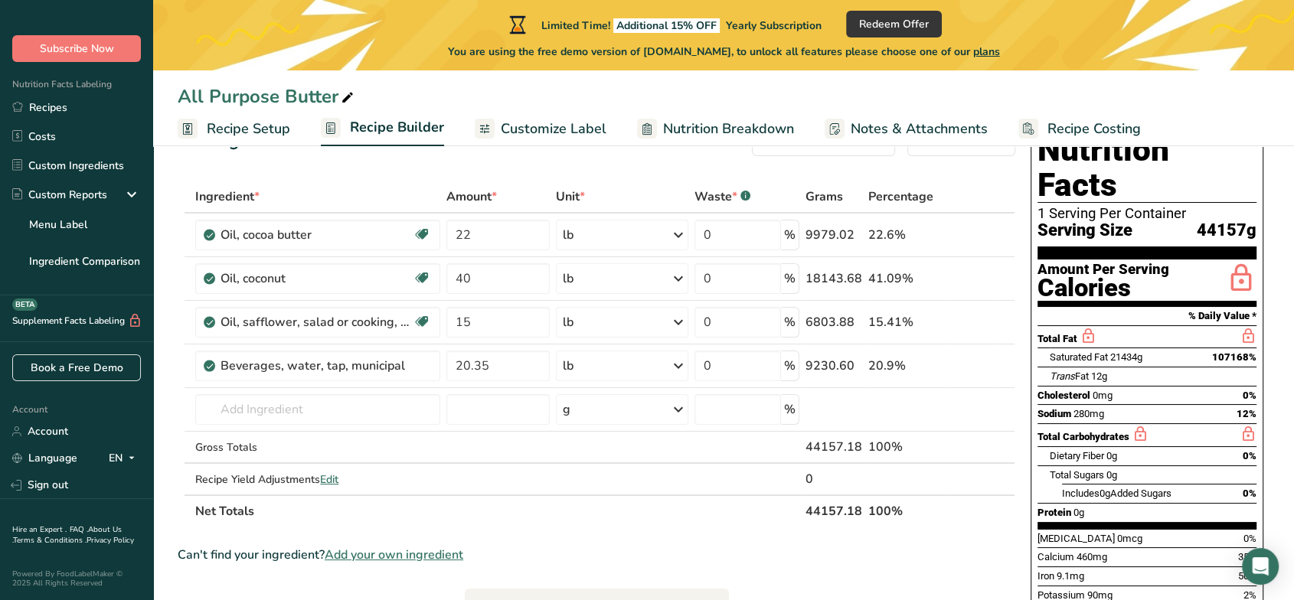
scroll to position [85, 0]
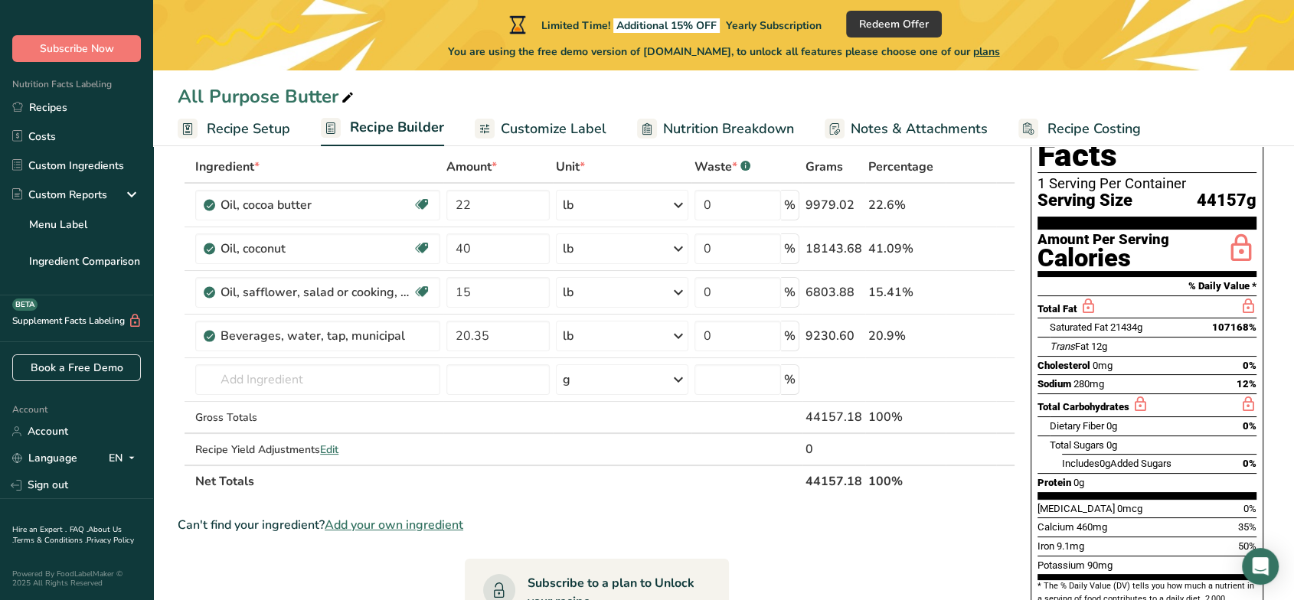
click at [1164, 191] on span "44157g" at bounding box center [1227, 200] width 60 height 19
click at [465, 378] on input "number" at bounding box center [498, 380] width 103 height 31
click at [361, 382] on input "text" at bounding box center [317, 380] width 244 height 31
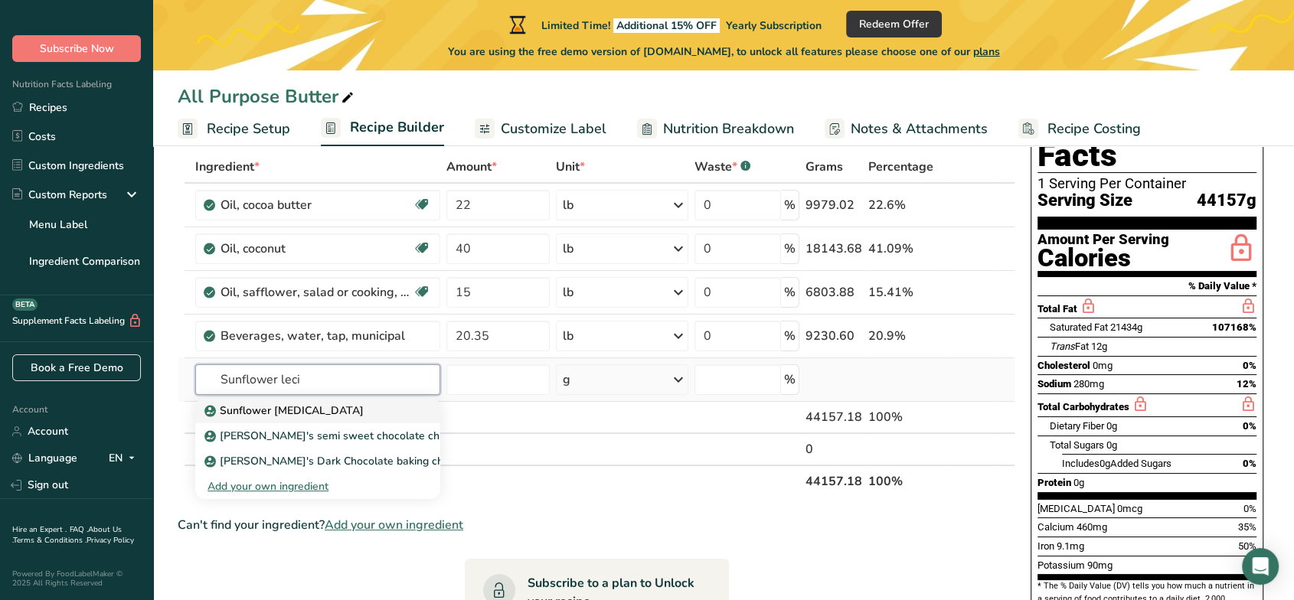
type input "Sunflower leci"
click at [341, 420] on link "Sunflower Lecithin" at bounding box center [317, 410] width 244 height 25
type input "Sunflower Lecithin"
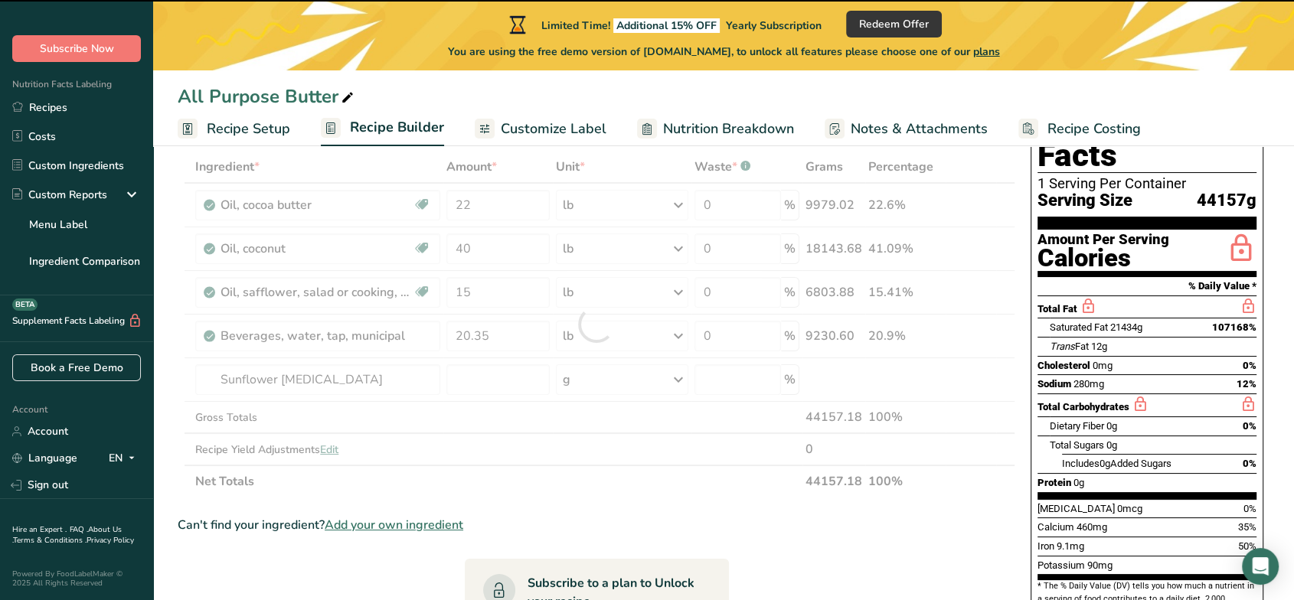
type input "0"
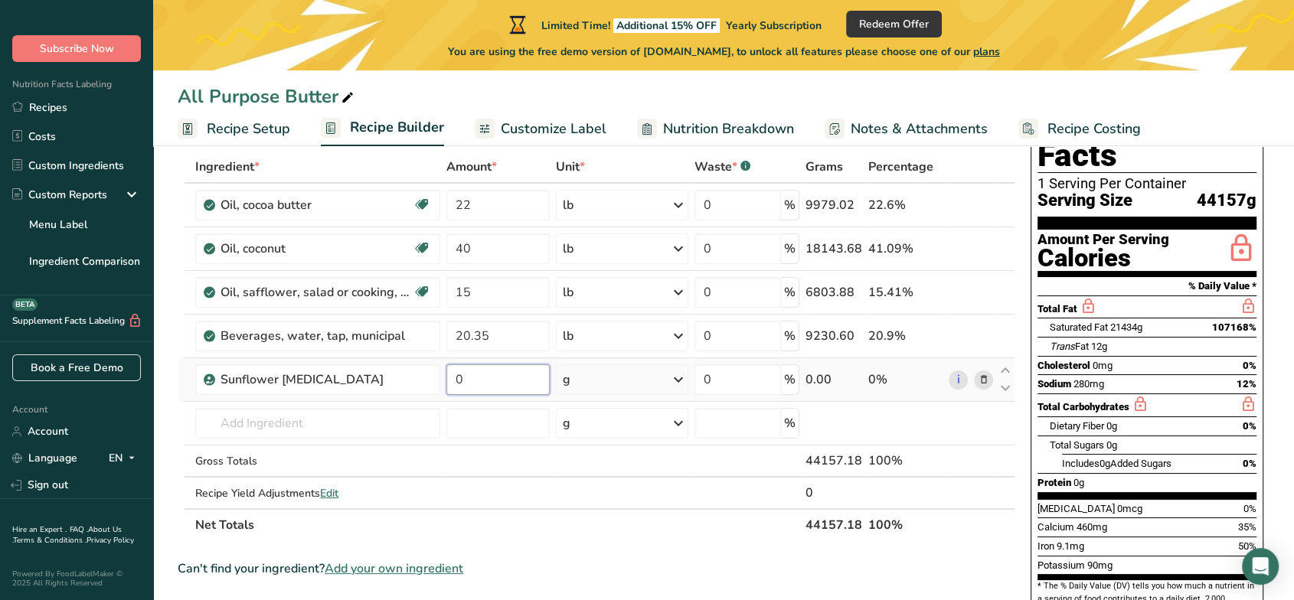
click at [519, 391] on input "0" at bounding box center [498, 380] width 103 height 31
click at [521, 383] on input "0" at bounding box center [498, 380] width 103 height 31
type input "1"
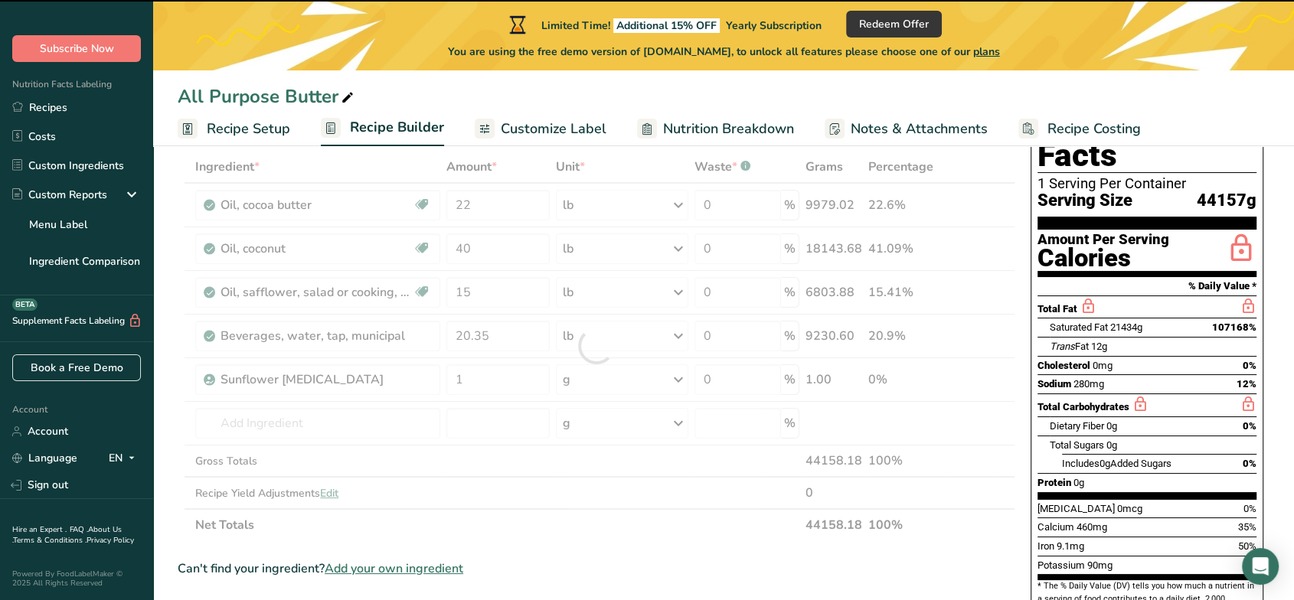
click at [679, 375] on div at bounding box center [597, 346] width 838 height 391
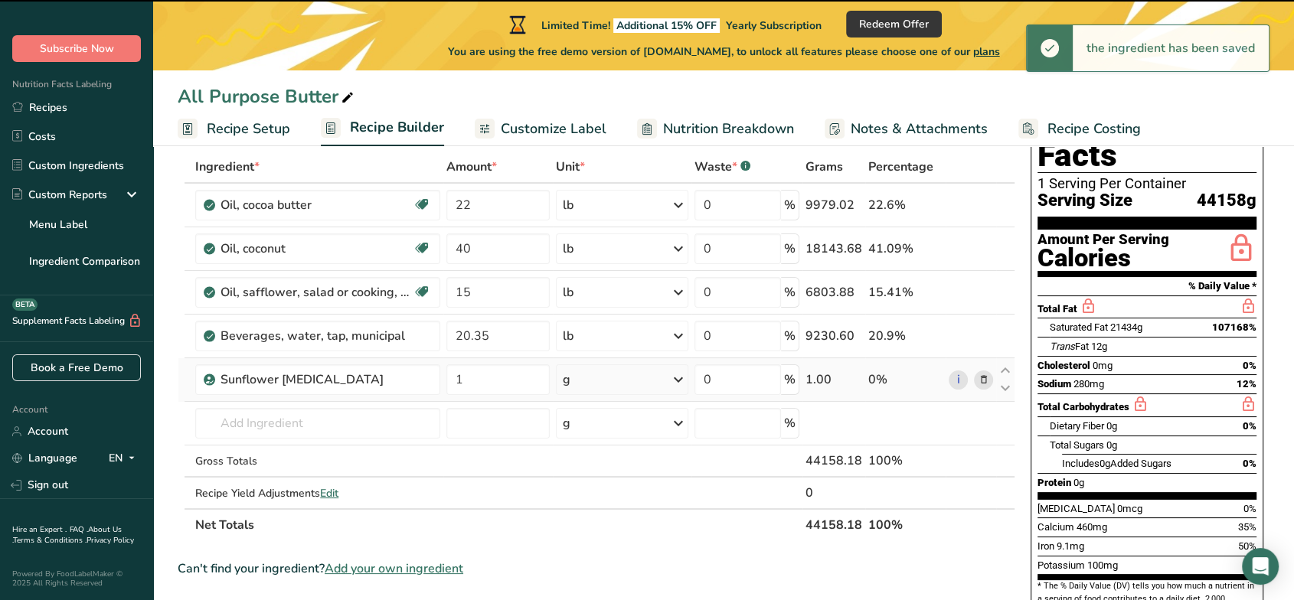
click at [679, 378] on icon at bounding box center [678, 380] width 18 height 28
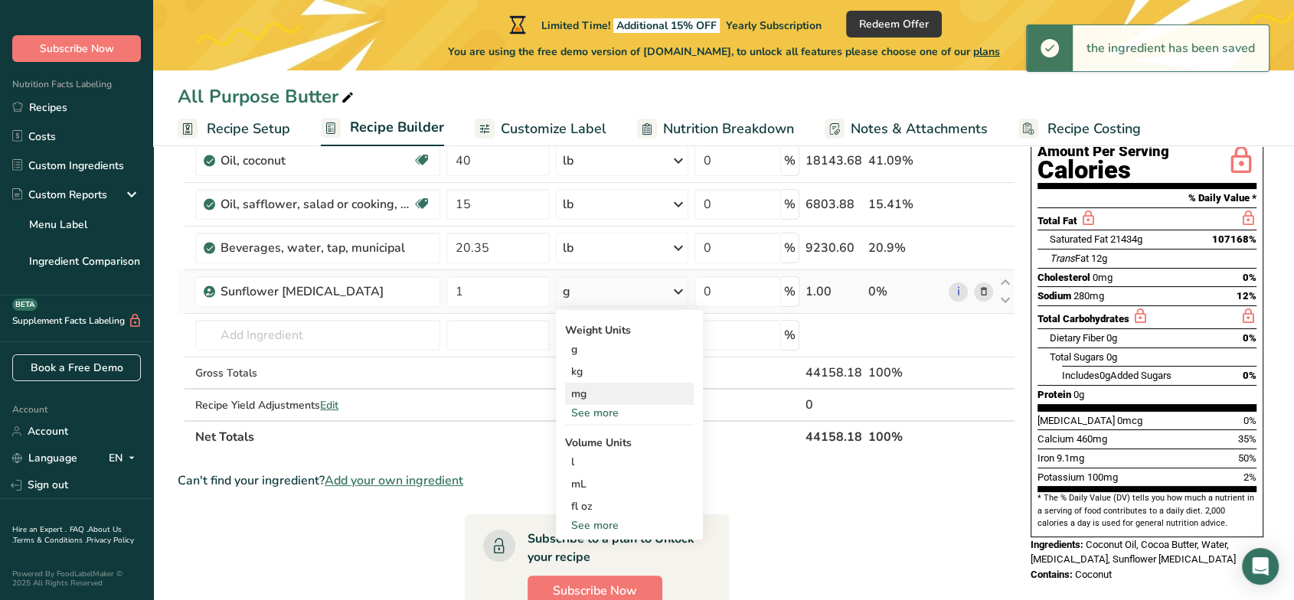
scroll to position [340, 0]
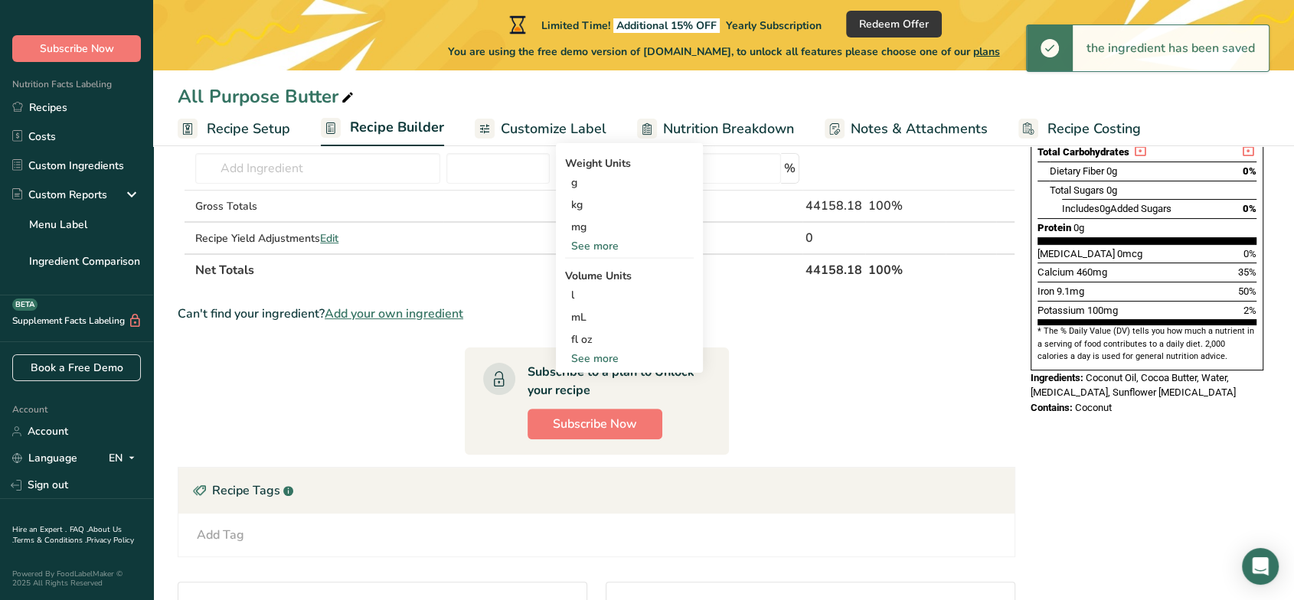
click at [604, 249] on div "See more" at bounding box center [629, 246] width 129 height 16
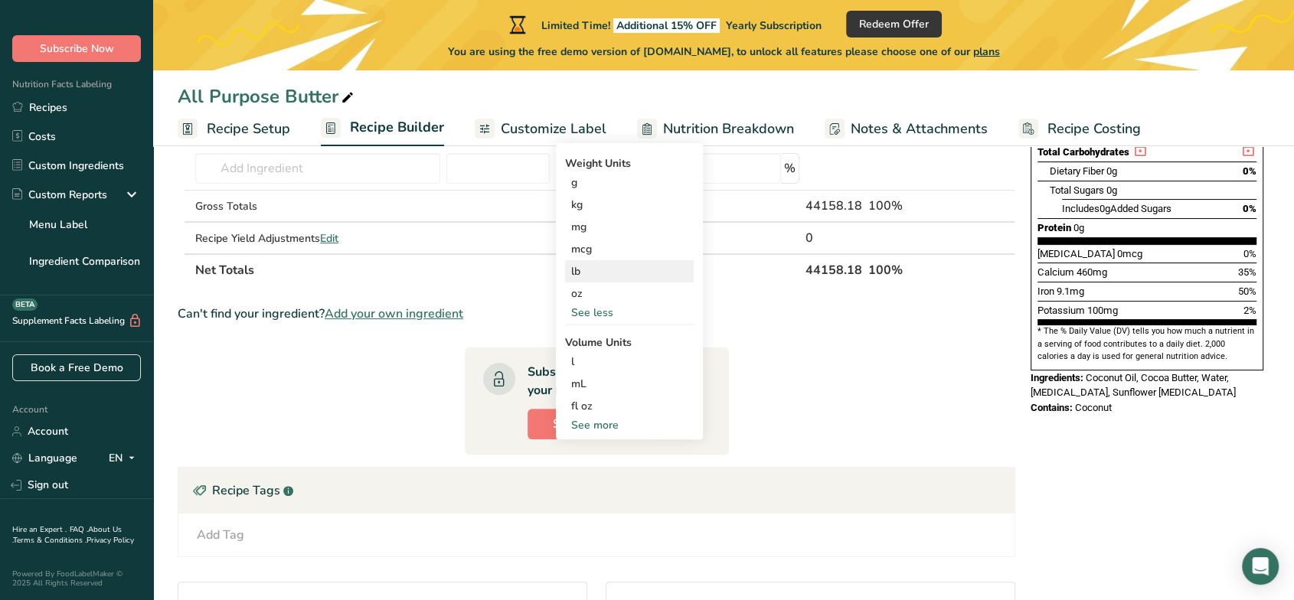
click at [587, 272] on div "lb" at bounding box center [629, 271] width 129 height 22
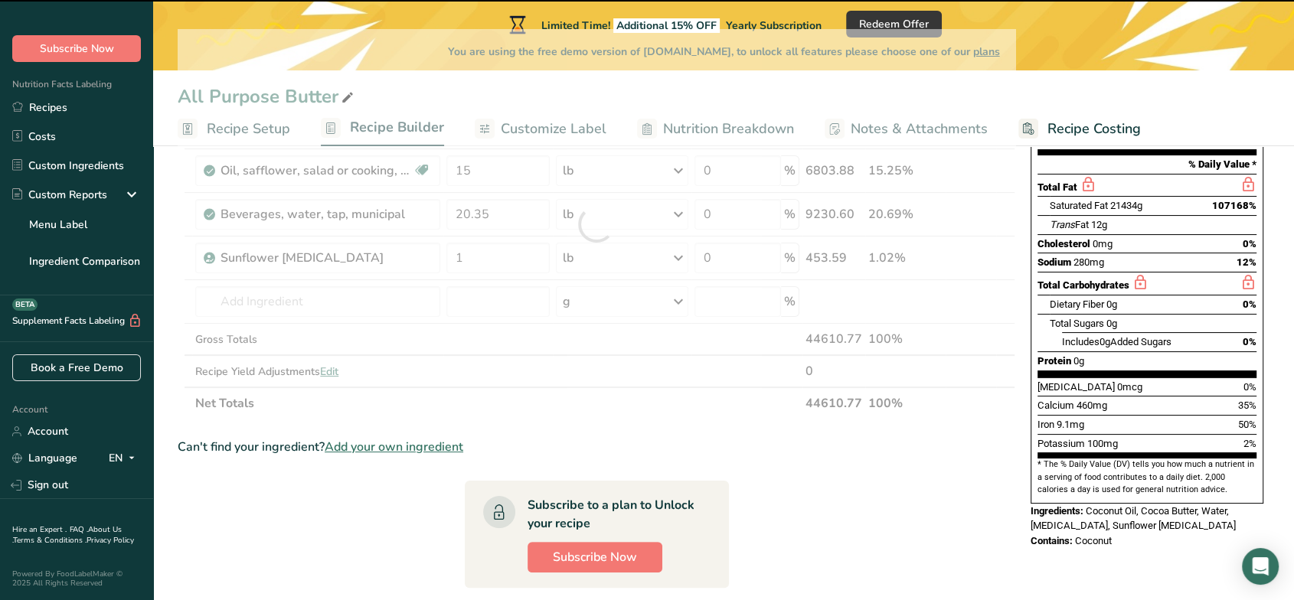
scroll to position [170, 0]
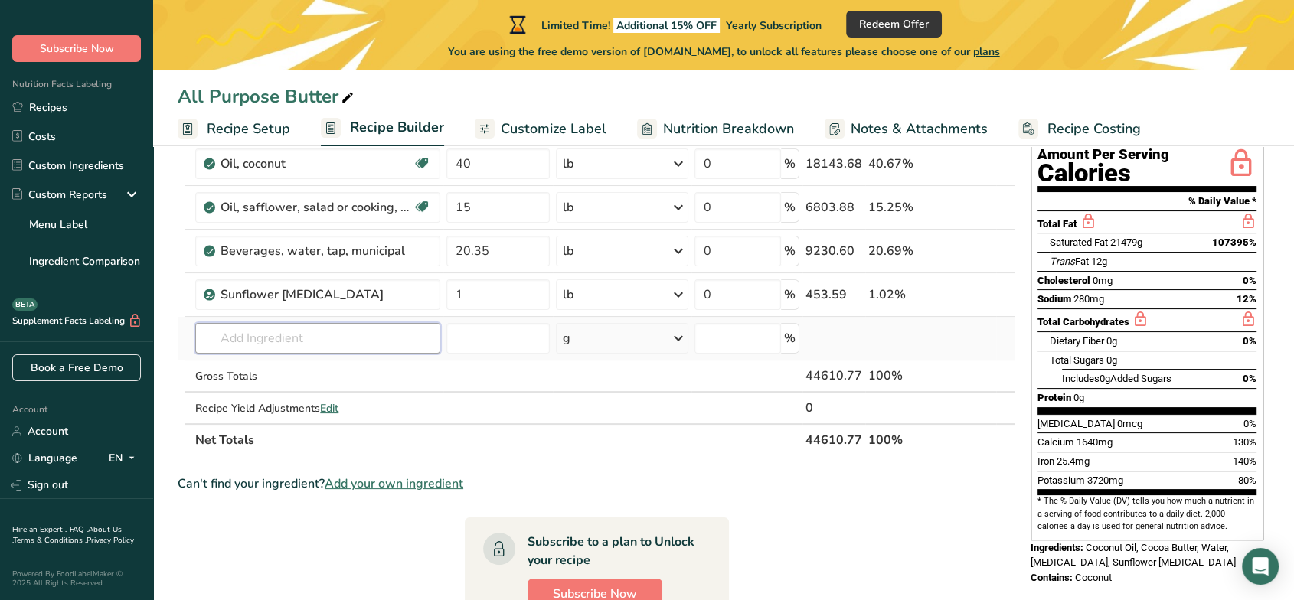
click at [251, 330] on input "text" at bounding box center [317, 338] width 244 height 31
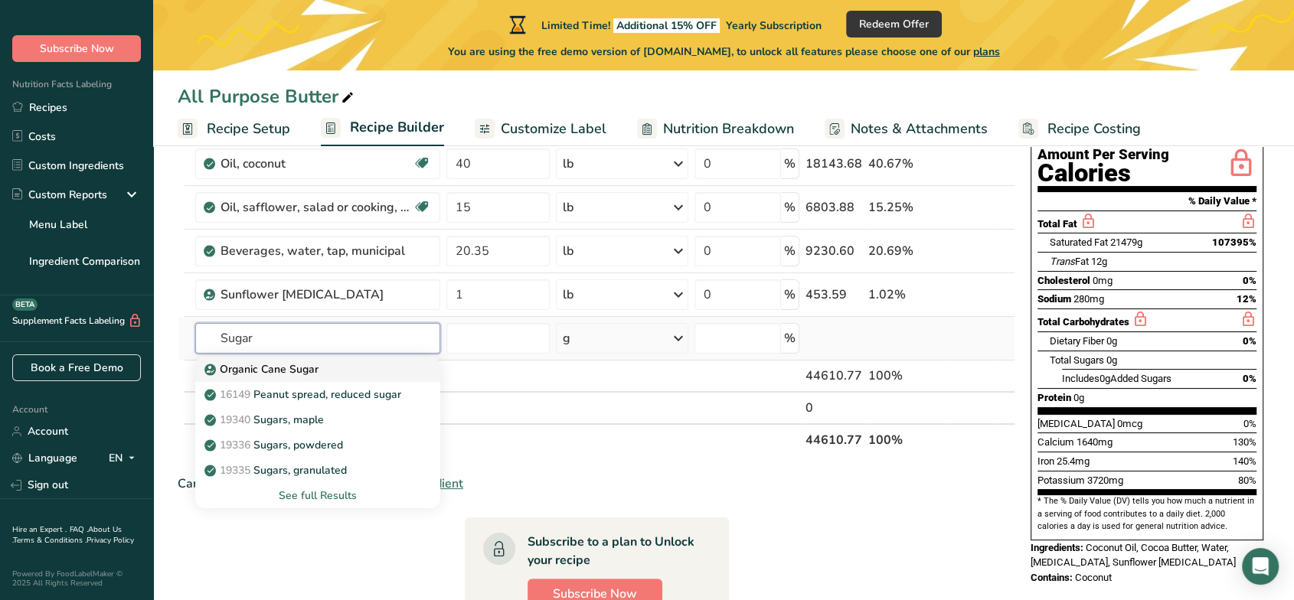
type input "Sugar"
click at [270, 371] on p "Organic Cane Sugar" at bounding box center [263, 369] width 111 height 16
type input "Organic Cane Sugar"
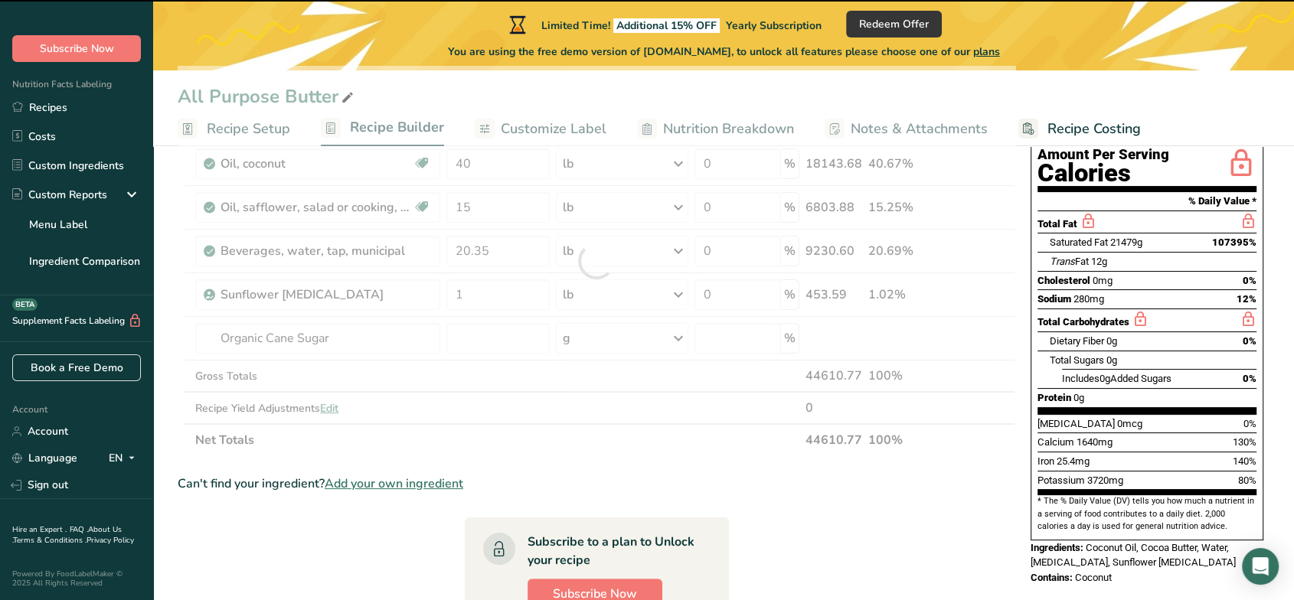
click at [484, 342] on div at bounding box center [597, 261] width 838 height 391
type input "0"
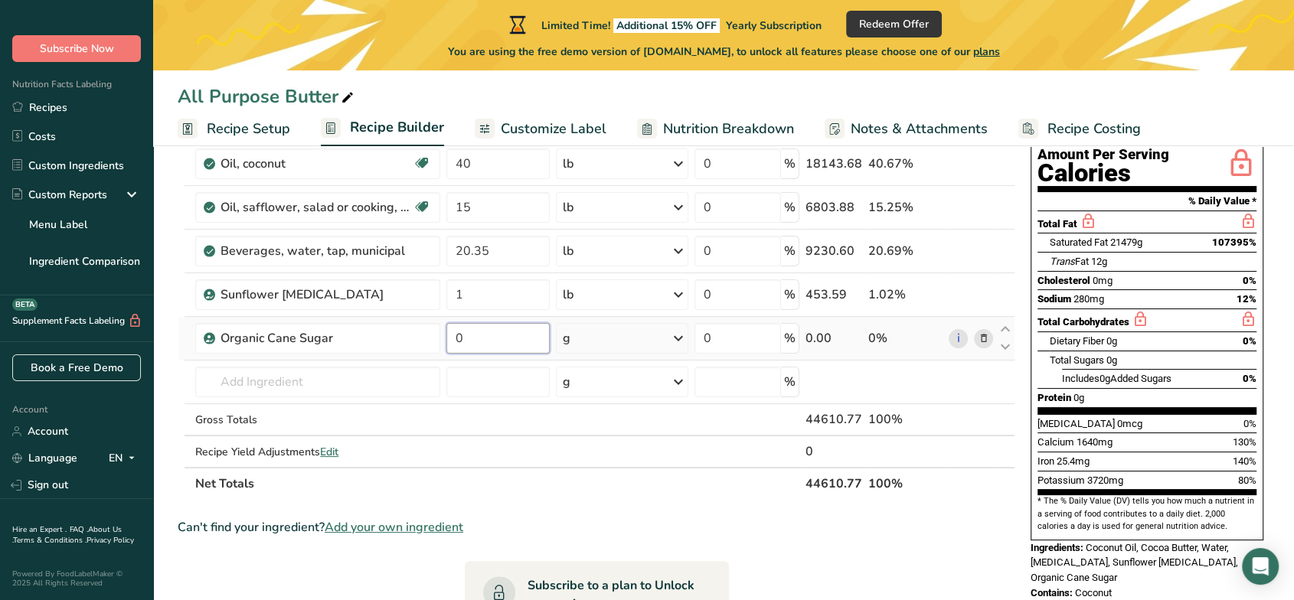
click at [505, 336] on input "0" at bounding box center [498, 338] width 103 height 31
type input "0.75"
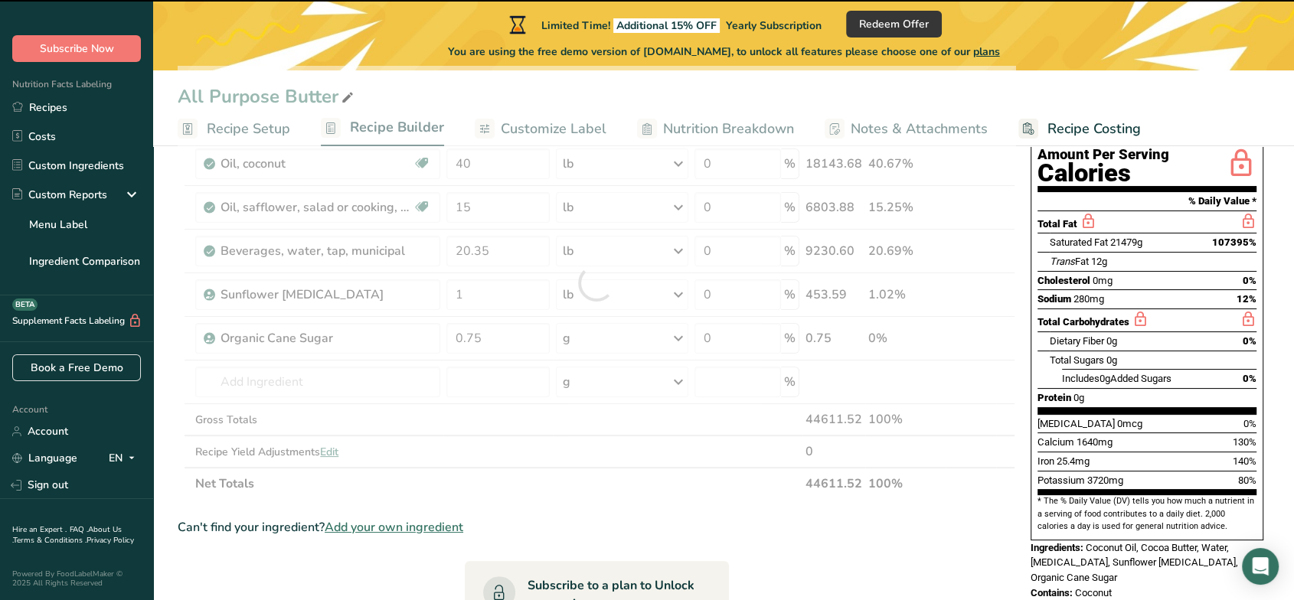
click at [680, 337] on div at bounding box center [597, 283] width 838 height 434
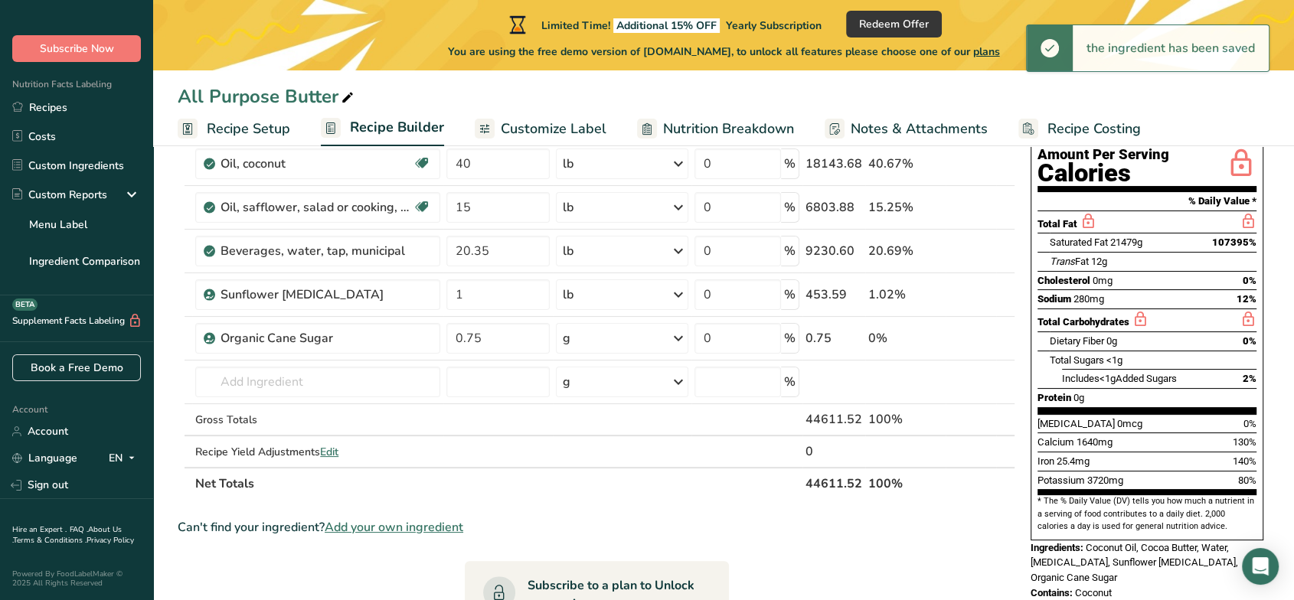
click at [680, 337] on icon at bounding box center [678, 339] width 18 height 28
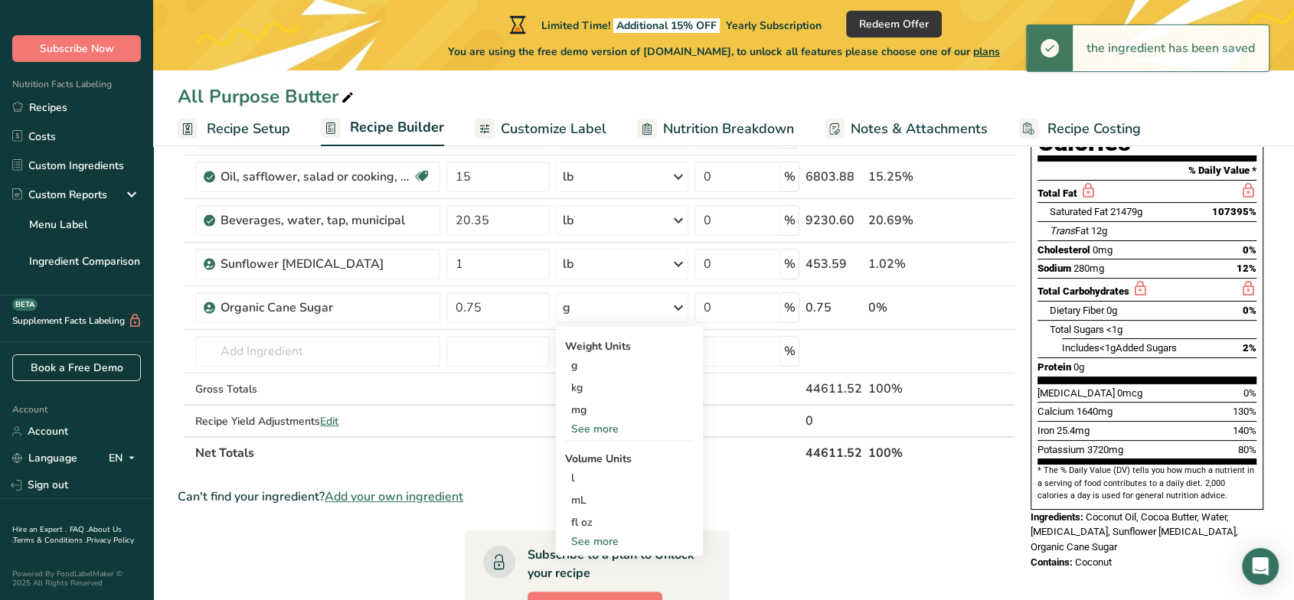
scroll to position [255, 0]
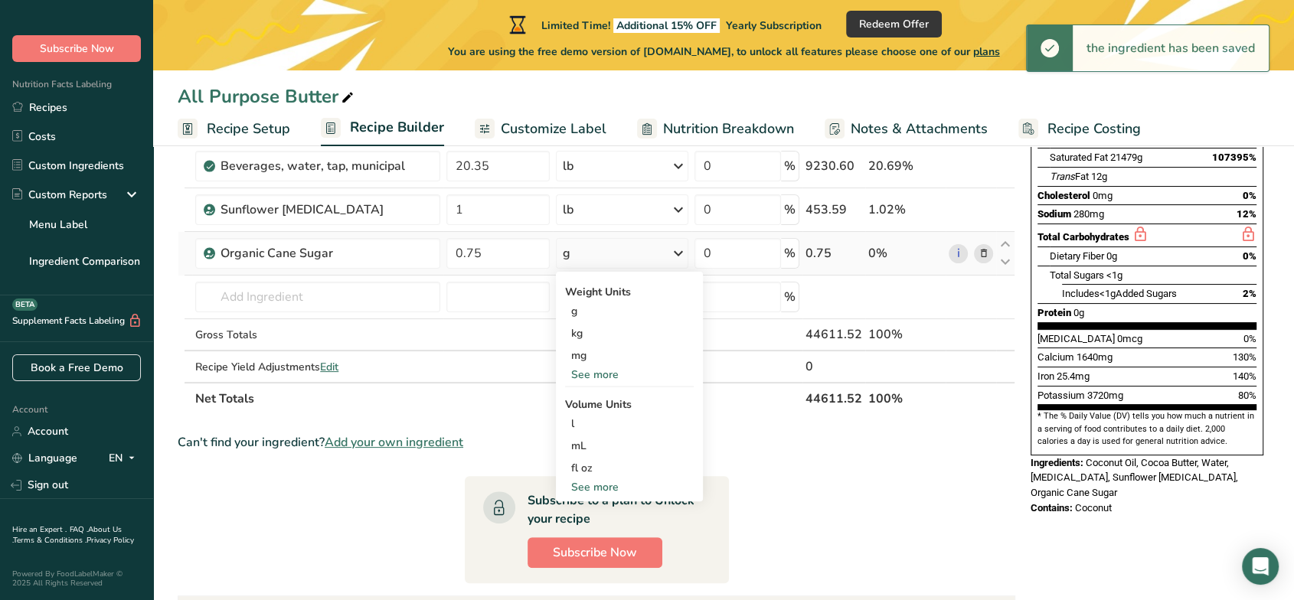
click at [604, 367] on div "See more" at bounding box center [629, 375] width 129 height 16
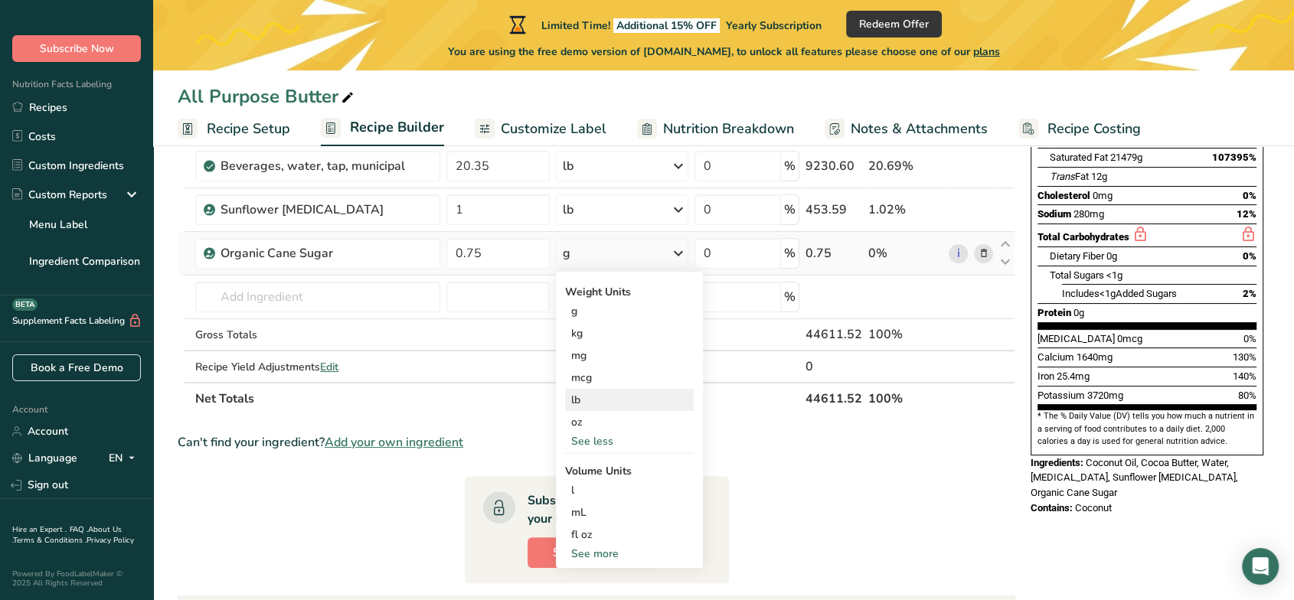
click at [595, 404] on div "lb" at bounding box center [629, 400] width 129 height 22
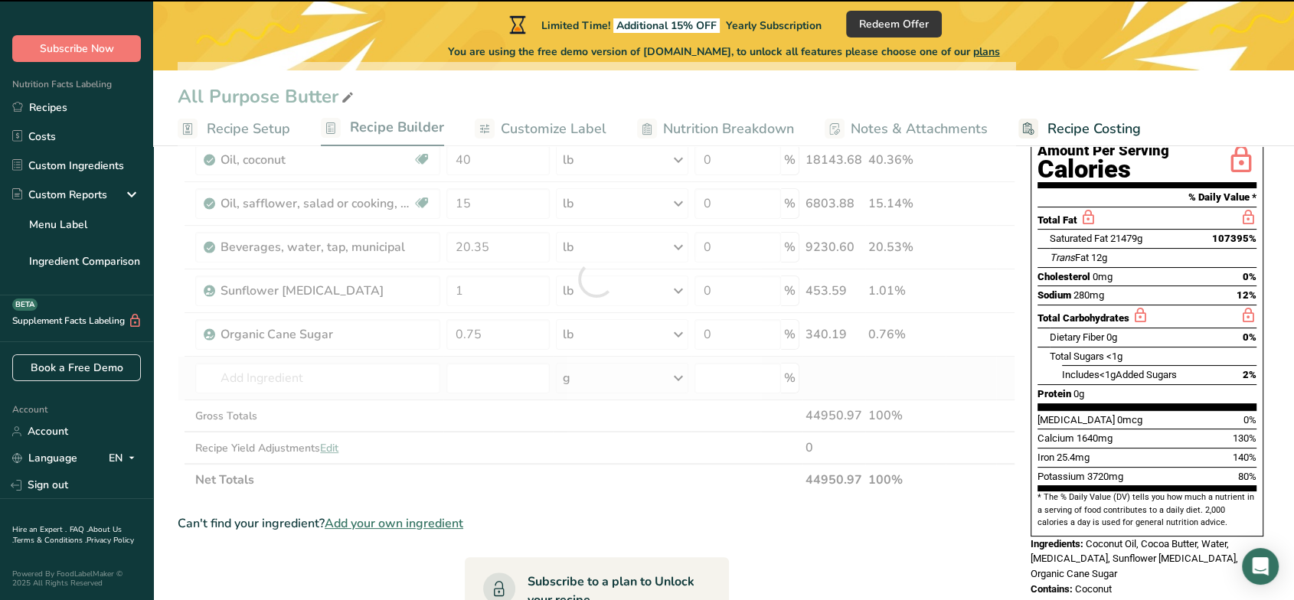
scroll to position [170, 0]
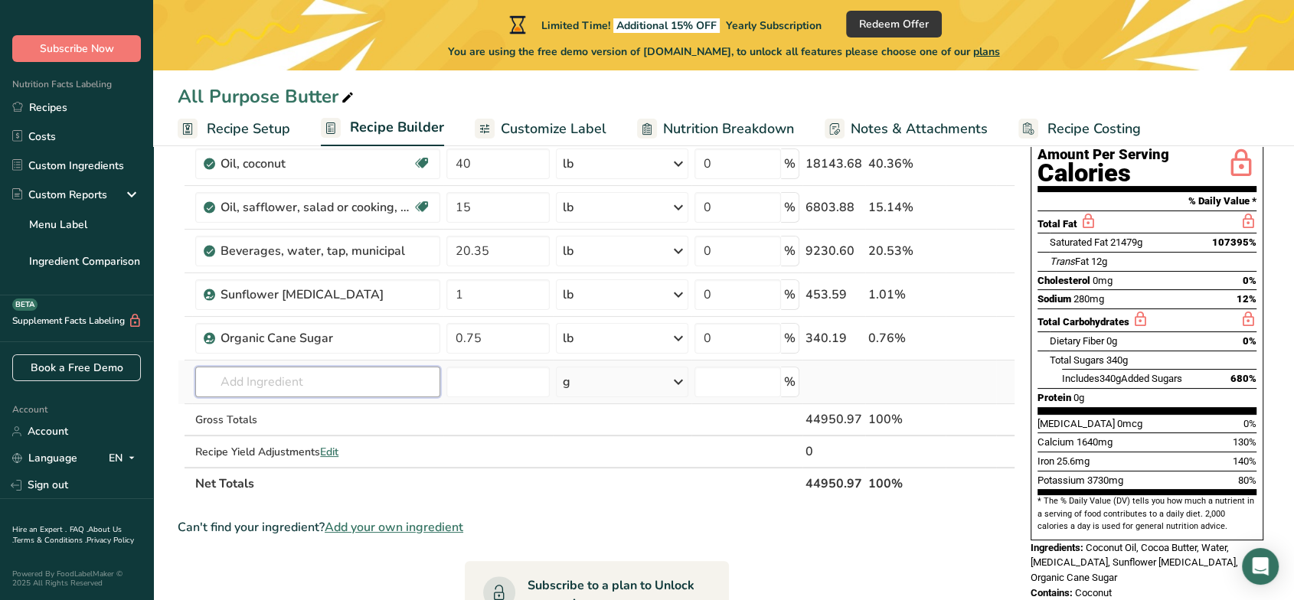
click at [306, 374] on input "text" at bounding box center [317, 382] width 244 height 31
type input "Sea sa"
click at [258, 407] on p "Sea Salt" at bounding box center [235, 413] width 54 height 16
type input "Sea Salt"
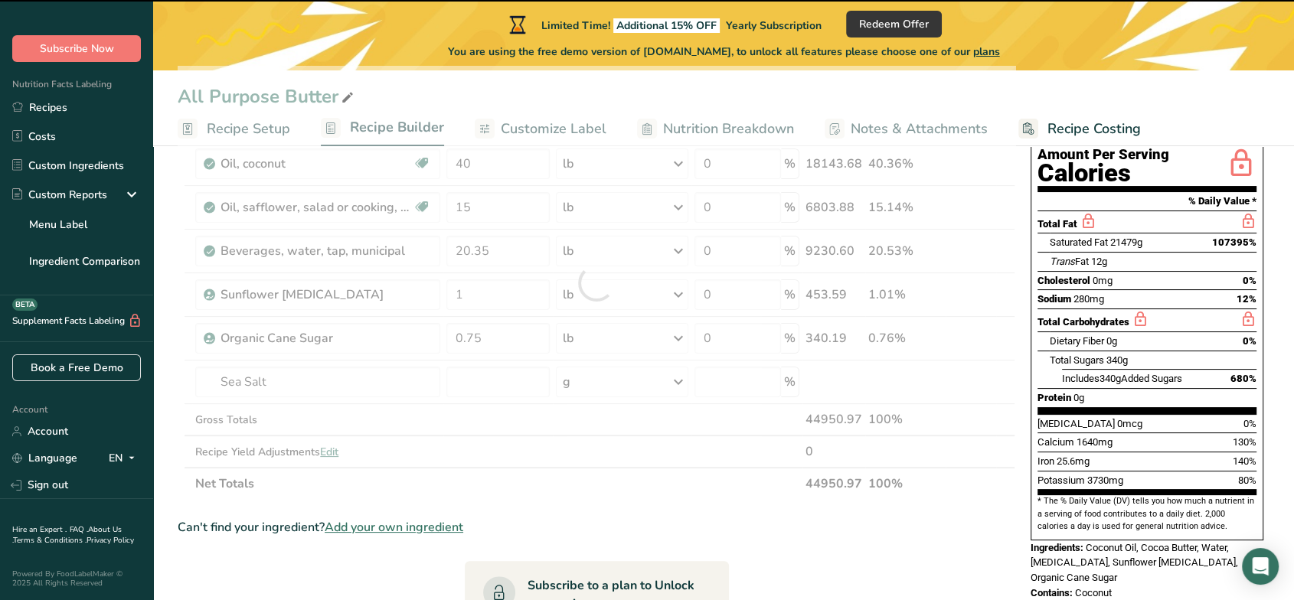
type input "0"
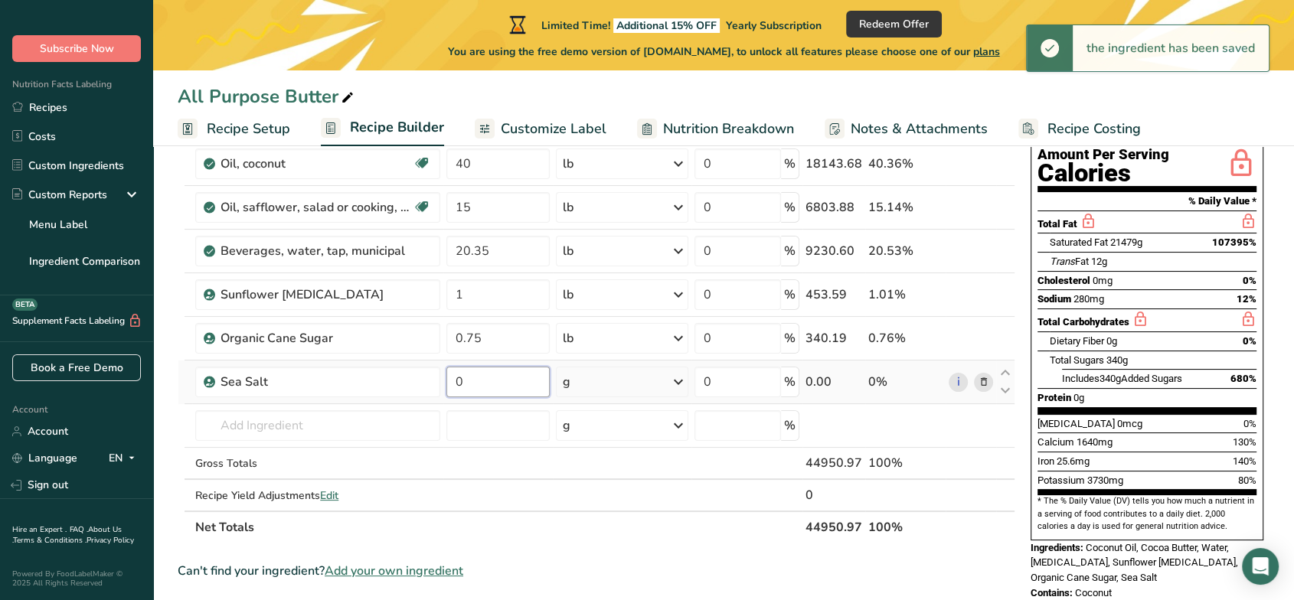
click at [510, 388] on input "0" at bounding box center [498, 382] width 103 height 31
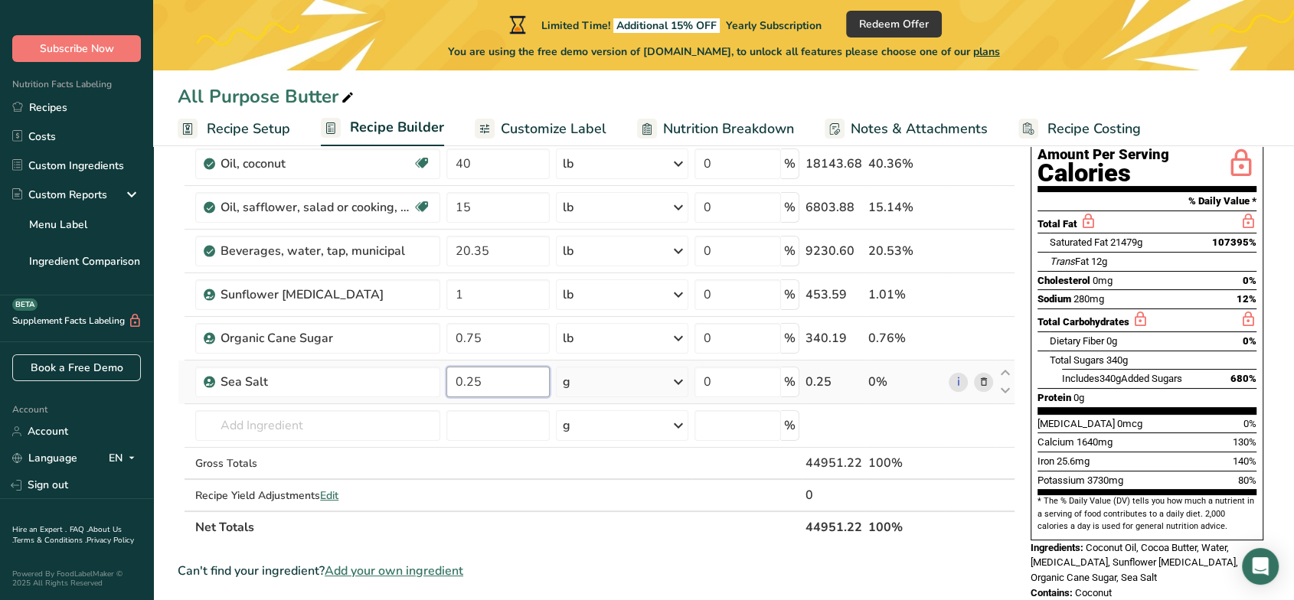
type input "0.25"
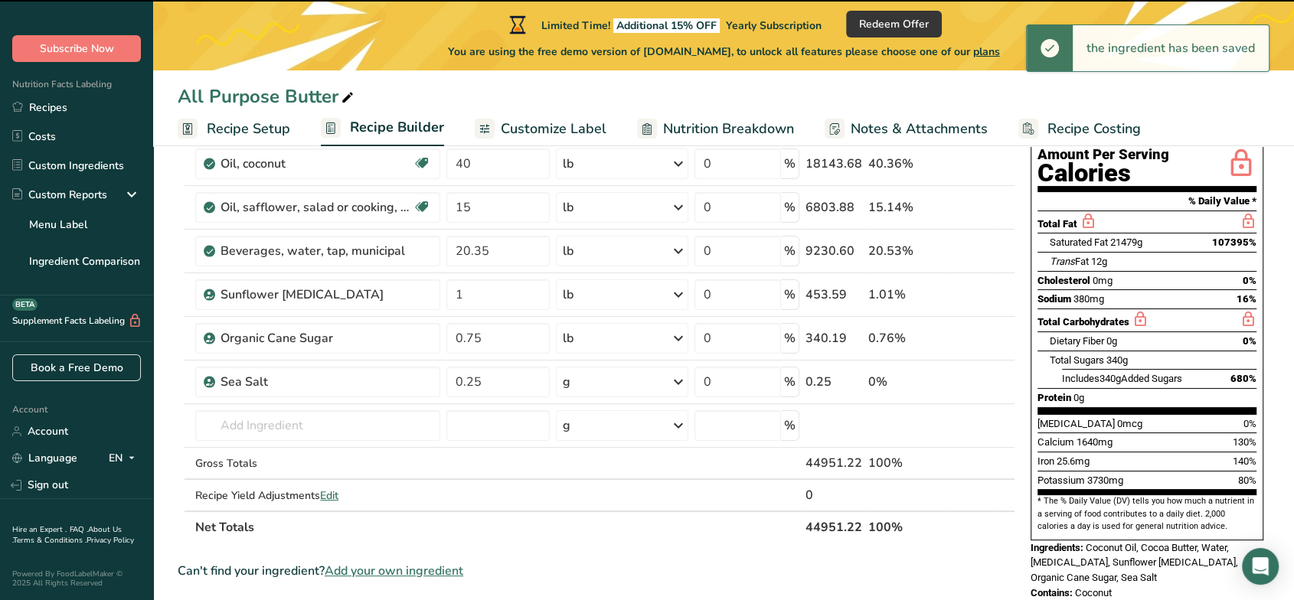
click at [681, 379] on icon at bounding box center [678, 382] width 18 height 28
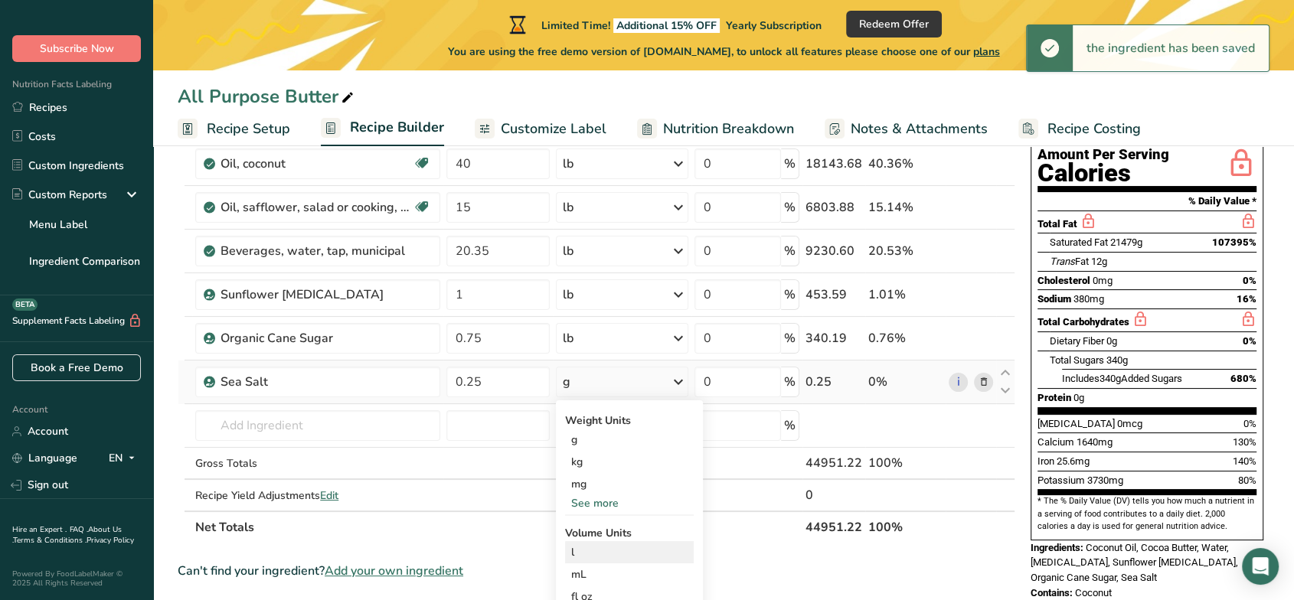
scroll to position [255, 0]
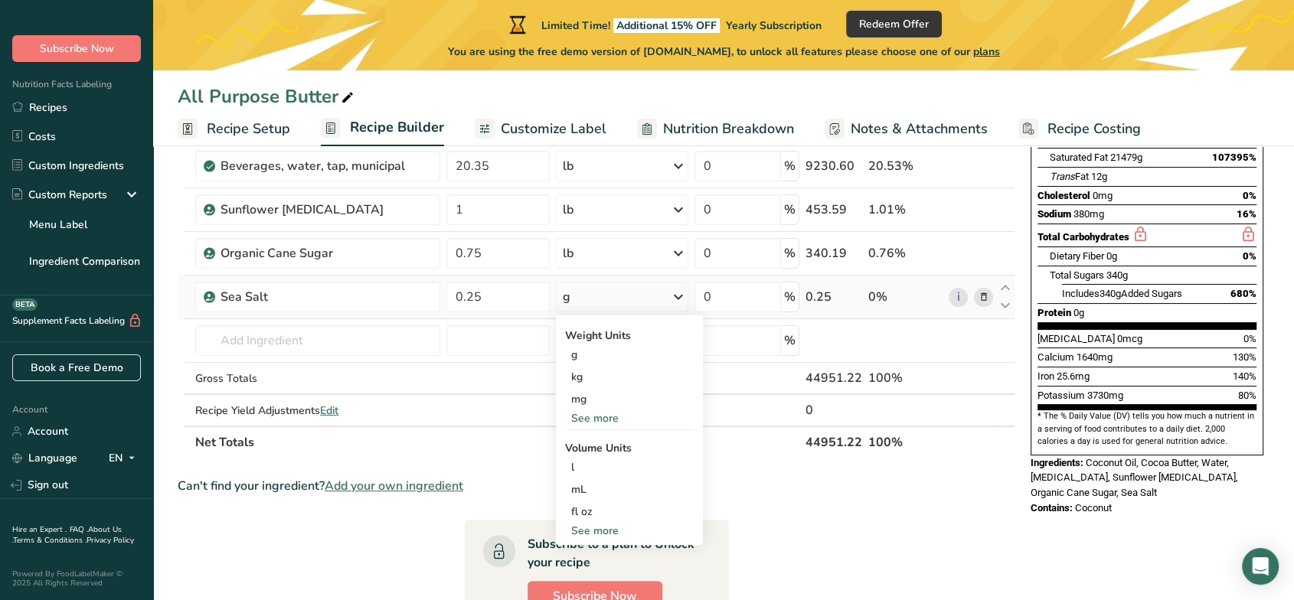
click at [608, 417] on div "See more" at bounding box center [629, 419] width 129 height 16
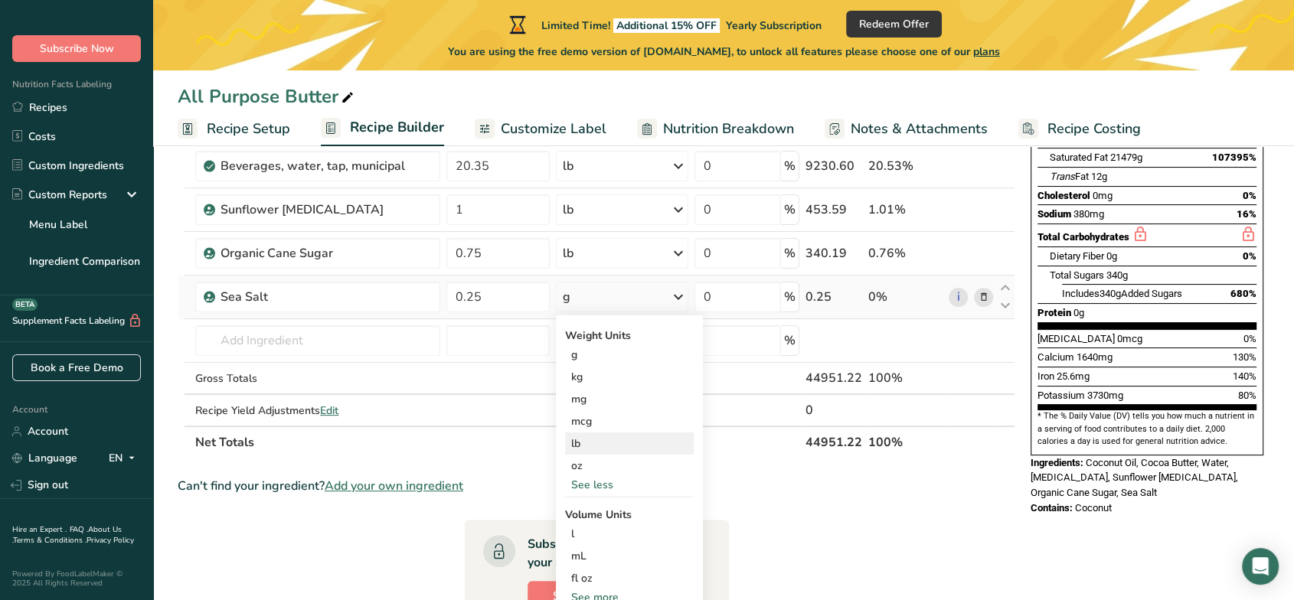
click at [600, 448] on div "lb" at bounding box center [629, 444] width 129 height 22
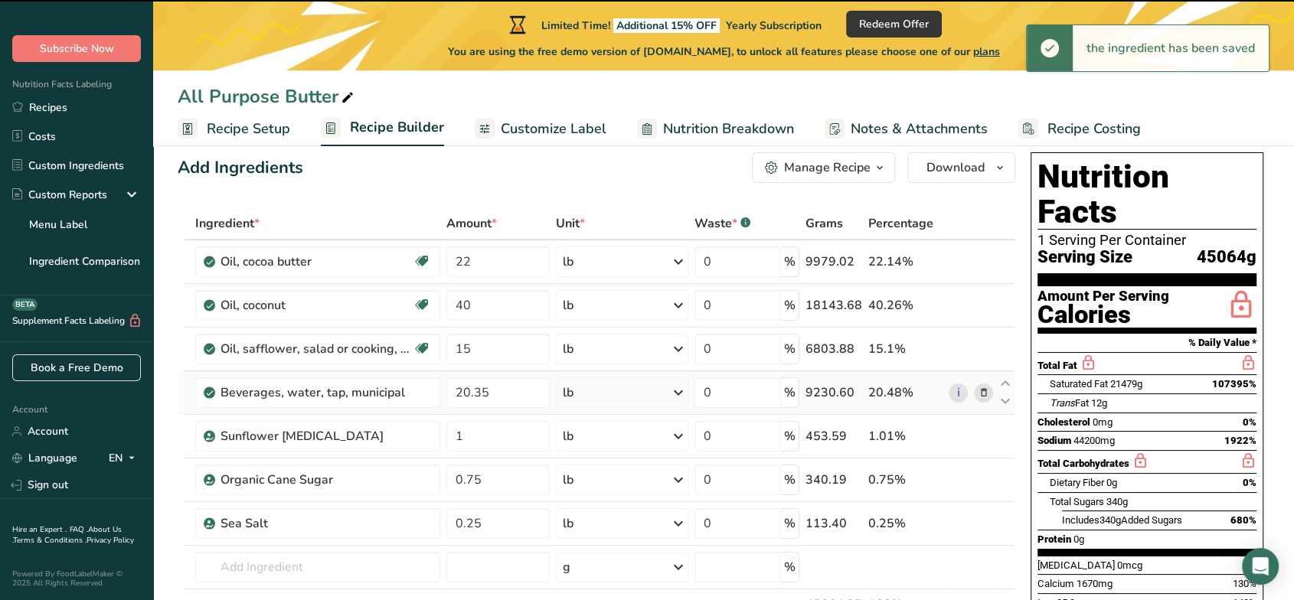
scroll to position [0, 0]
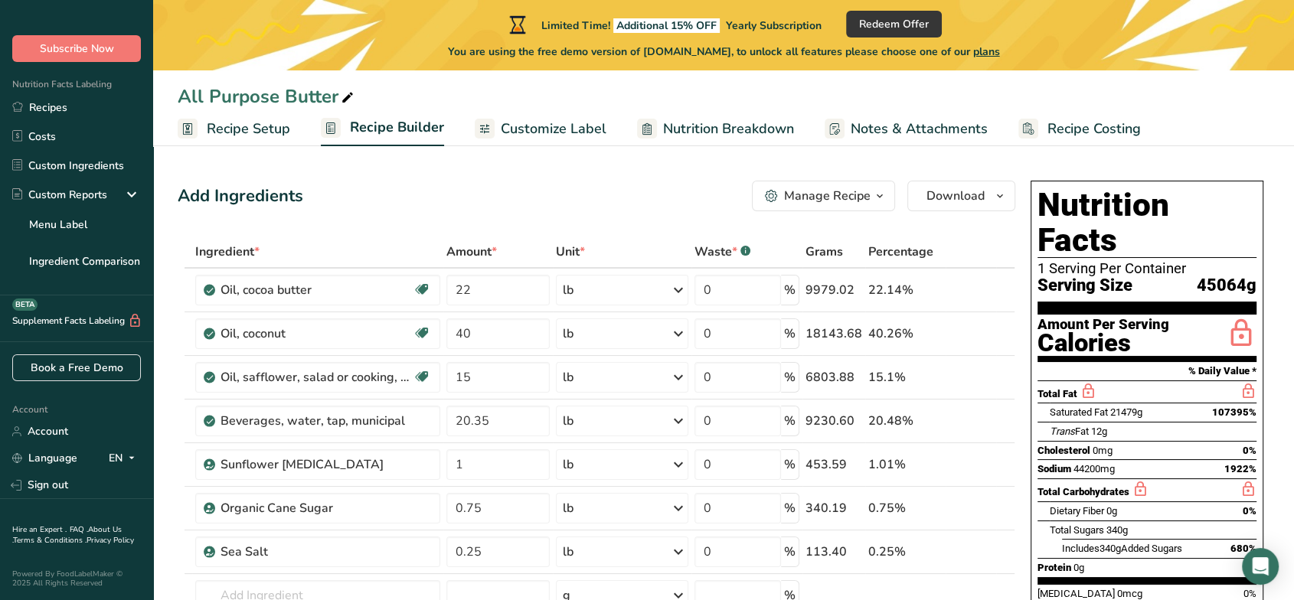
click at [244, 124] on span "Recipe Setup" at bounding box center [248, 129] width 83 height 21
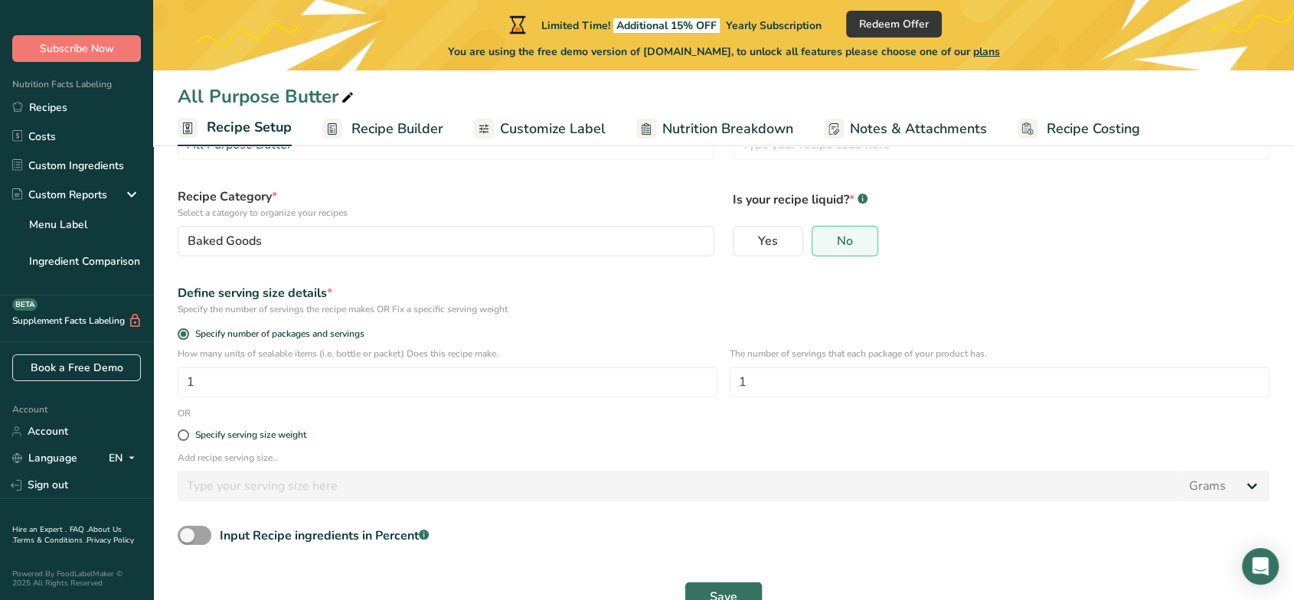
scroll to position [123, 0]
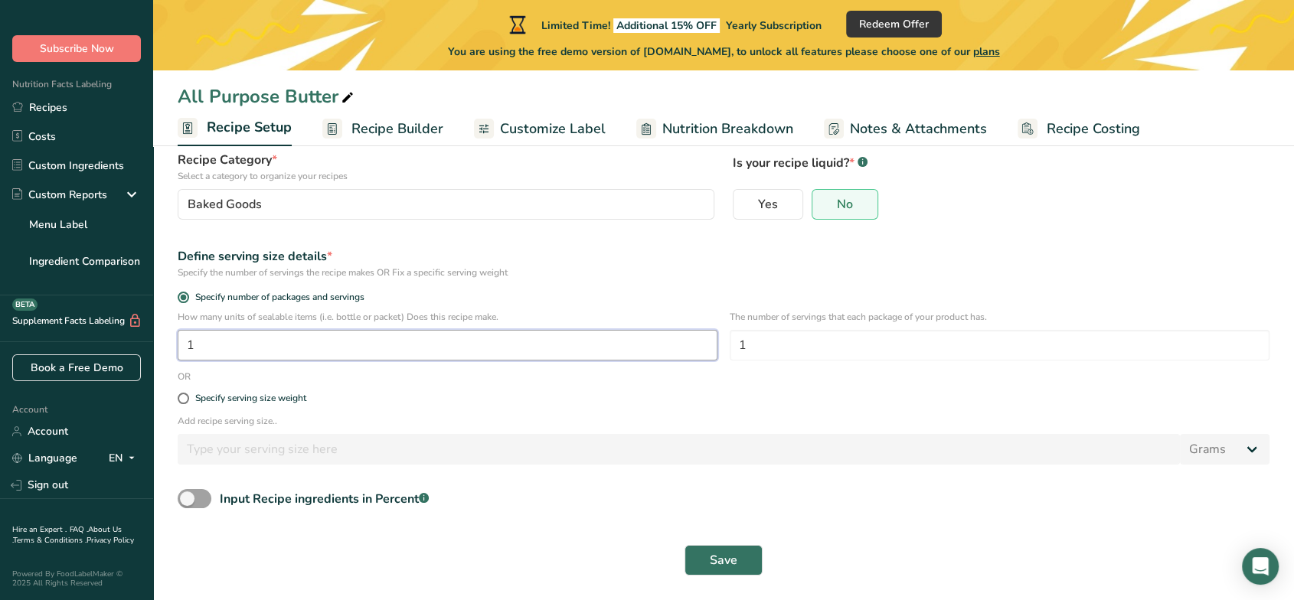
click at [434, 343] on input "1" at bounding box center [448, 345] width 540 height 31
type input "202.5"
click at [703, 540] on button "Save" at bounding box center [724, 560] width 78 height 31
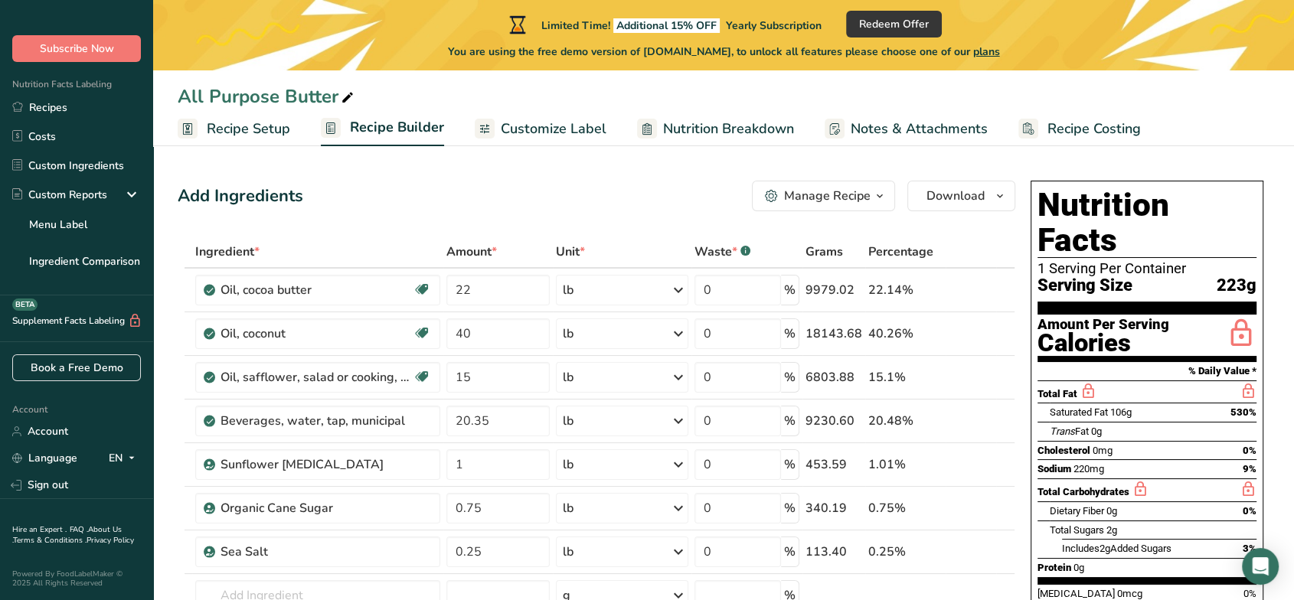
click at [266, 127] on span "Recipe Setup" at bounding box center [248, 129] width 83 height 21
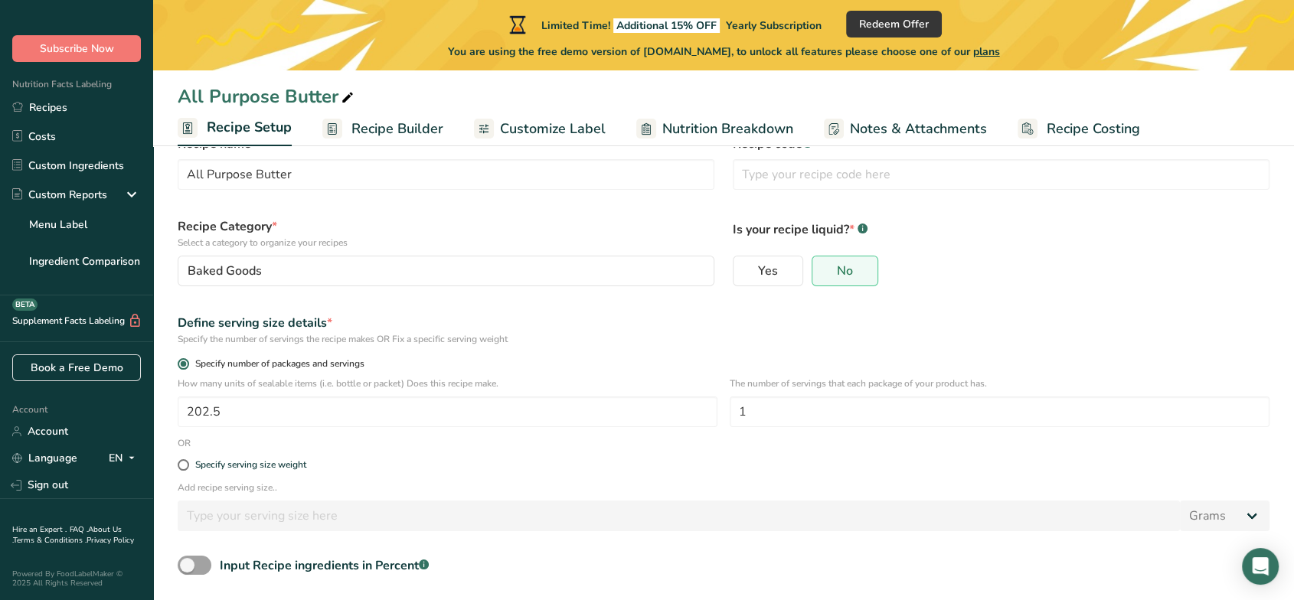
scroll to position [85, 0]
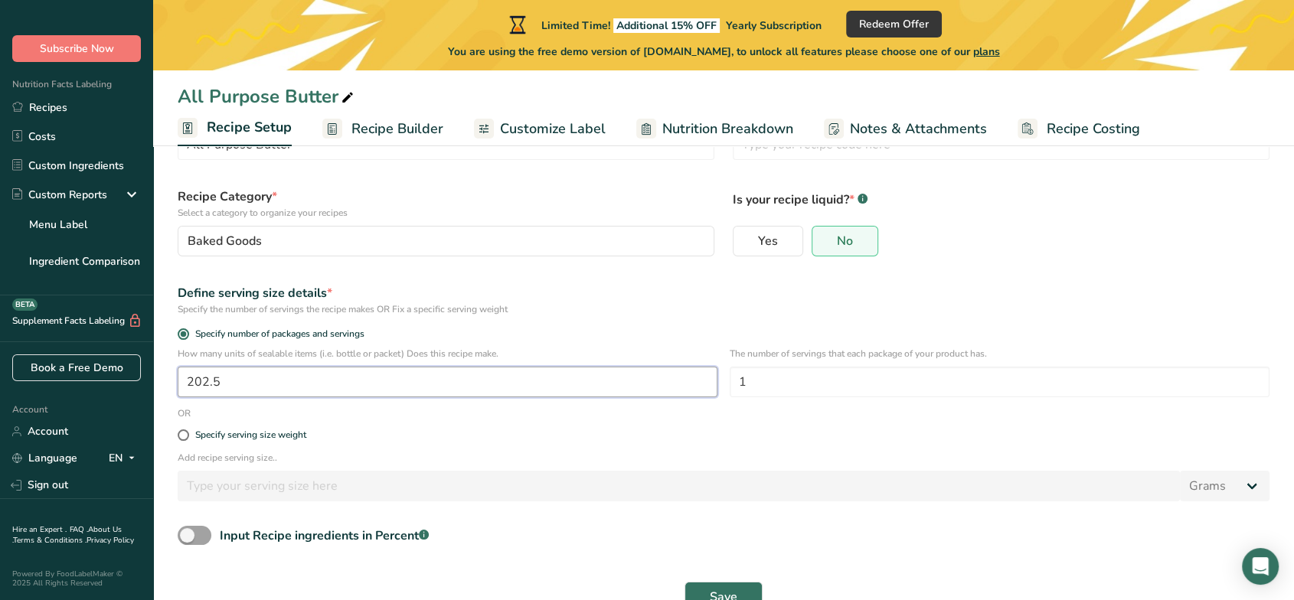
click at [258, 385] on input "202.5" at bounding box center [448, 382] width 540 height 31
type input "1"
click at [911, 389] on input "1" at bounding box center [1000, 382] width 540 height 31
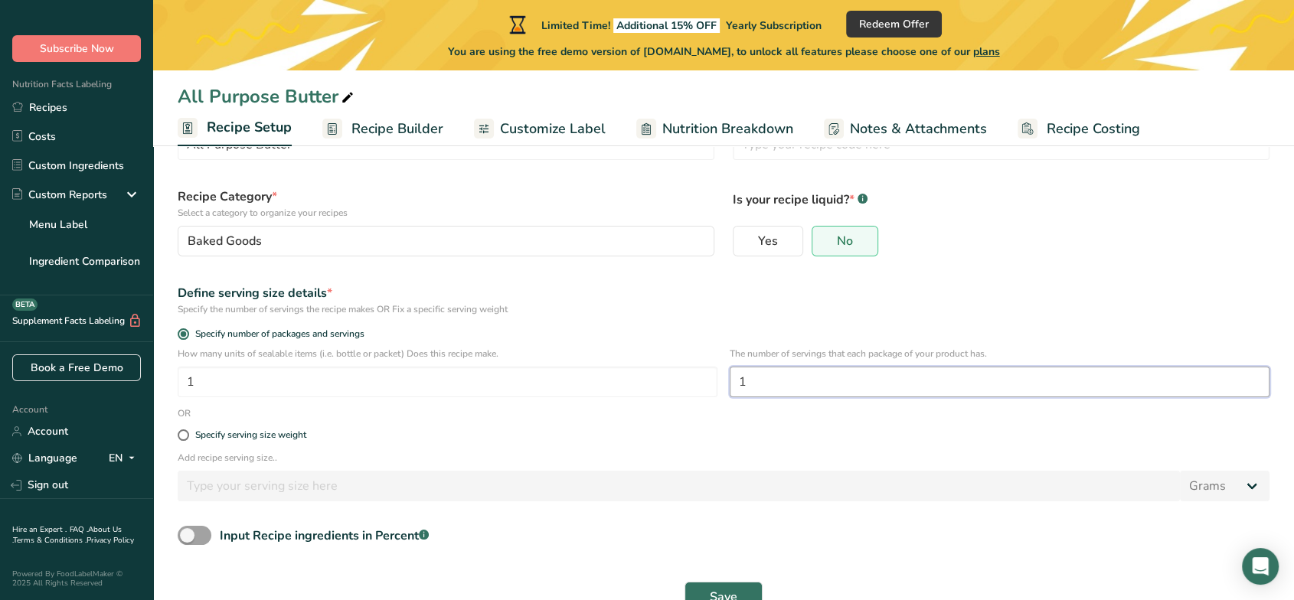
click at [911, 389] on input "1" at bounding box center [1000, 382] width 540 height 31
type input "202.5"
click at [595, 289] on div "Define serving size details *" at bounding box center [724, 293] width 1092 height 18
click at [180, 434] on span at bounding box center [183, 435] width 11 height 11
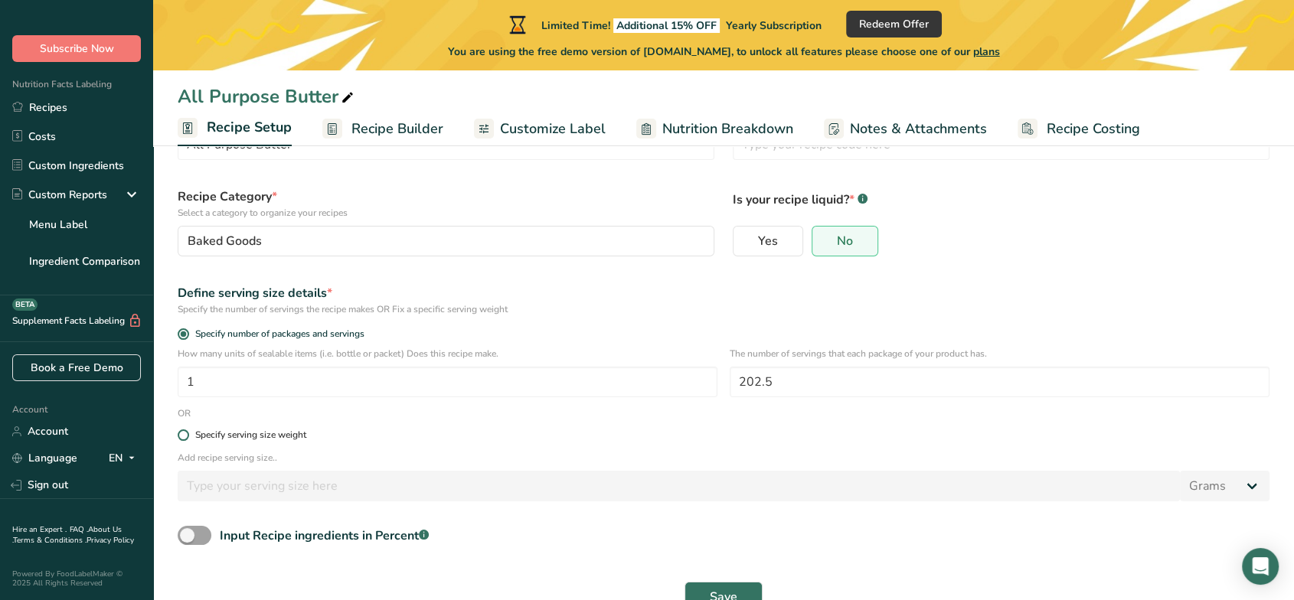
click at [180, 434] on input "Specify serving size weight" at bounding box center [183, 435] width 10 height 10
radio input "true"
radio input "false"
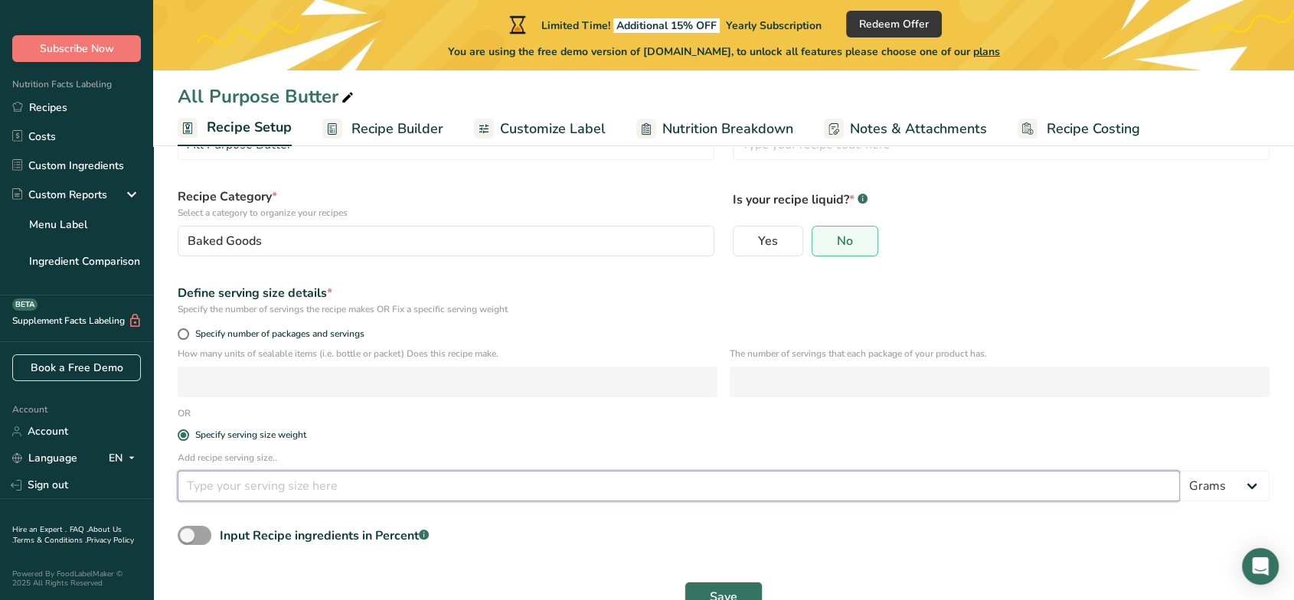
click at [282, 493] on input "number" at bounding box center [679, 486] width 1003 height 31
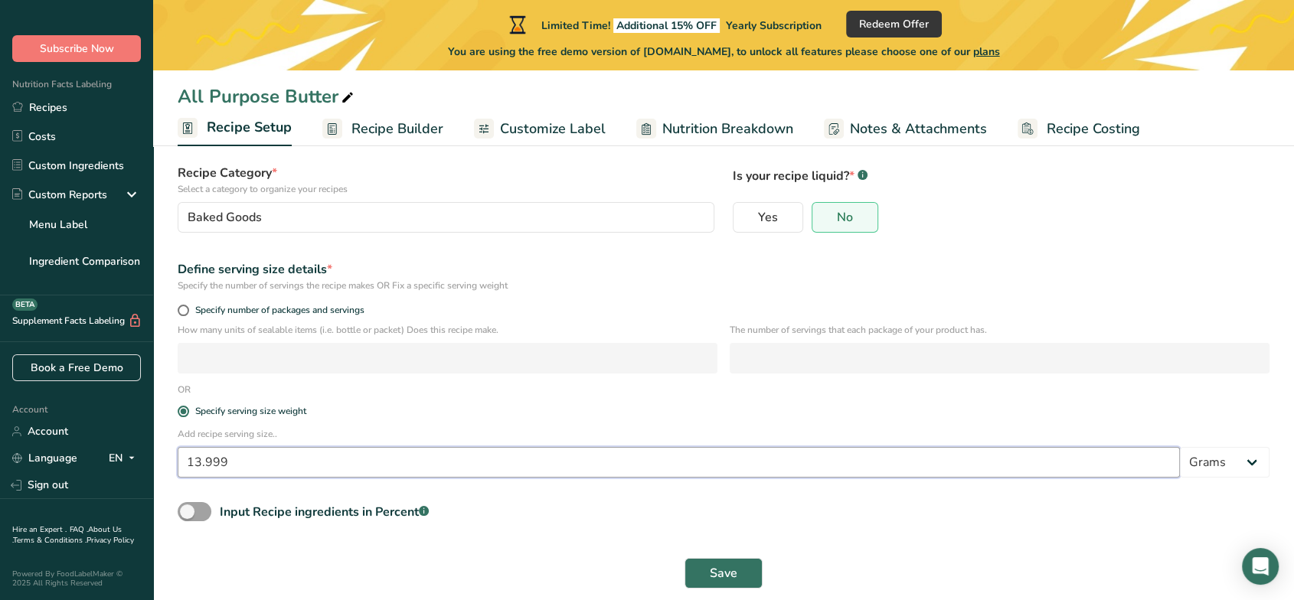
scroll to position [123, 0]
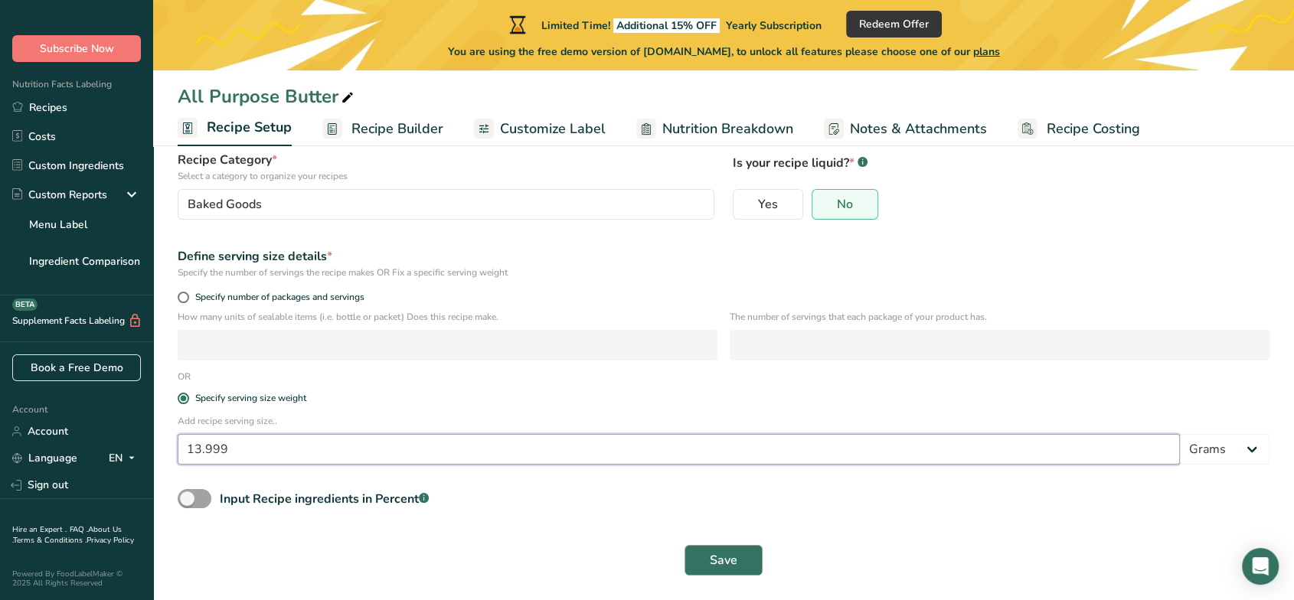
type input "13.999"
click at [718, 540] on button "Save" at bounding box center [724, 560] width 78 height 31
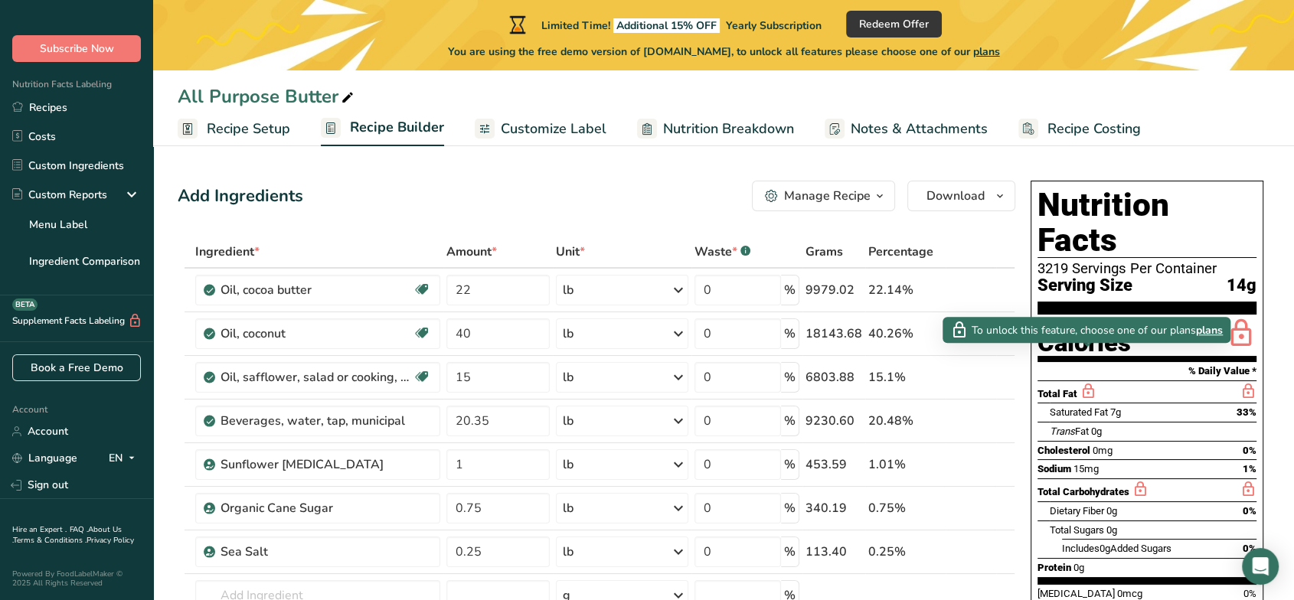
click at [1164, 326] on span "plans" at bounding box center [1209, 330] width 27 height 16
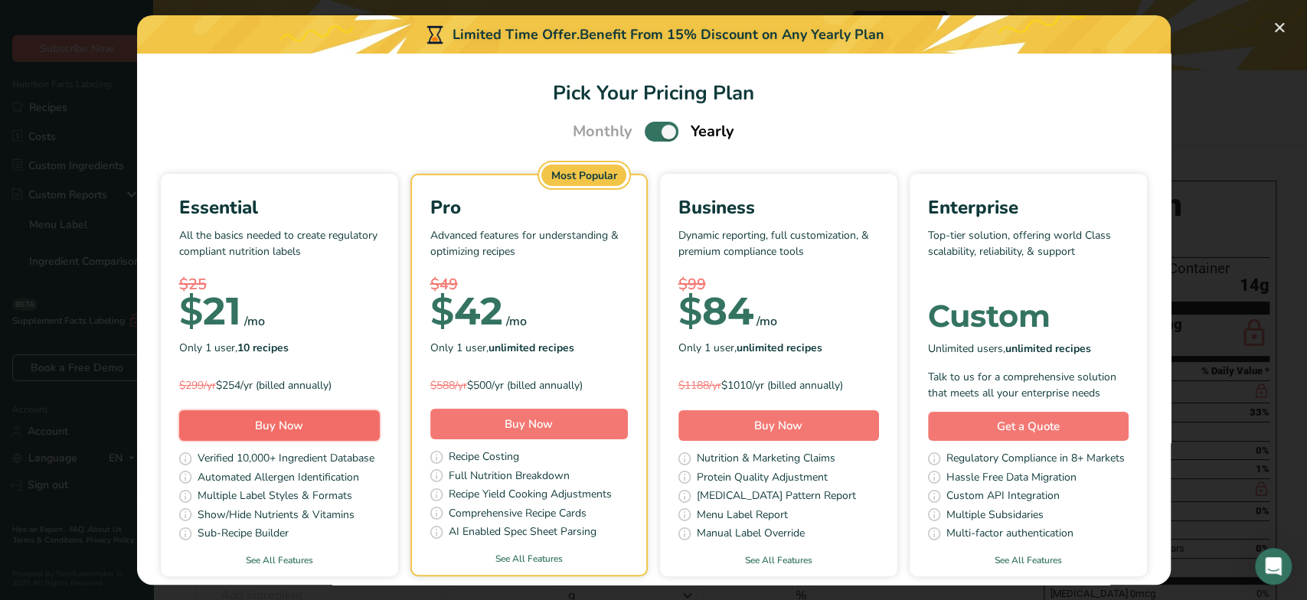
click at [346, 424] on button "Buy Now" at bounding box center [279, 426] width 201 height 31
